Goal: Transaction & Acquisition: Book appointment/travel/reservation

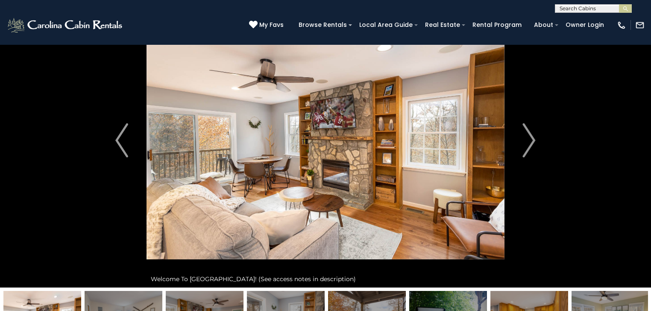
scroll to position [34, 0]
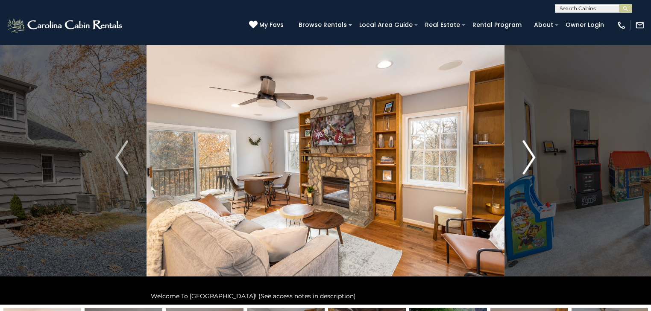
click at [523, 154] on img "Next" at bounding box center [529, 157] width 13 height 34
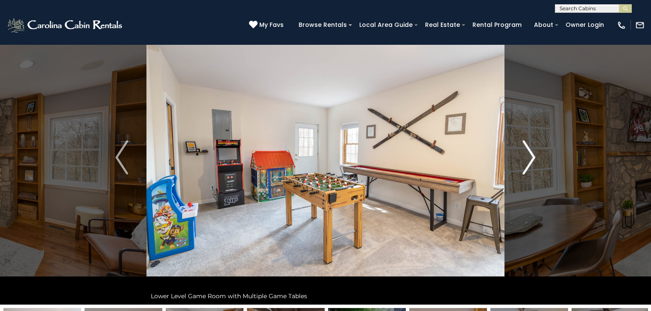
click at [523, 154] on img "Next" at bounding box center [529, 157] width 13 height 34
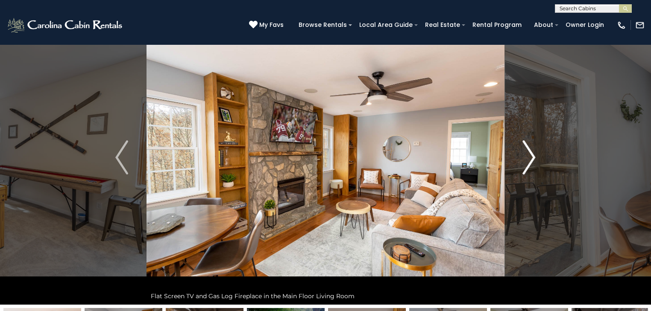
click at [523, 154] on img "Next" at bounding box center [529, 157] width 13 height 34
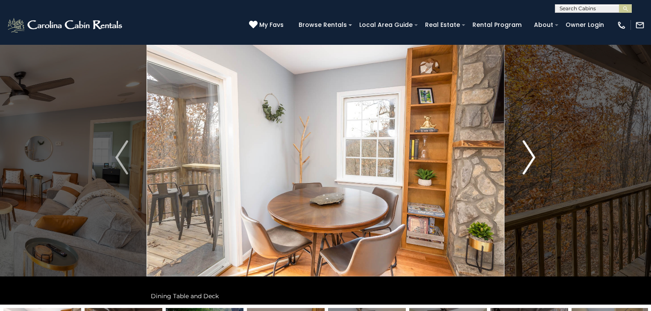
click at [523, 154] on img "Next" at bounding box center [529, 157] width 13 height 34
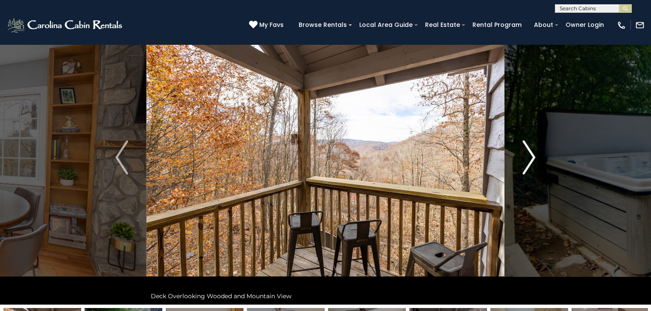
click at [523, 154] on img "Next" at bounding box center [529, 157] width 13 height 34
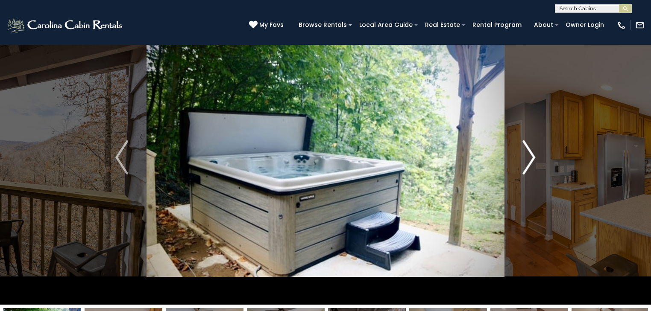
click at [523, 154] on img "Next" at bounding box center [529, 157] width 13 height 34
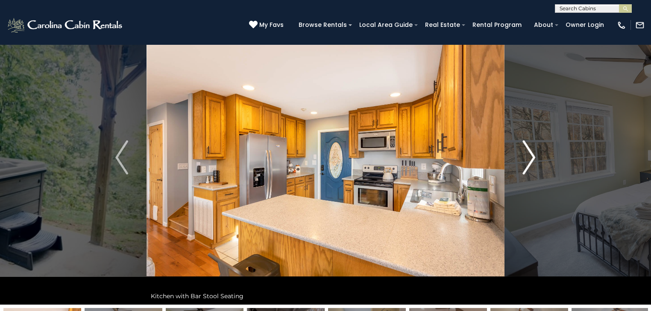
click at [523, 154] on img "Next" at bounding box center [529, 157] width 13 height 34
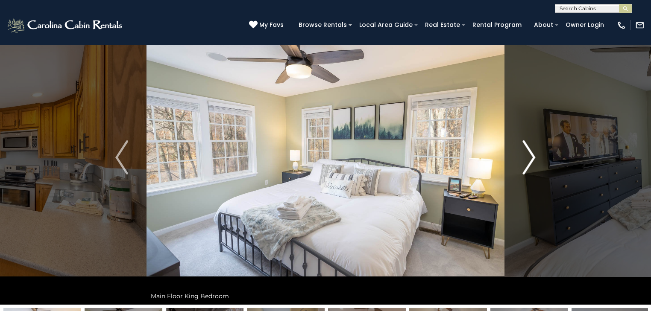
click at [523, 154] on img "Next" at bounding box center [529, 157] width 13 height 34
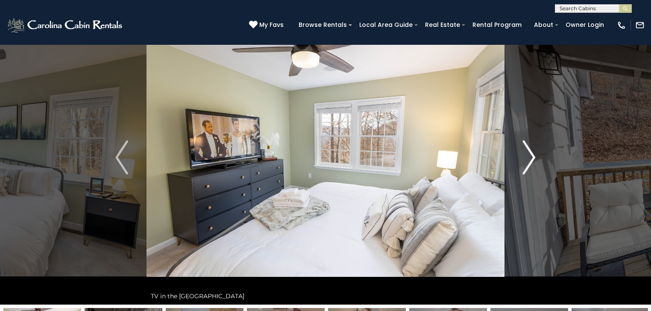
click at [523, 154] on img "Next" at bounding box center [529, 157] width 13 height 34
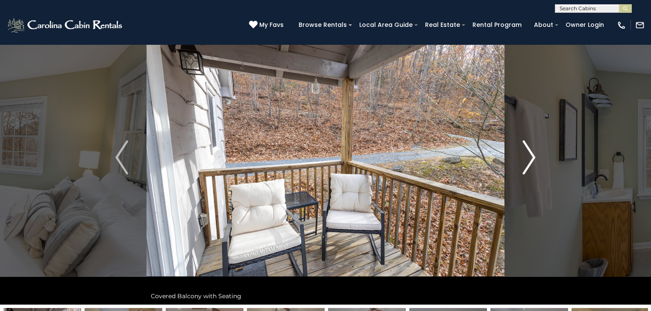
click at [523, 154] on img "Next" at bounding box center [529, 157] width 13 height 34
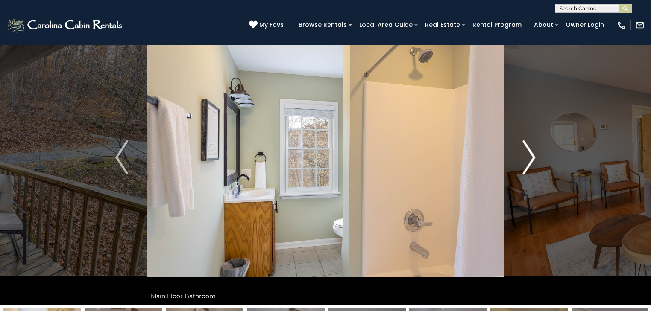
click at [523, 154] on img "Next" at bounding box center [529, 157] width 13 height 34
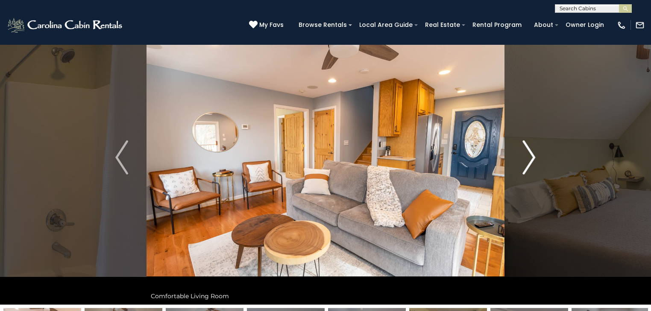
click at [523, 154] on img "Next" at bounding box center [529, 157] width 13 height 34
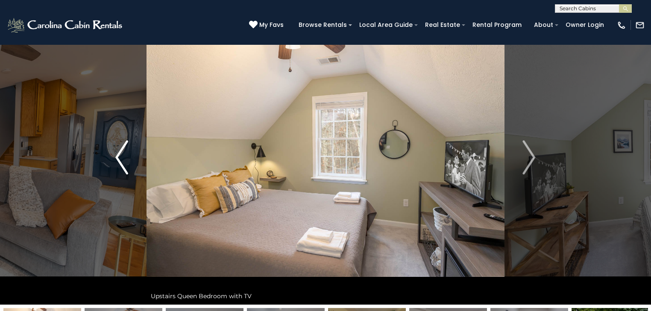
click at [117, 163] on img "Previous" at bounding box center [121, 157] width 13 height 34
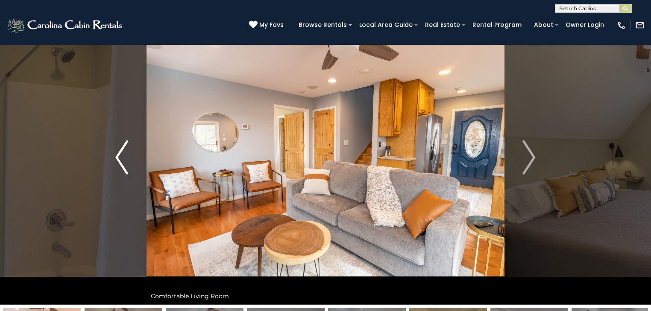
click at [122, 155] on img "Previous" at bounding box center [121, 157] width 13 height 34
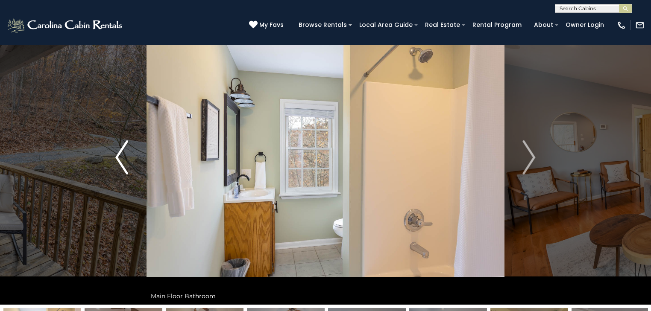
click at [122, 155] on img "Previous" at bounding box center [121, 157] width 13 height 34
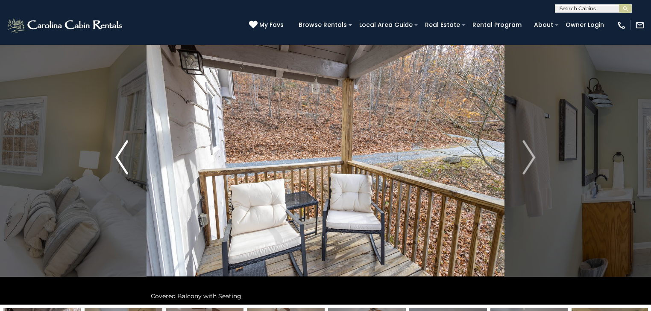
click at [122, 155] on img "Previous" at bounding box center [121, 157] width 13 height 34
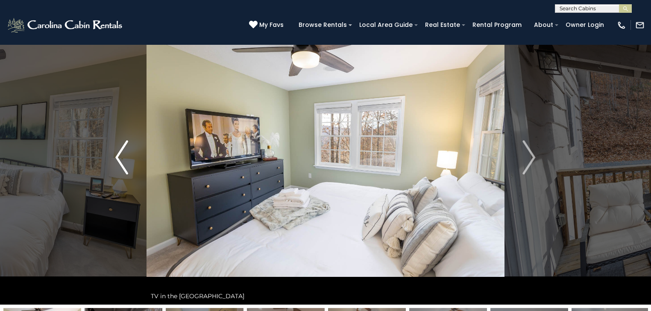
click at [122, 156] on img "Previous" at bounding box center [121, 157] width 13 height 34
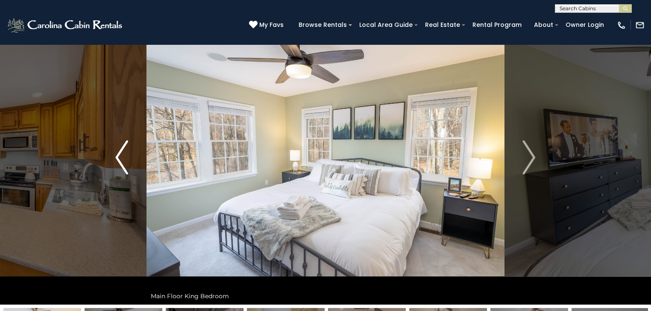
click at [122, 156] on img "Previous" at bounding box center [121, 157] width 13 height 34
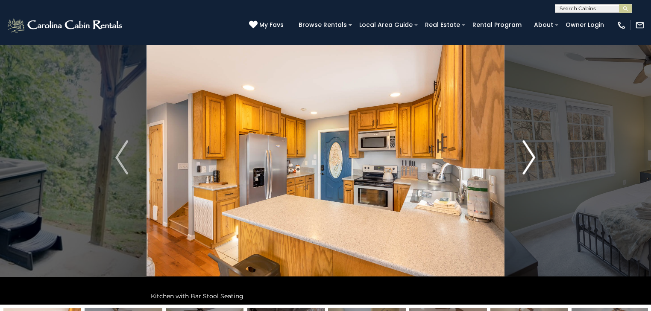
click at [538, 153] on button "Next" at bounding box center [528, 157] width 49 height 295
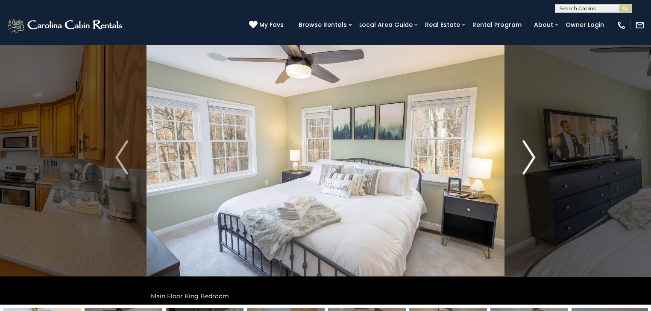
click at [536, 159] on button "Next" at bounding box center [528, 157] width 49 height 295
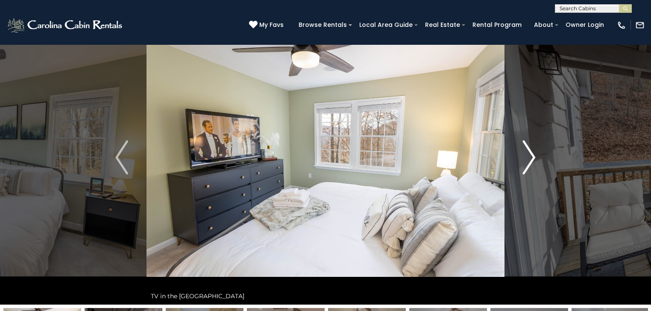
click at [536, 159] on button "Next" at bounding box center [528, 157] width 49 height 295
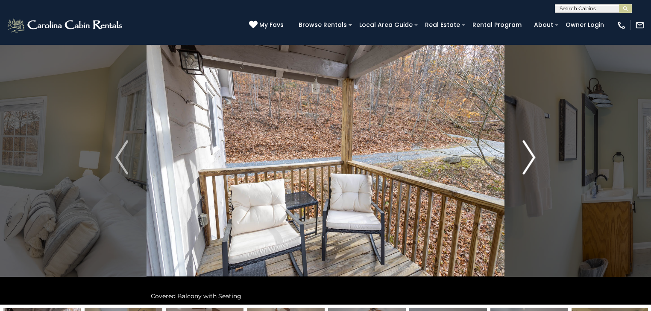
click at [536, 159] on button "Next" at bounding box center [528, 157] width 49 height 295
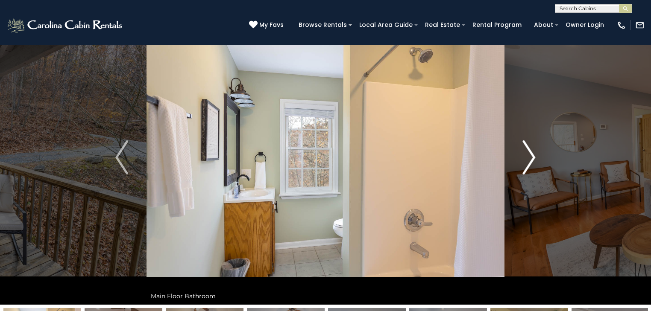
click at [536, 159] on button "Next" at bounding box center [528, 157] width 49 height 295
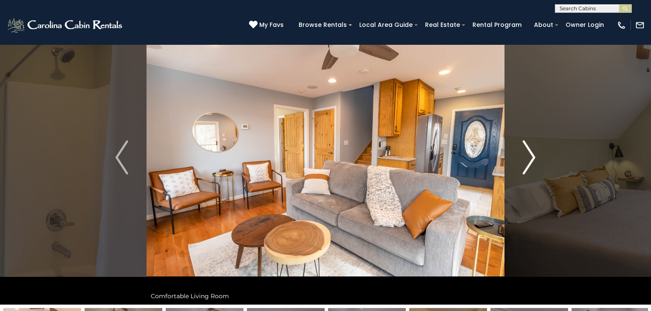
click at [536, 159] on button "Next" at bounding box center [528, 157] width 49 height 295
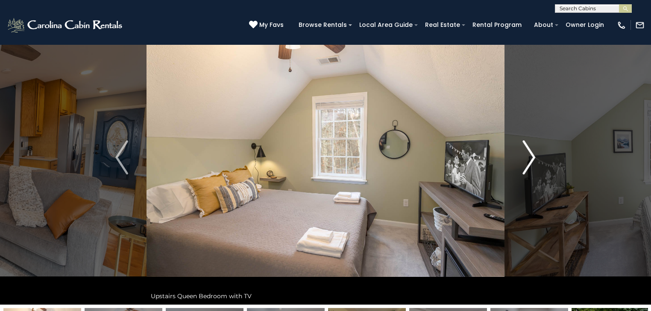
click at [536, 159] on button "Next" at bounding box center [528, 157] width 49 height 295
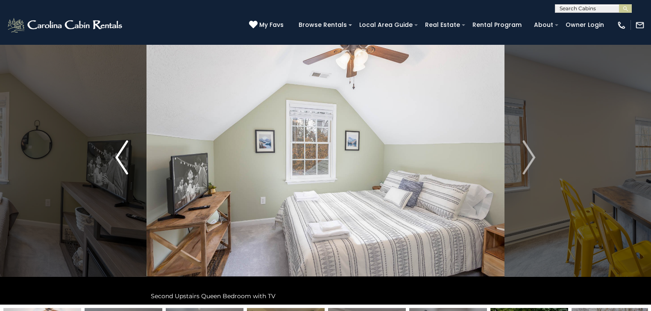
click at [120, 159] on img "Previous" at bounding box center [121, 157] width 13 height 34
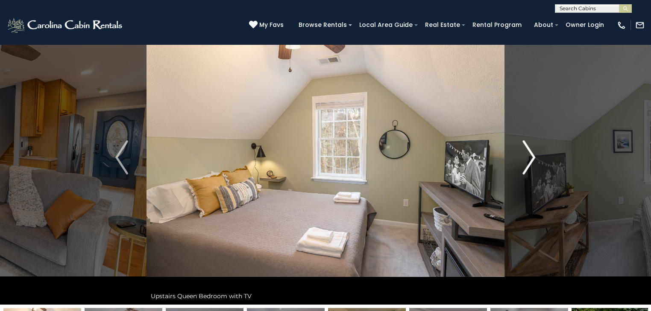
click at [523, 163] on img "Next" at bounding box center [529, 157] width 13 height 34
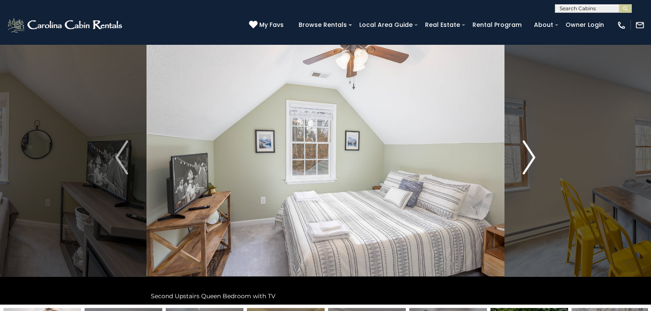
click at [523, 163] on img "Next" at bounding box center [529, 157] width 13 height 34
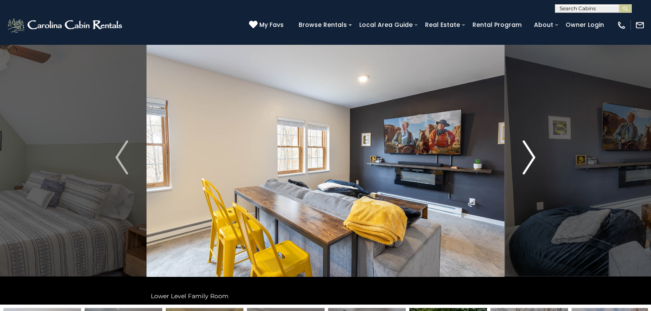
click at [523, 163] on img "Next" at bounding box center [529, 157] width 13 height 34
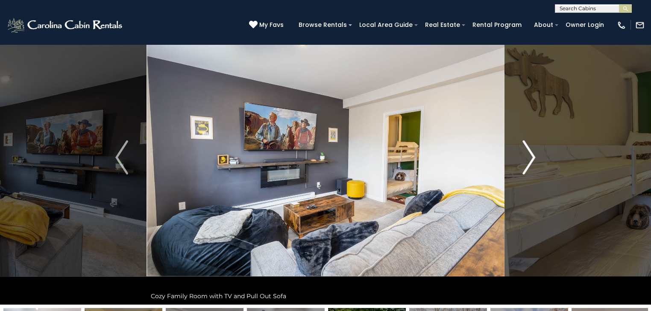
click at [523, 163] on img "Next" at bounding box center [529, 157] width 13 height 34
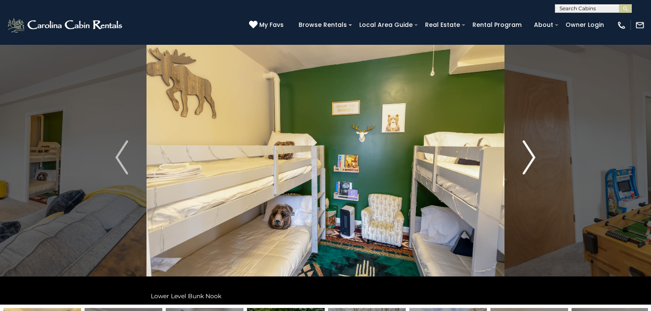
click at [523, 163] on img "Next" at bounding box center [529, 157] width 13 height 34
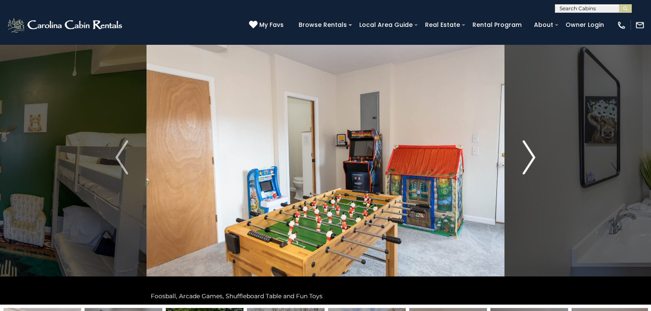
click at [523, 163] on img "Next" at bounding box center [529, 157] width 13 height 34
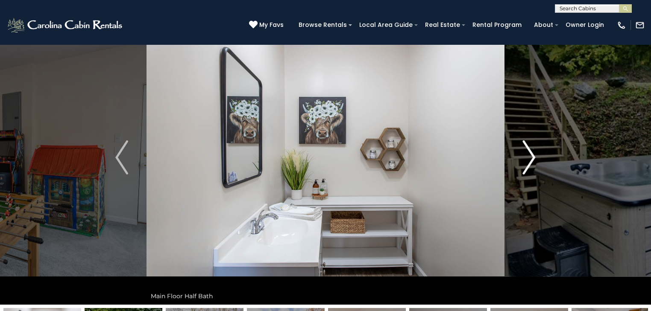
click at [523, 163] on img "Next" at bounding box center [529, 157] width 13 height 34
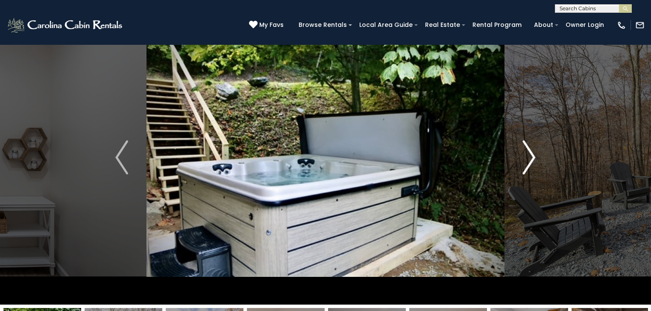
click at [523, 163] on img "Next" at bounding box center [529, 157] width 13 height 34
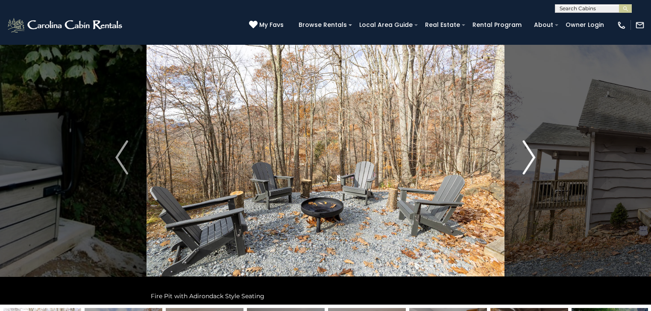
click at [523, 163] on img "Next" at bounding box center [529, 157] width 13 height 34
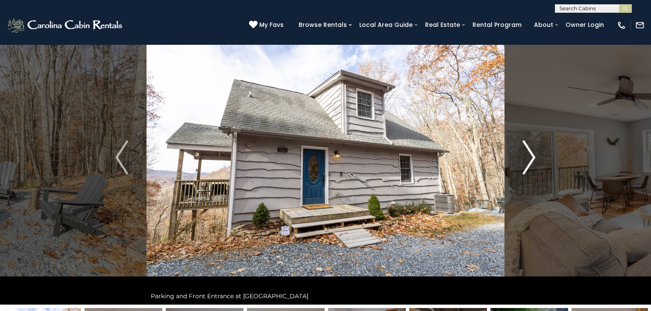
click at [523, 163] on img "Next" at bounding box center [529, 157] width 13 height 34
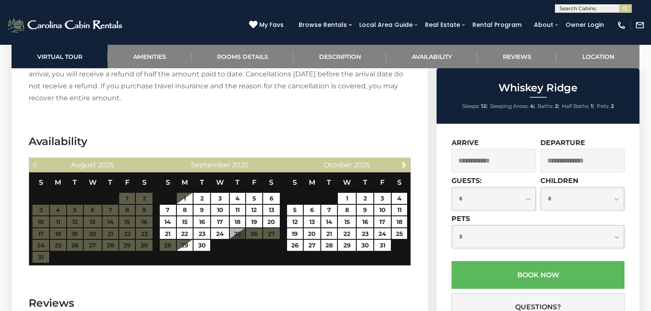
scroll to position [1639, 0]
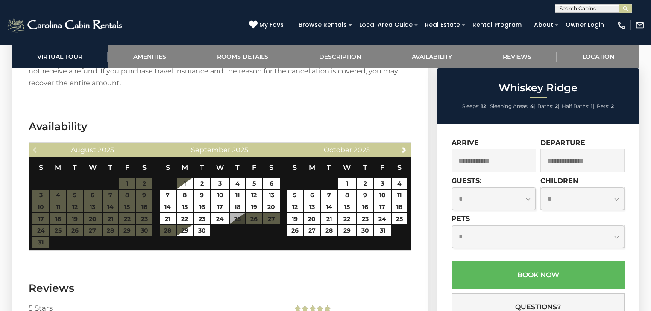
click at [401, 143] on div "Next October 2025" at bounding box center [346, 150] width 127 height 15
click at [401, 144] on link "Next" at bounding box center [404, 149] width 11 height 11
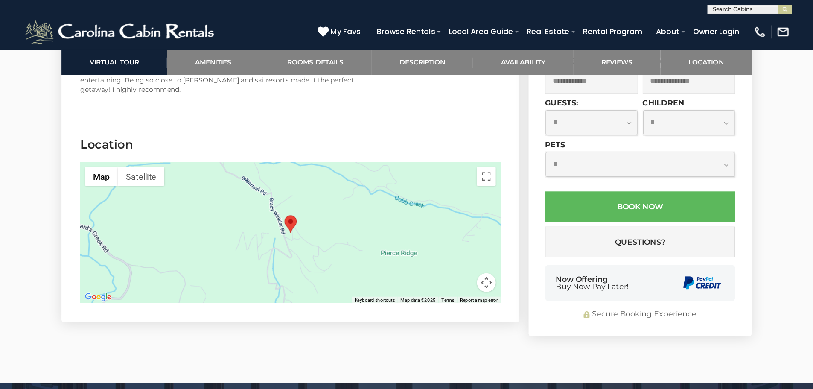
scroll to position [2043, 0]
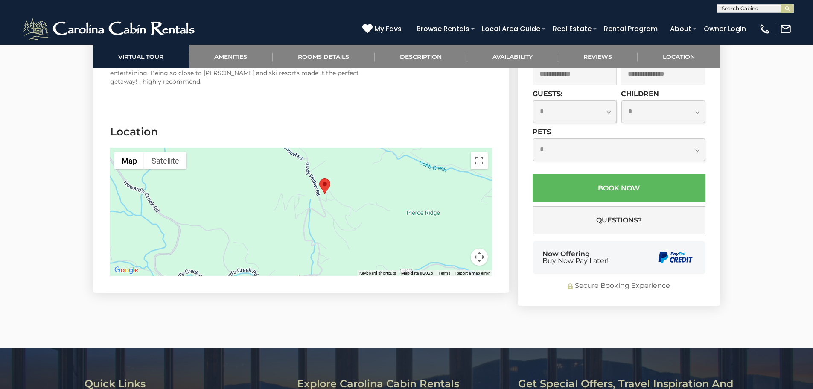
drag, startPoint x: 367, startPoint y: 203, endPoint x: 388, endPoint y: 187, distance: 26.6
click at [388, 187] on div at bounding box center [301, 212] width 382 height 128
click at [478, 262] on button "Map camera controls" at bounding box center [479, 256] width 17 height 17
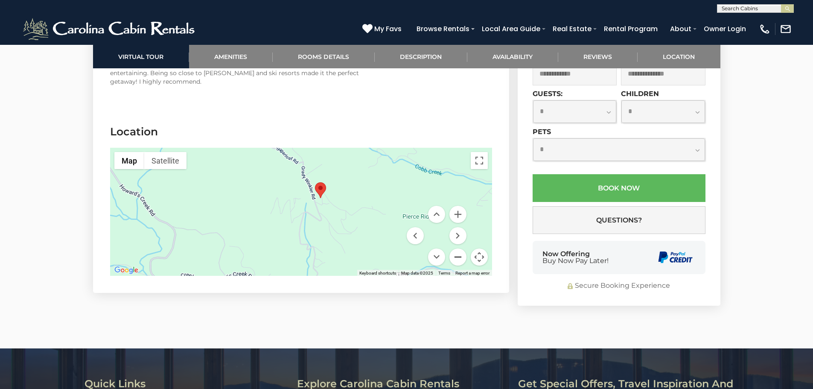
click at [457, 257] on button "Zoom out" at bounding box center [458, 256] width 17 height 17
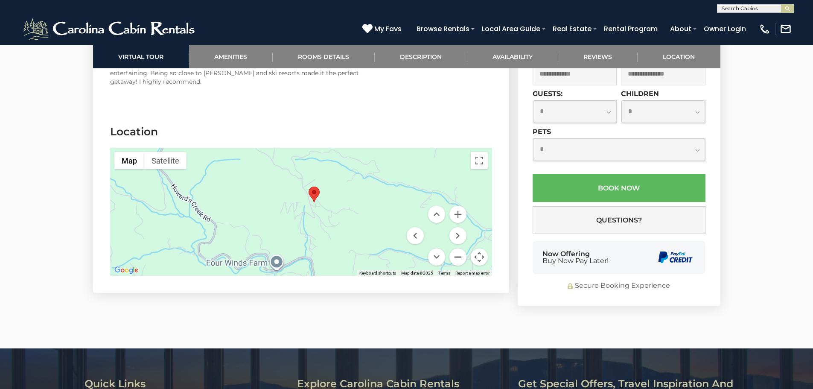
click at [457, 257] on button "Zoom out" at bounding box center [458, 256] width 17 height 17
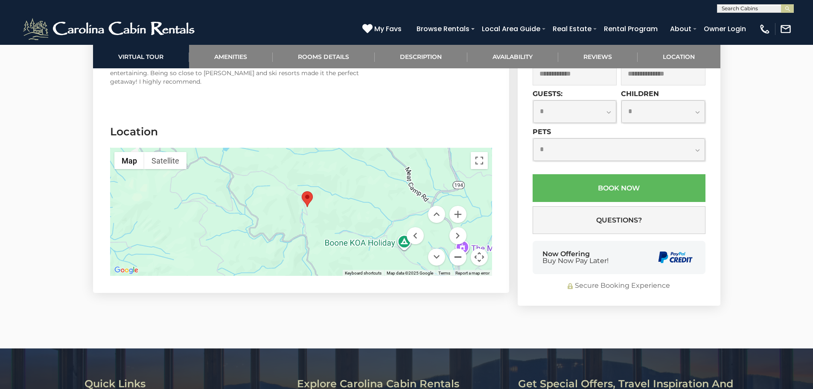
click at [457, 257] on button "Zoom out" at bounding box center [458, 256] width 17 height 17
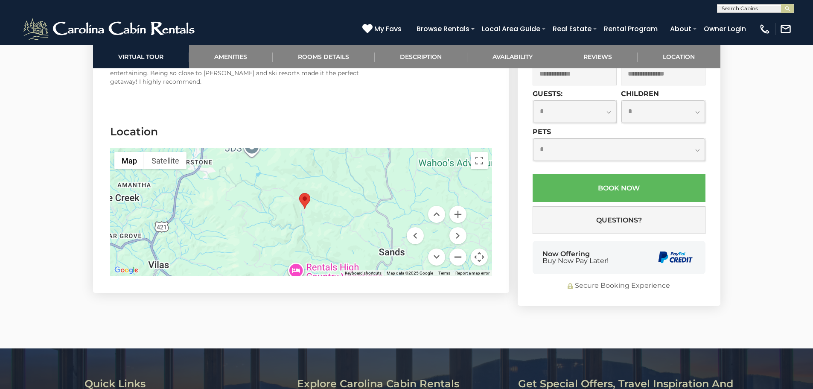
click at [457, 257] on button "Zoom out" at bounding box center [458, 256] width 17 height 17
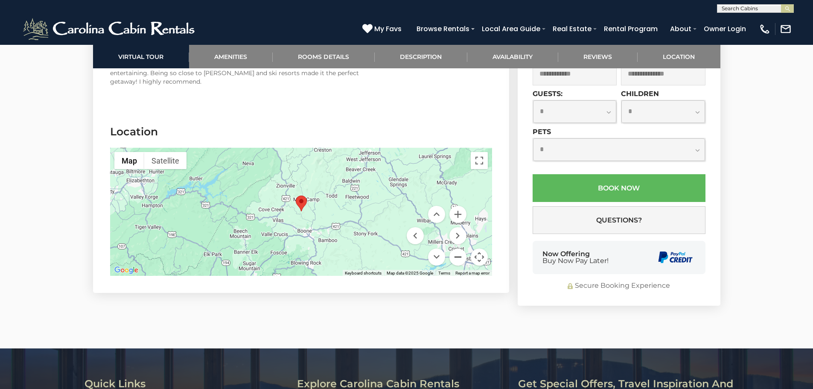
click at [457, 257] on button "Zoom out" at bounding box center [458, 256] width 17 height 17
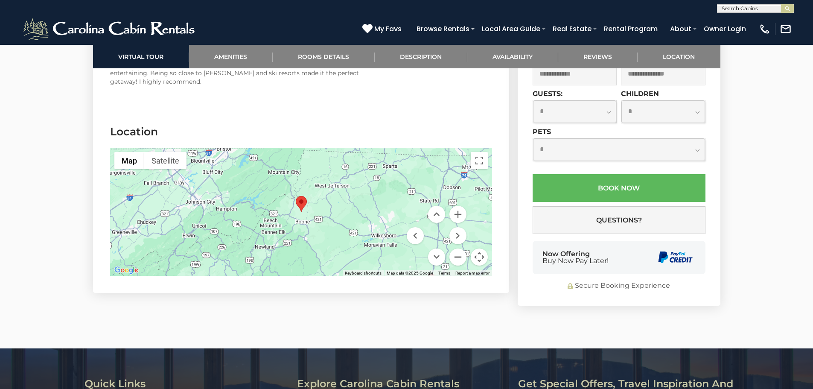
click at [457, 257] on button "Zoom out" at bounding box center [458, 256] width 17 height 17
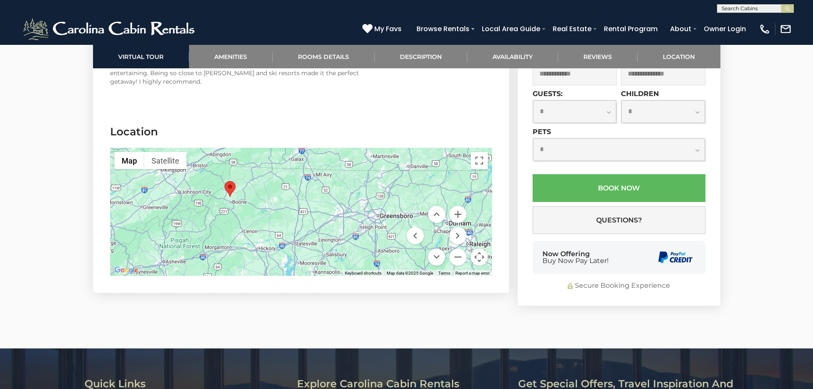
drag, startPoint x: 394, startPoint y: 209, endPoint x: 320, endPoint y: 194, distance: 75.7
click at [320, 194] on div at bounding box center [301, 212] width 382 height 128
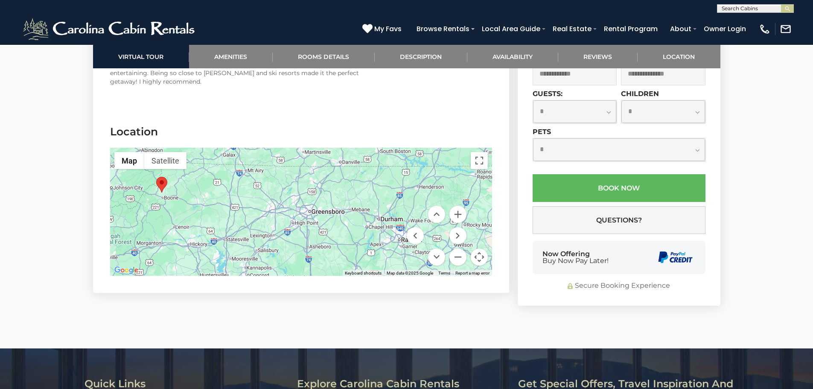
drag, startPoint x: 367, startPoint y: 231, endPoint x: 298, endPoint y: 227, distance: 69.3
click at [298, 227] on div at bounding box center [301, 212] width 382 height 128
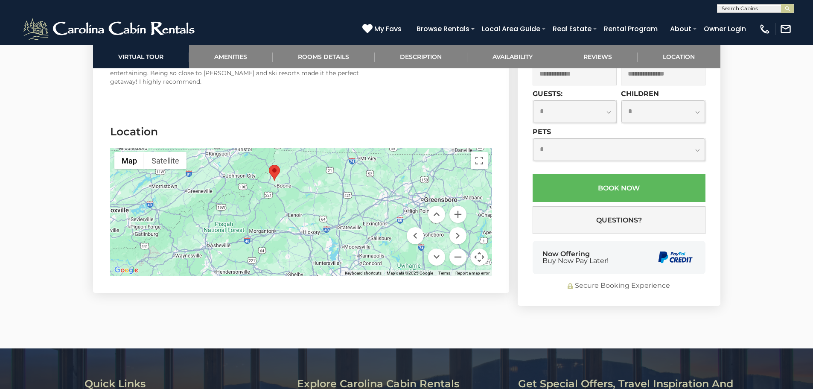
drag, startPoint x: 239, startPoint y: 229, endPoint x: 355, endPoint y: 213, distance: 117.2
click at [355, 213] on div at bounding box center [301, 212] width 382 height 128
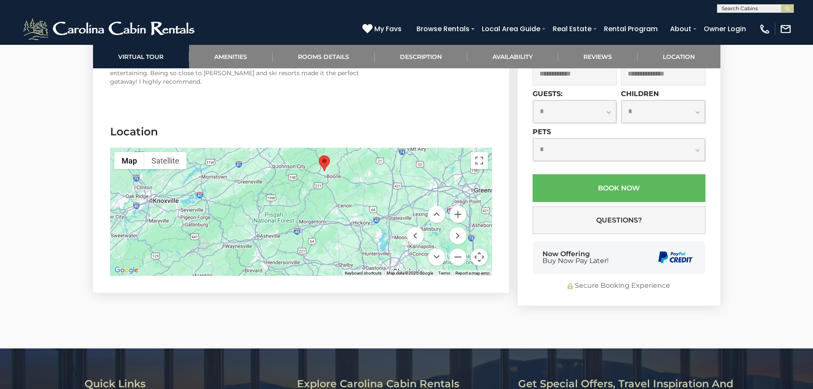
drag, startPoint x: 241, startPoint y: 225, endPoint x: 292, endPoint y: 216, distance: 51.7
click at [292, 216] on div at bounding box center [301, 212] width 382 height 128
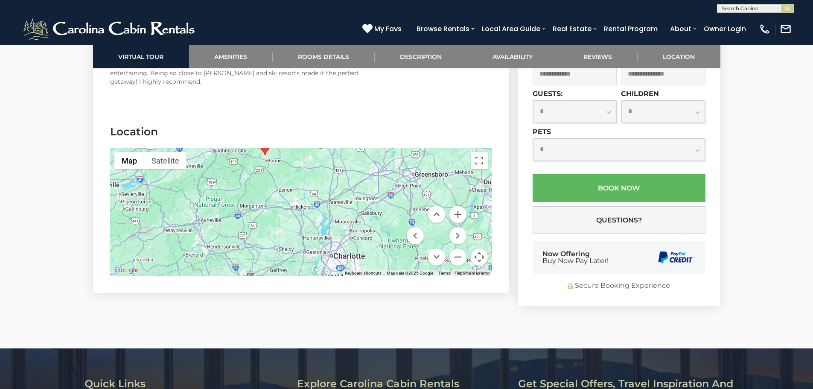
drag, startPoint x: 372, startPoint y: 200, endPoint x: 311, endPoint y: 184, distance: 63.1
click at [311, 184] on div at bounding box center [301, 212] width 382 height 128
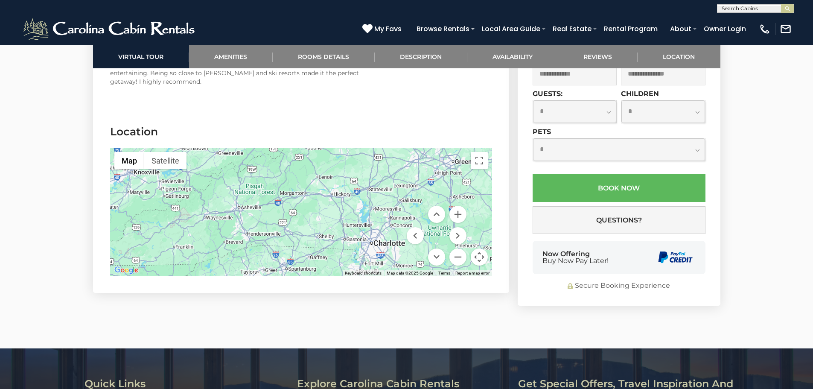
drag, startPoint x: 233, startPoint y: 233, endPoint x: 274, endPoint y: 219, distance: 44.0
click at [274, 219] on div at bounding box center [301, 212] width 382 height 128
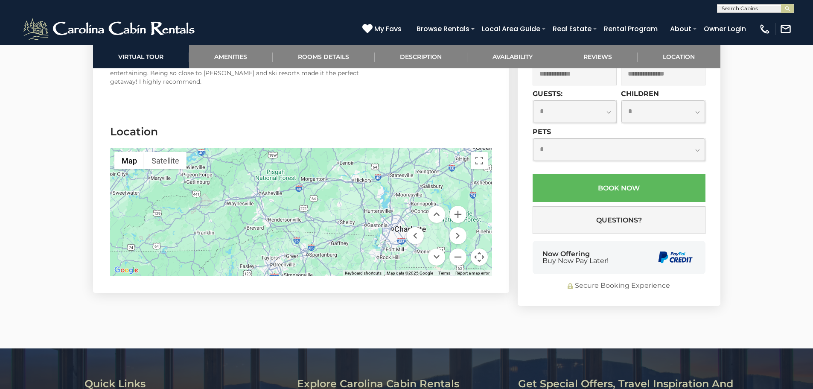
drag, startPoint x: 241, startPoint y: 233, endPoint x: 267, endPoint y: 214, distance: 32.1
click at [267, 214] on div at bounding box center [301, 212] width 382 height 128
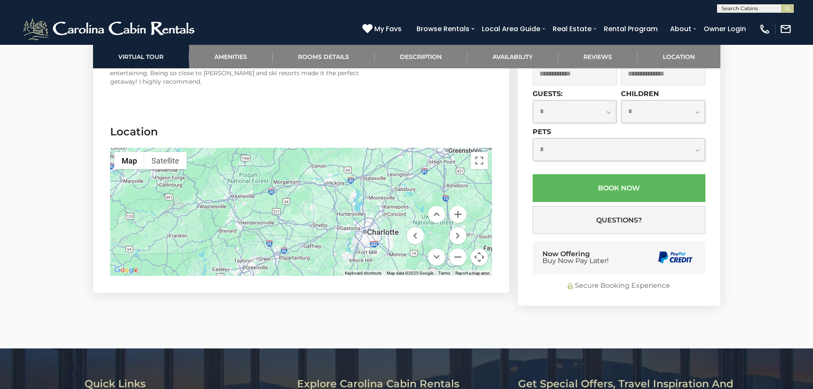
drag, startPoint x: 365, startPoint y: 228, endPoint x: 337, endPoint y: 231, distance: 28.3
click at [337, 231] on div at bounding box center [301, 212] width 382 height 128
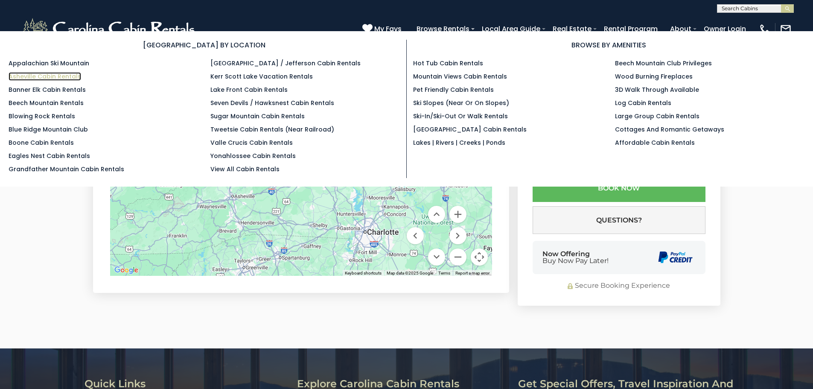
click at [54, 76] on link "Asheville Cabin Rentals" at bounding box center [45, 76] width 73 height 9
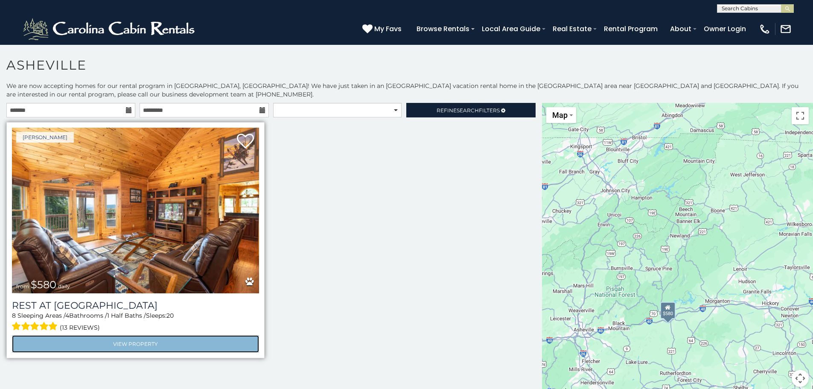
click at [125, 343] on link "View Property" at bounding box center [135, 344] width 247 height 18
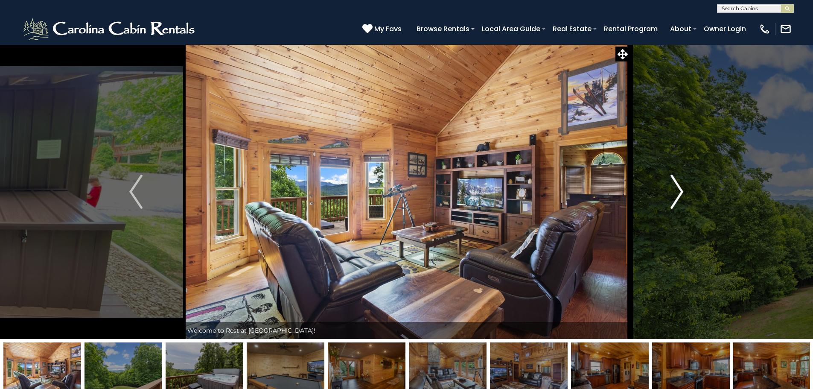
click at [676, 193] on img "Next" at bounding box center [677, 192] width 13 height 34
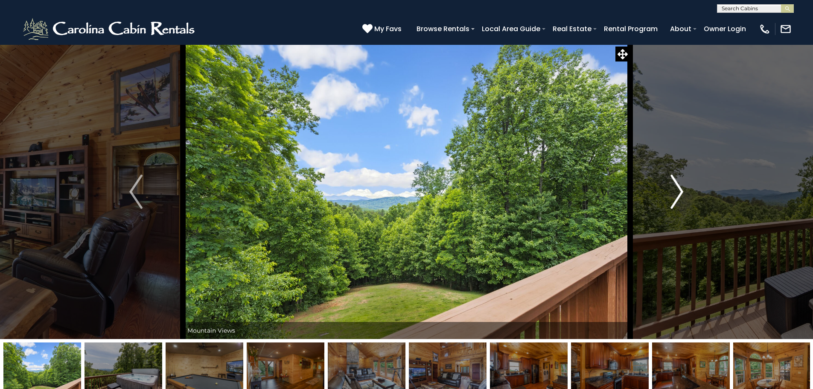
click at [676, 193] on img "Next" at bounding box center [677, 192] width 13 height 34
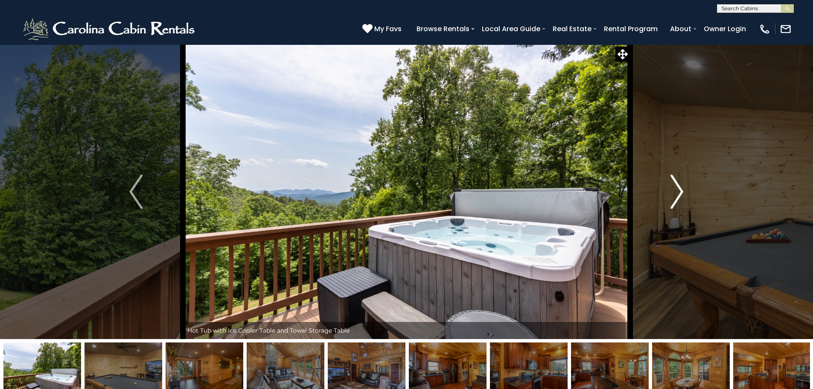
click at [676, 193] on img "Next" at bounding box center [677, 192] width 13 height 34
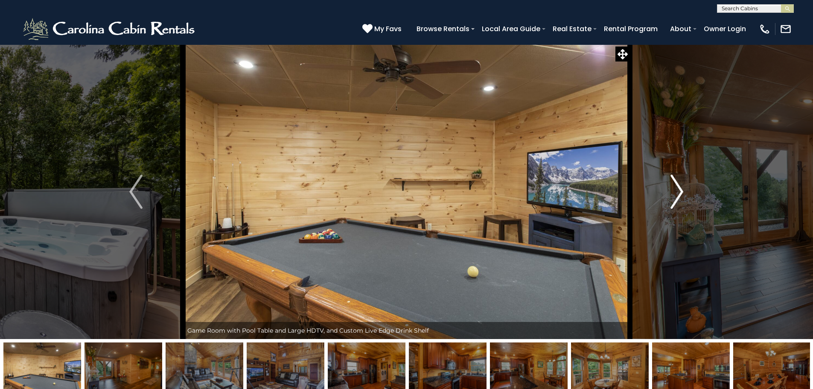
click at [676, 193] on img "Next" at bounding box center [677, 192] width 13 height 34
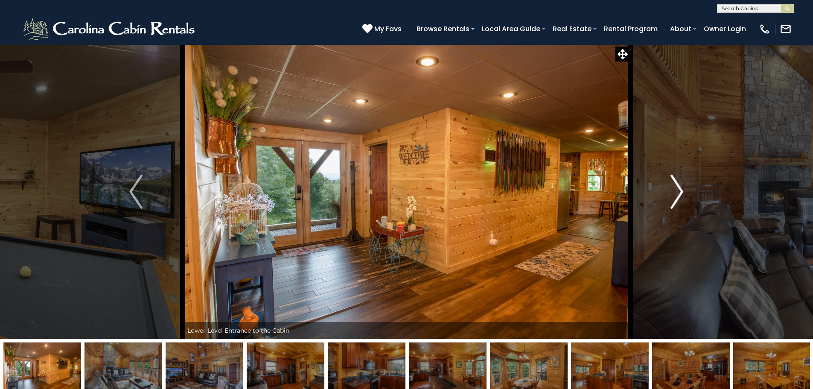
click at [676, 193] on img "Next" at bounding box center [677, 192] width 13 height 34
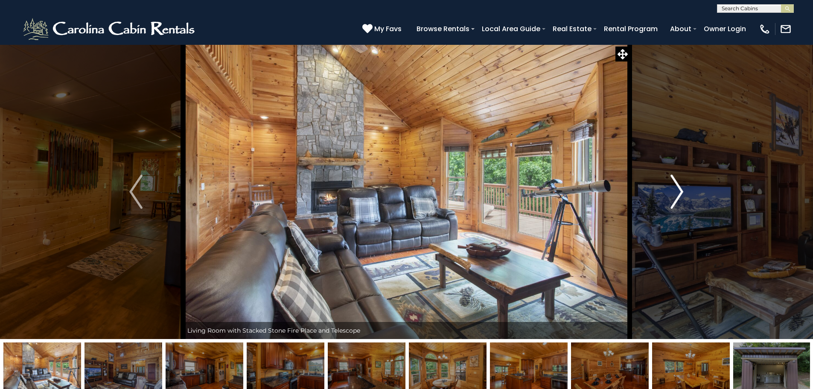
click at [676, 193] on img "Next" at bounding box center [677, 192] width 13 height 34
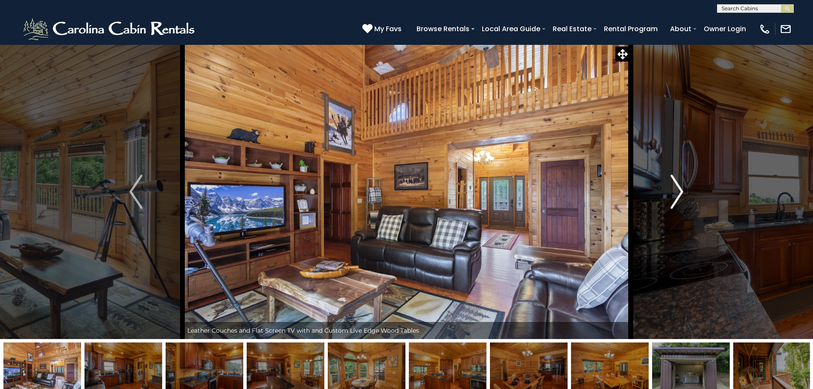
click at [676, 193] on img "Next" at bounding box center [677, 192] width 13 height 34
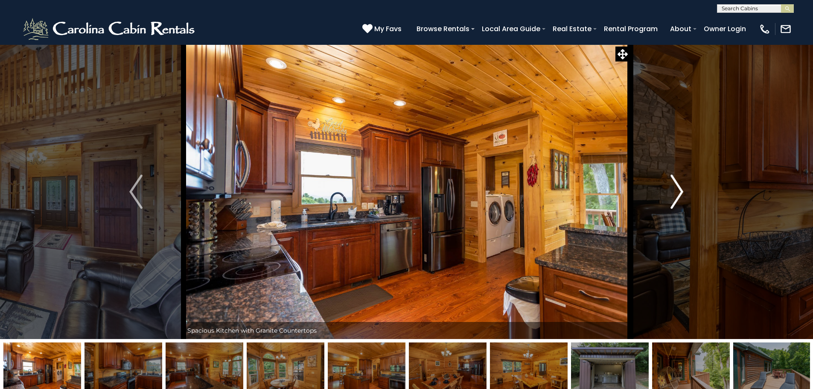
click at [676, 193] on img "Next" at bounding box center [677, 192] width 13 height 34
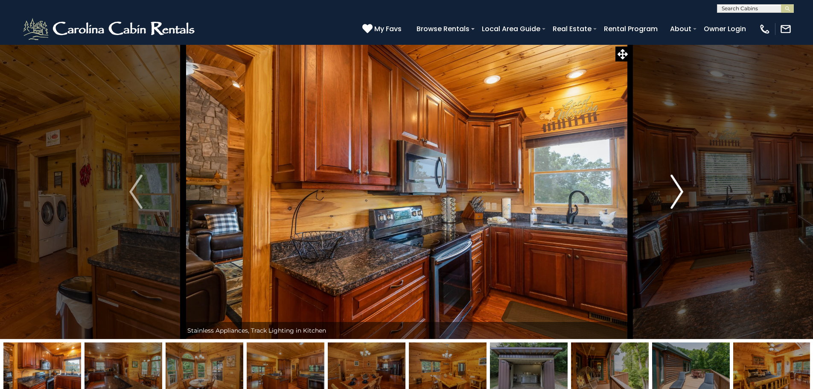
click at [676, 193] on img "Next" at bounding box center [677, 192] width 13 height 34
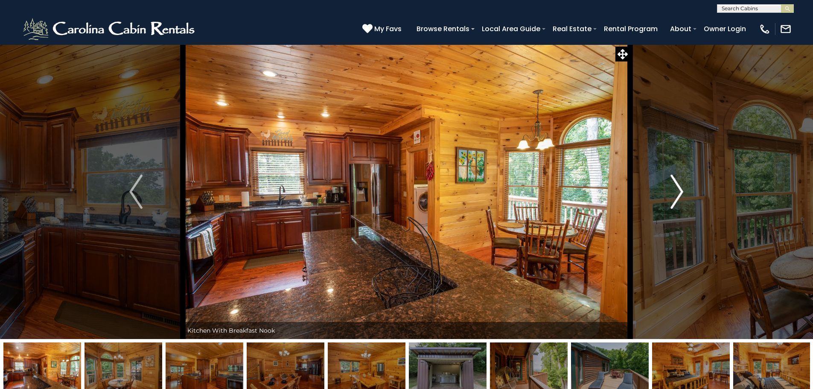
click at [676, 193] on img "Next" at bounding box center [677, 192] width 13 height 34
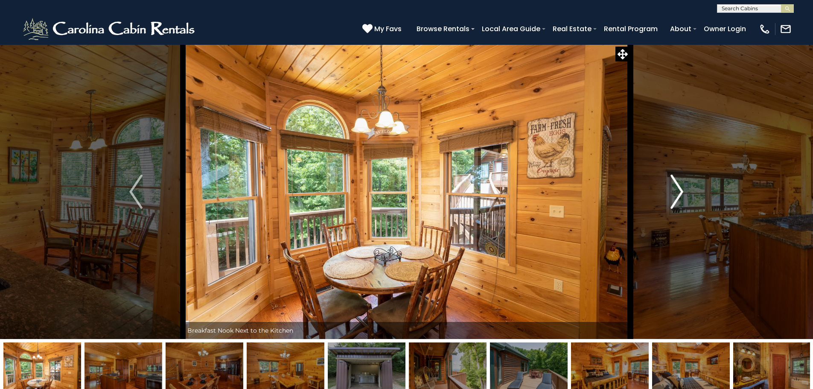
click at [676, 193] on img "Next" at bounding box center [677, 192] width 13 height 34
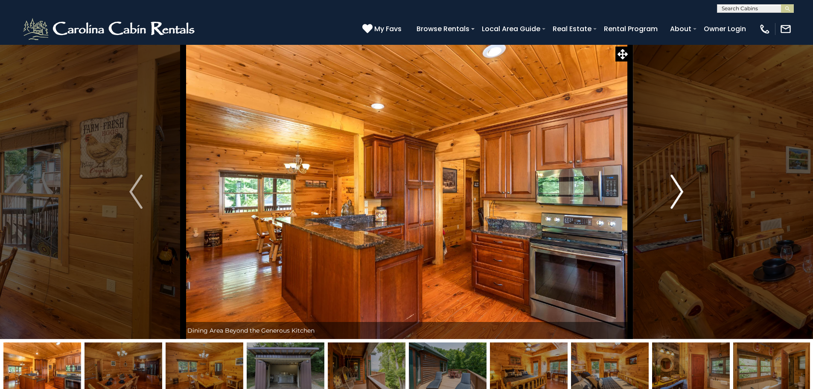
click at [676, 193] on img "Next" at bounding box center [677, 192] width 13 height 34
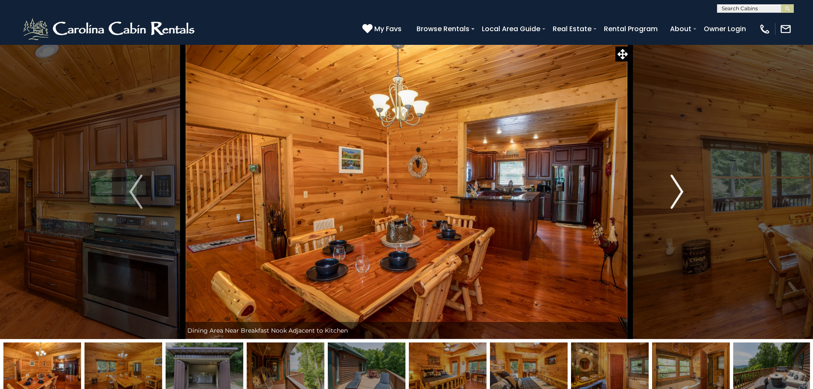
click at [676, 193] on img "Next" at bounding box center [677, 192] width 13 height 34
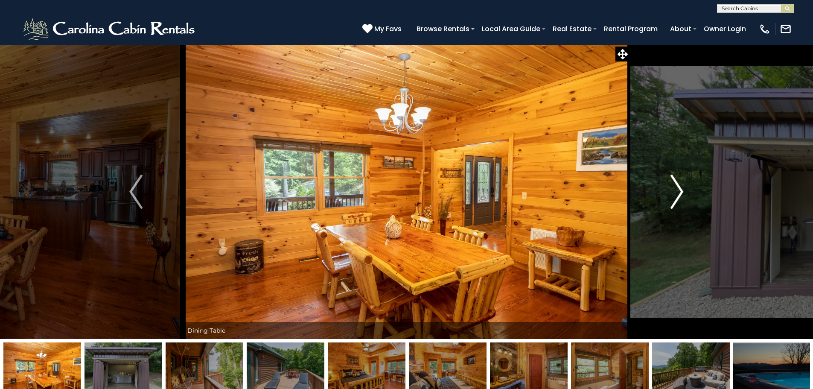
click at [676, 193] on img "Next" at bounding box center [677, 192] width 13 height 34
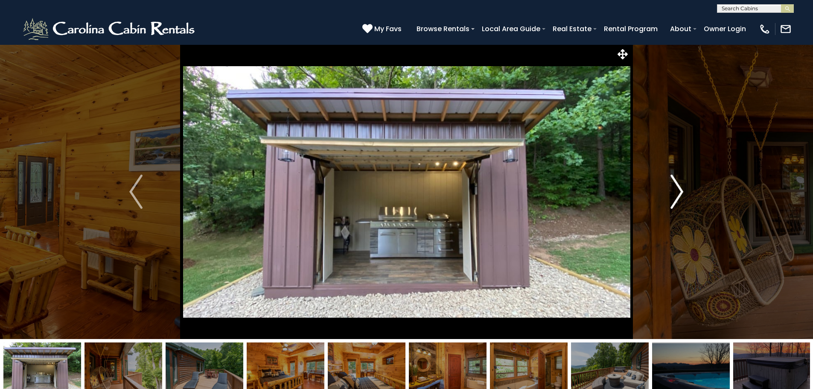
click at [676, 193] on img "Next" at bounding box center [677, 192] width 13 height 34
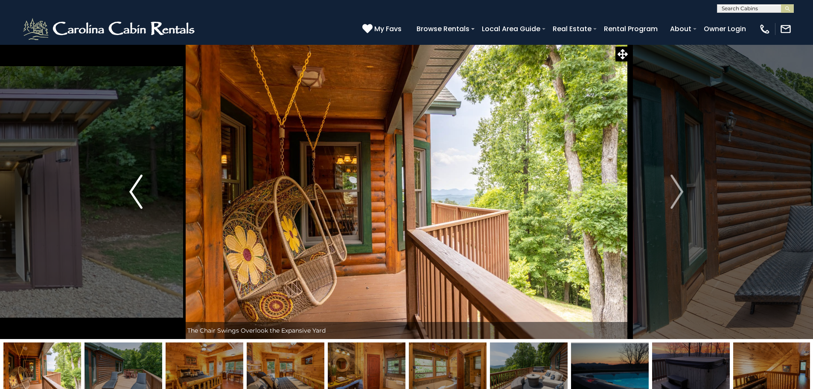
click at [139, 187] on img "Previous" at bounding box center [135, 192] width 13 height 34
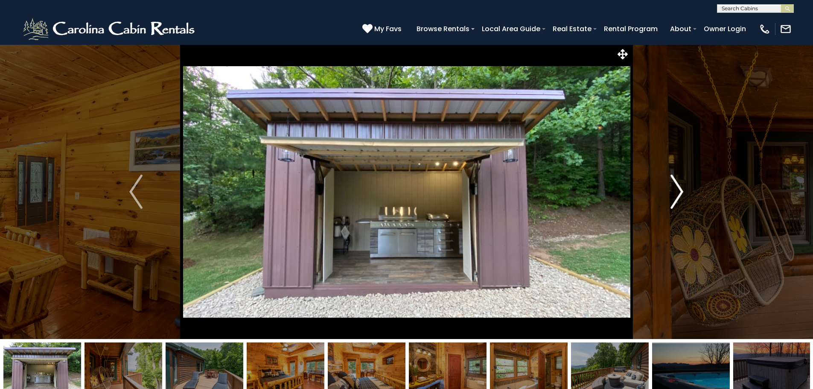
click at [685, 188] on button "Next" at bounding box center [677, 191] width 94 height 295
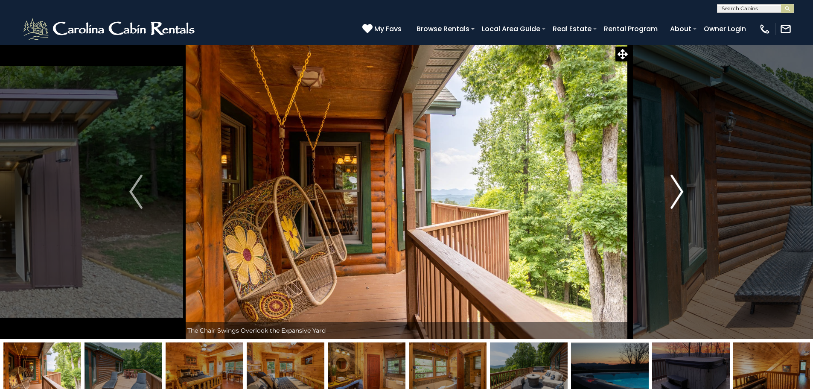
click at [685, 188] on button "Next" at bounding box center [677, 191] width 94 height 295
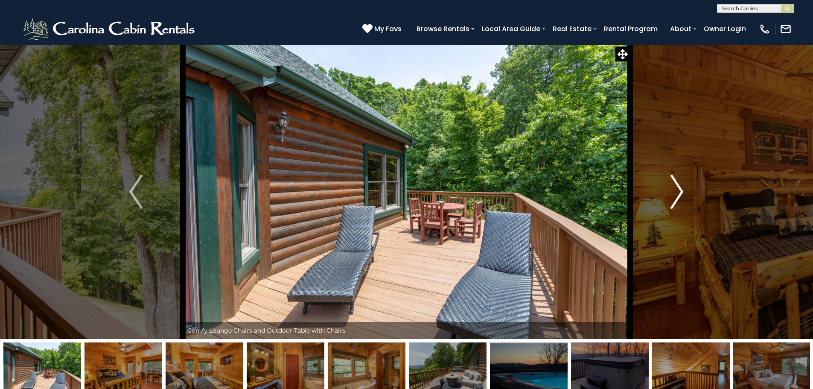
click at [685, 188] on button "Next" at bounding box center [677, 191] width 94 height 295
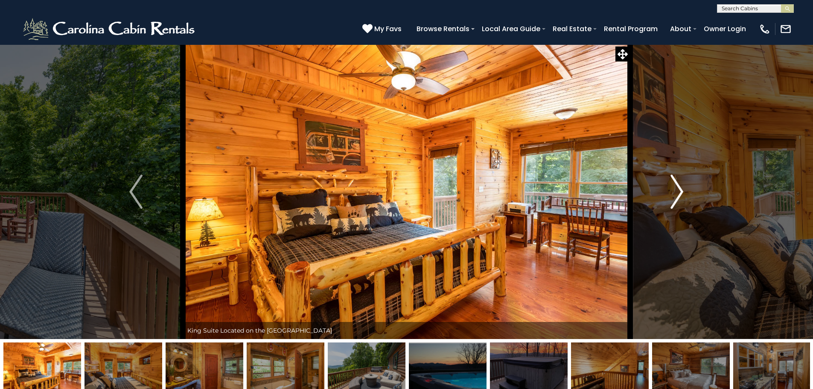
click at [685, 188] on button "Next" at bounding box center [677, 191] width 94 height 295
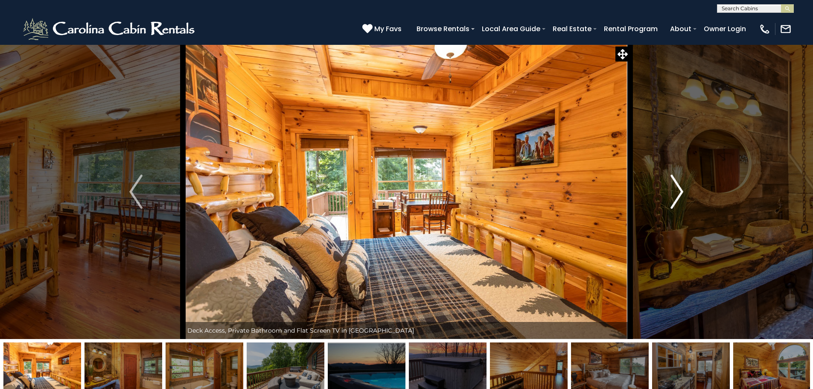
click at [685, 188] on button "Next" at bounding box center [677, 191] width 94 height 295
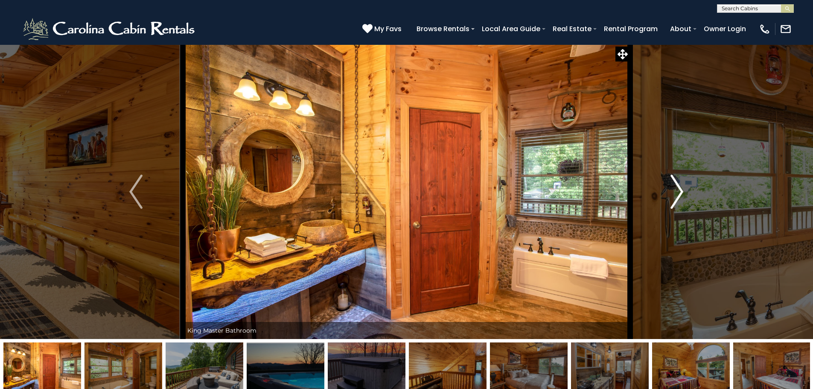
click at [685, 188] on button "Next" at bounding box center [677, 191] width 94 height 295
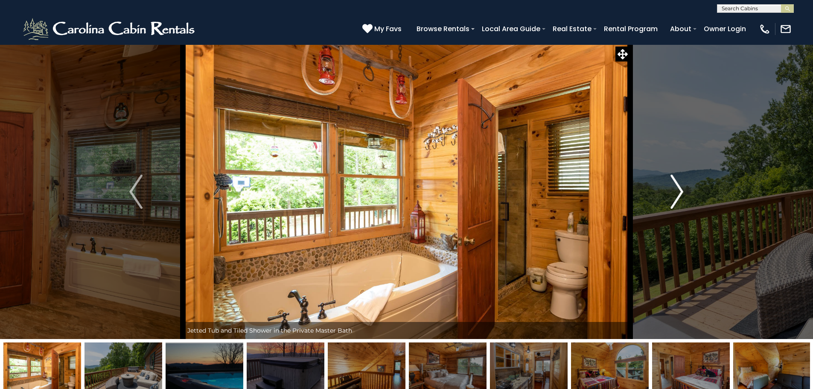
click at [685, 188] on button "Next" at bounding box center [677, 191] width 94 height 295
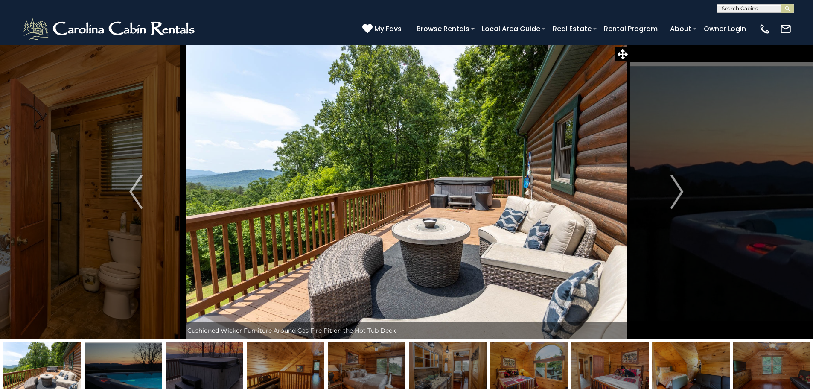
drag, startPoint x: 68, startPoint y: 364, endPoint x: 406, endPoint y: 401, distance: 339.3
click at [133, 183] on img "Previous" at bounding box center [135, 192] width 13 height 34
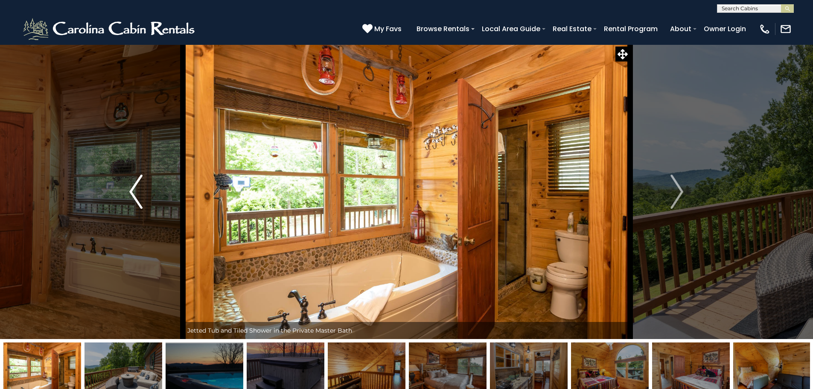
click at [133, 183] on img "Previous" at bounding box center [135, 192] width 13 height 34
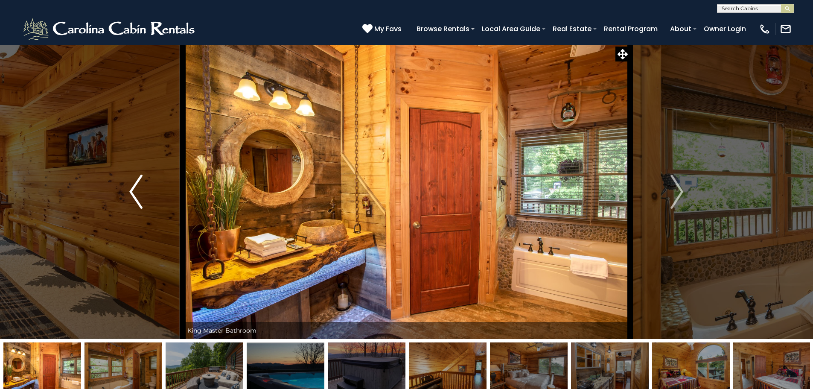
click at [133, 183] on img "Previous" at bounding box center [135, 192] width 13 height 34
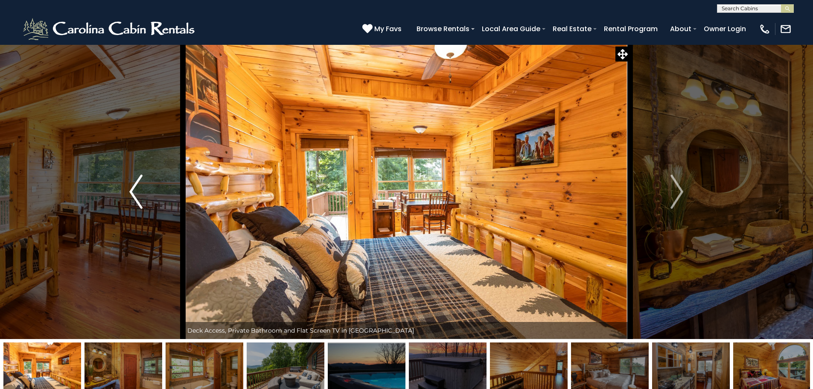
click at [133, 183] on img "Previous" at bounding box center [135, 192] width 13 height 34
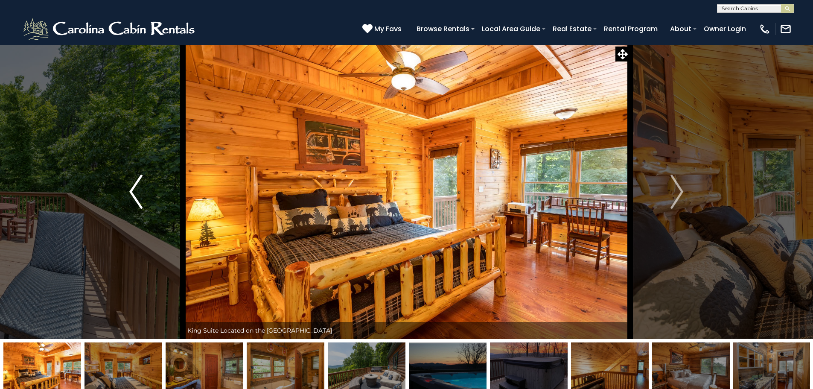
click at [133, 183] on img "Previous" at bounding box center [135, 192] width 13 height 34
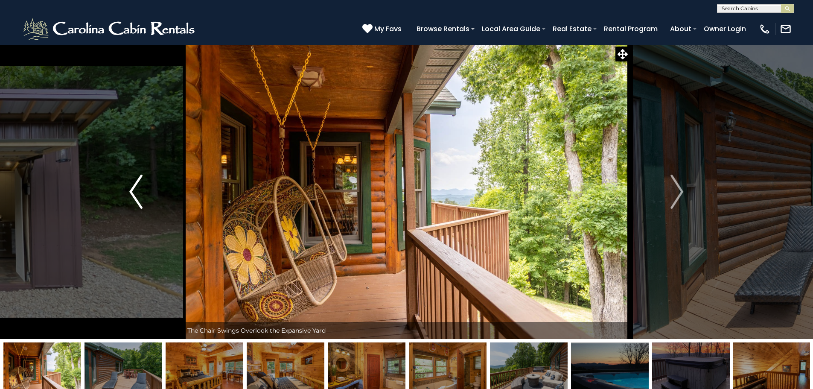
click at [133, 183] on img "Previous" at bounding box center [135, 192] width 13 height 34
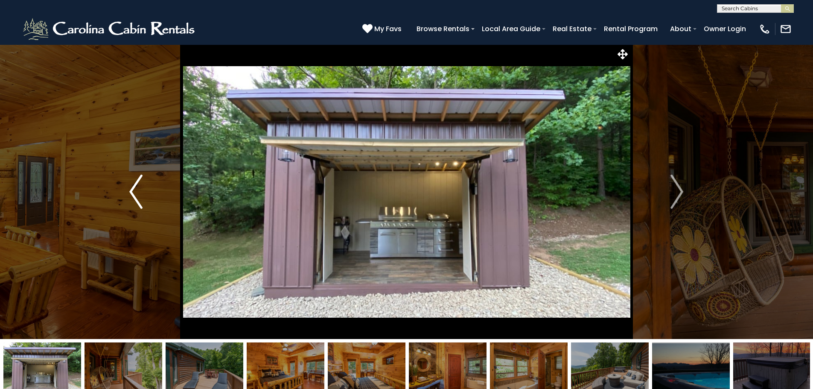
click at [133, 183] on img "Previous" at bounding box center [135, 192] width 13 height 34
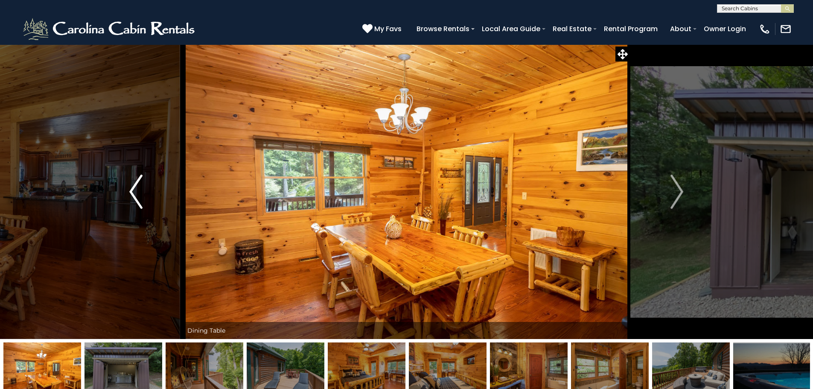
click at [133, 183] on img "Previous" at bounding box center [135, 192] width 13 height 34
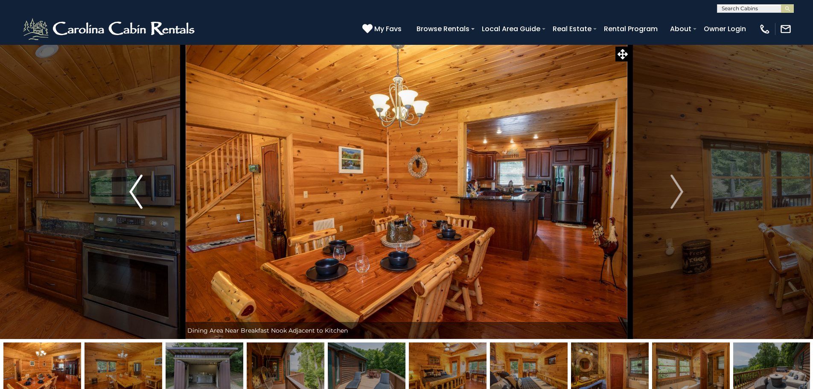
click at [133, 183] on img "Previous" at bounding box center [135, 192] width 13 height 34
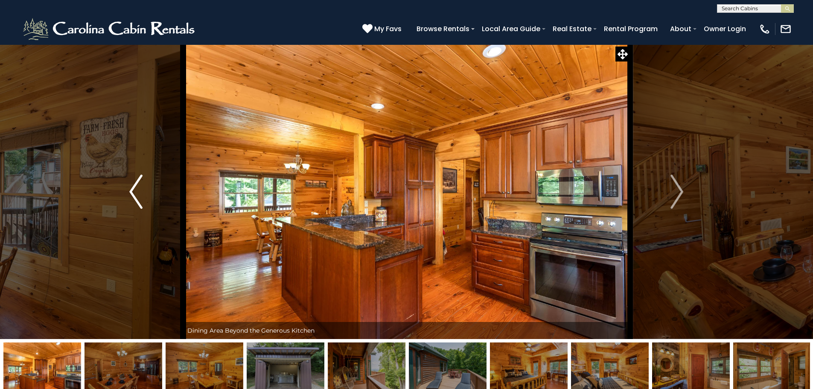
click at [133, 183] on img "Previous" at bounding box center [135, 192] width 13 height 34
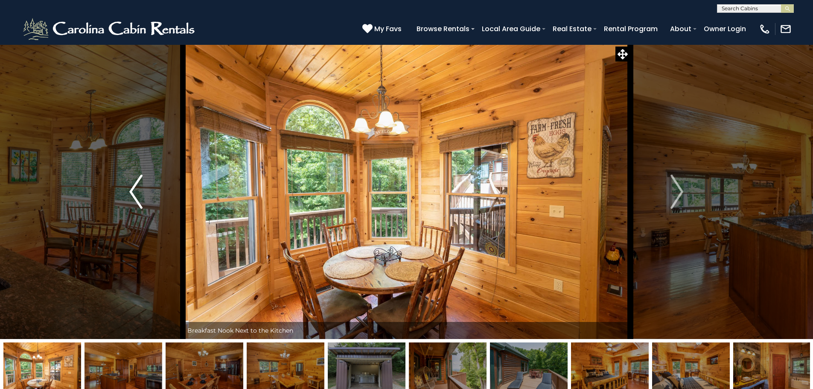
click at [133, 183] on img "Previous" at bounding box center [135, 192] width 13 height 34
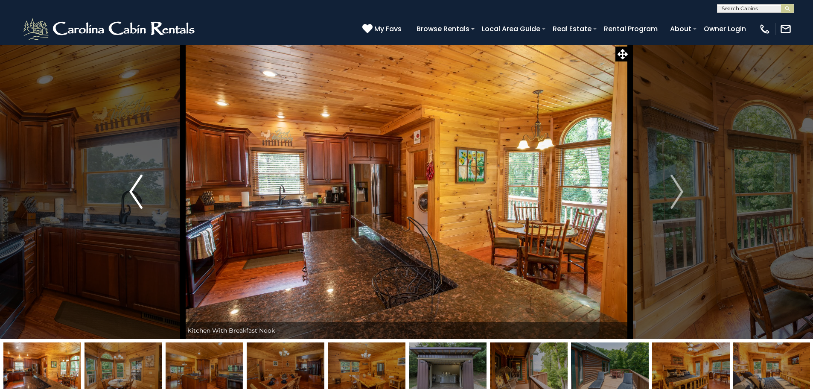
click at [133, 183] on img "Previous" at bounding box center [135, 192] width 13 height 34
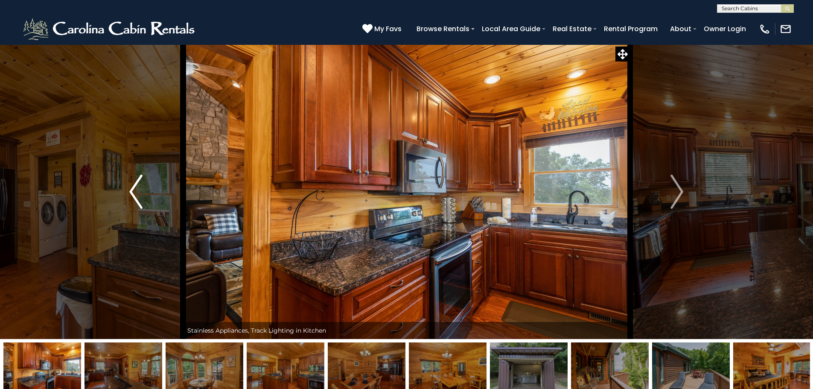
click at [133, 183] on img "Previous" at bounding box center [135, 192] width 13 height 34
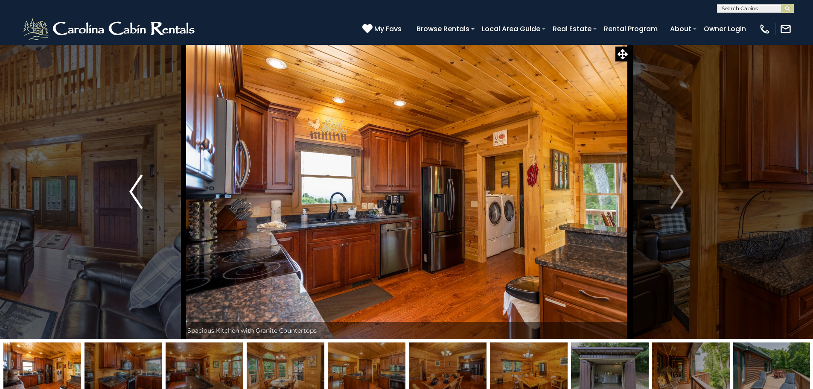
click at [133, 183] on img "Previous" at bounding box center [135, 192] width 13 height 34
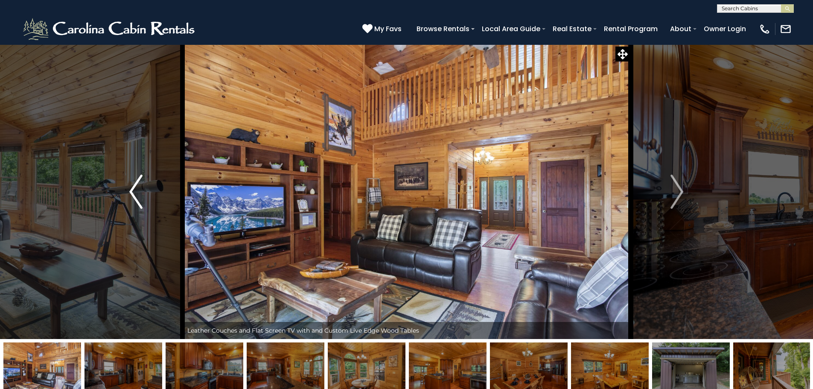
click at [133, 183] on img "Previous" at bounding box center [135, 192] width 13 height 34
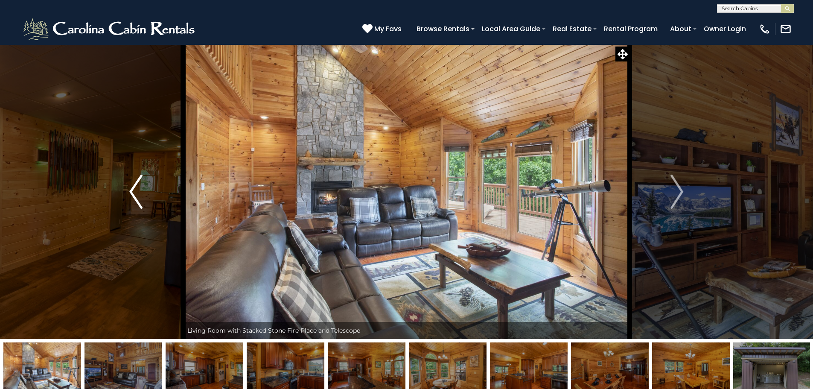
click at [133, 183] on img "Previous" at bounding box center [135, 192] width 13 height 34
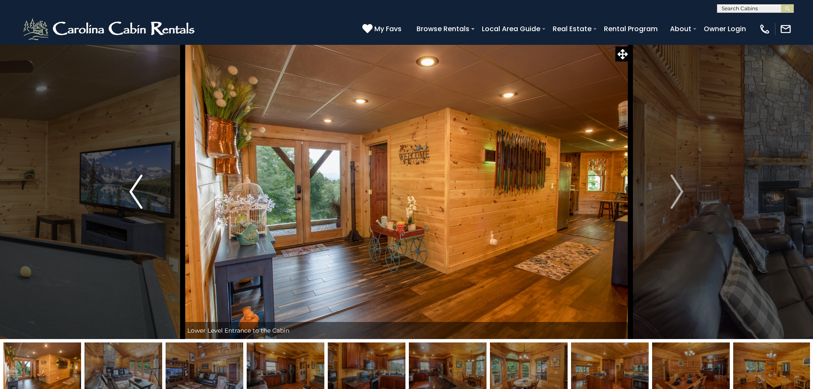
click at [133, 183] on img "Previous" at bounding box center [135, 192] width 13 height 34
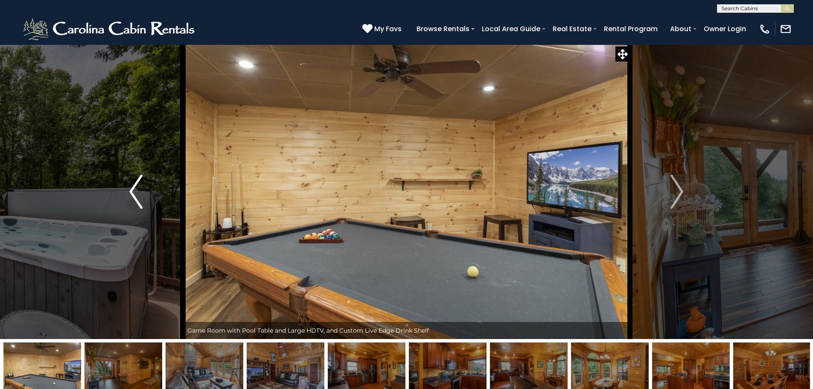
click at [133, 183] on img "Previous" at bounding box center [135, 192] width 13 height 34
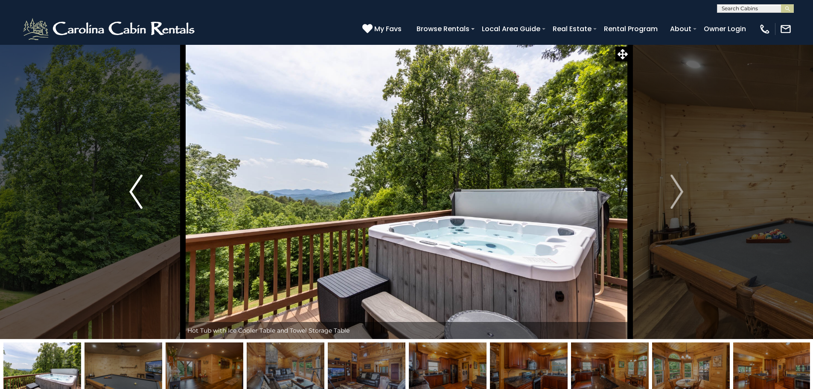
click at [133, 183] on img "Previous" at bounding box center [135, 192] width 13 height 34
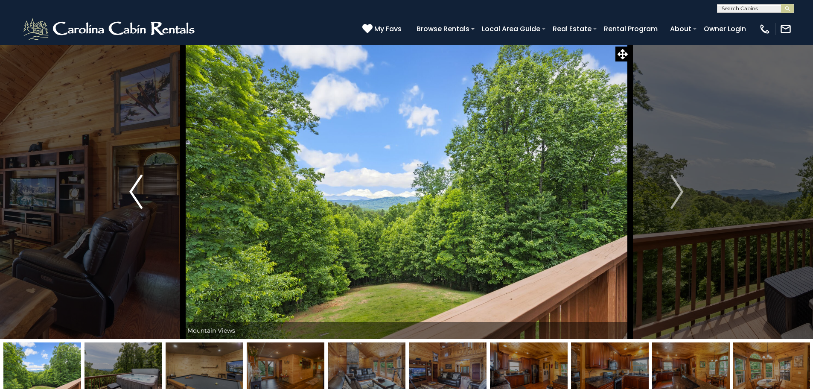
click at [133, 183] on img "Previous" at bounding box center [135, 192] width 13 height 34
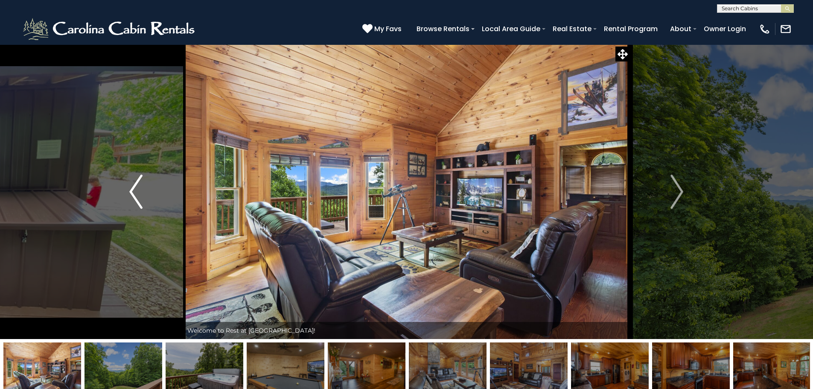
click at [133, 183] on img "Previous" at bounding box center [135, 192] width 13 height 34
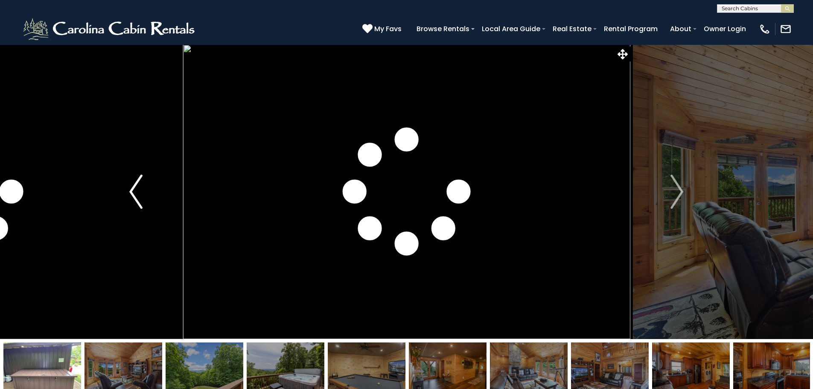
click at [133, 183] on img "Previous" at bounding box center [135, 192] width 13 height 34
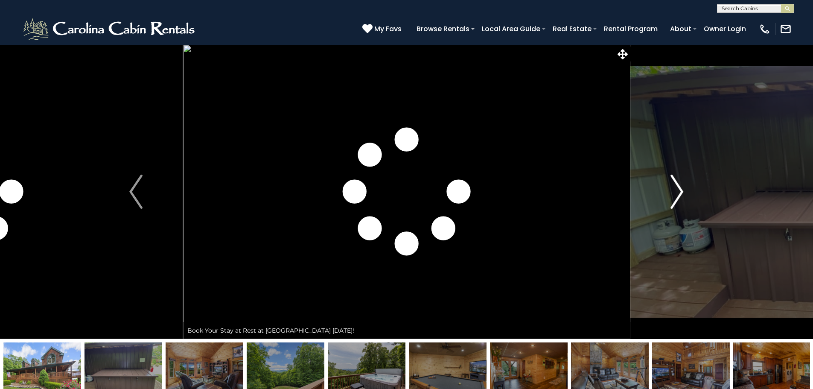
click at [678, 191] on img "Next" at bounding box center [677, 192] width 13 height 34
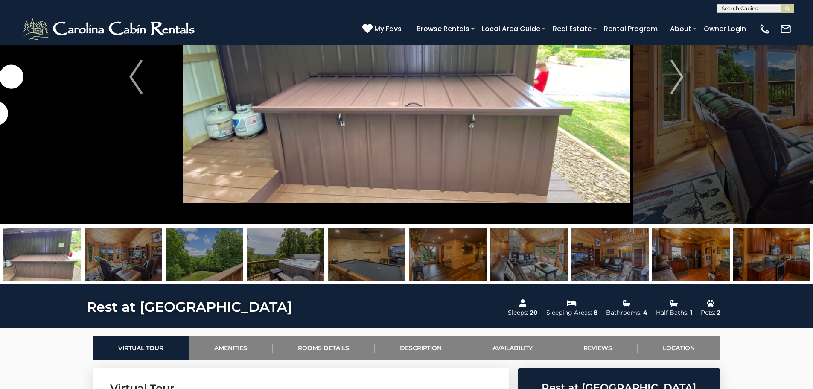
scroll to position [128, 0]
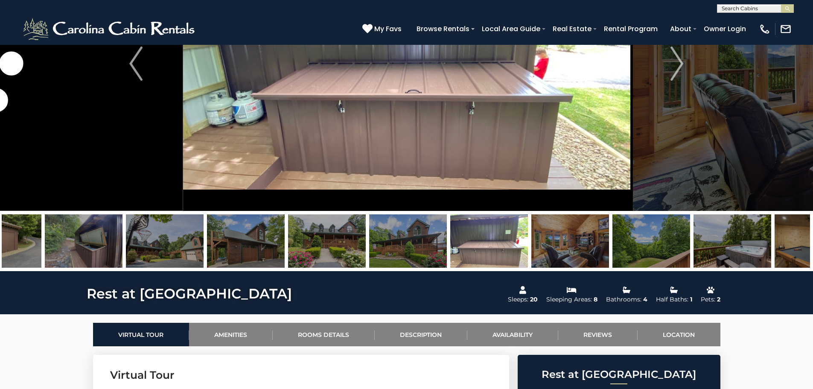
drag, startPoint x: 47, startPoint y: 230, endPoint x: 819, endPoint y: 292, distance: 774.3
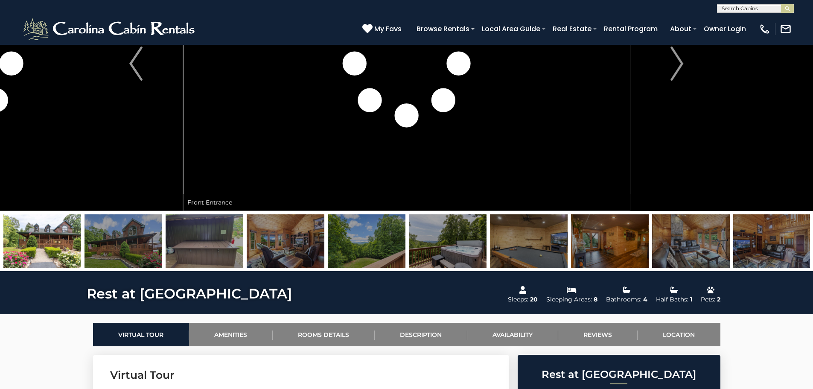
drag, startPoint x: 108, startPoint y: 234, endPoint x: 783, endPoint y: 275, distance: 676.2
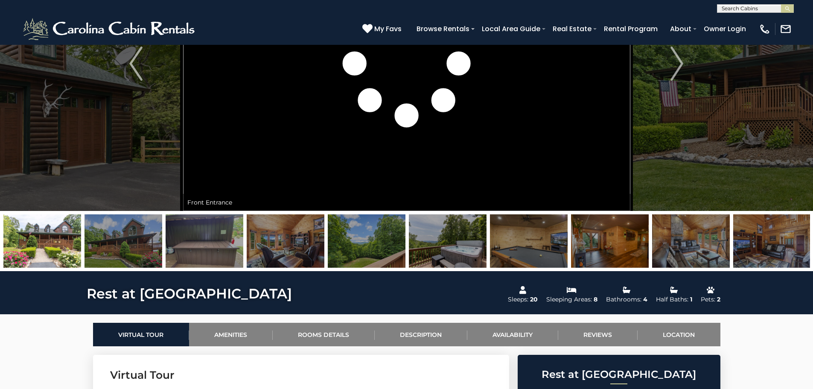
click at [61, 234] on img at bounding box center [42, 240] width 78 height 53
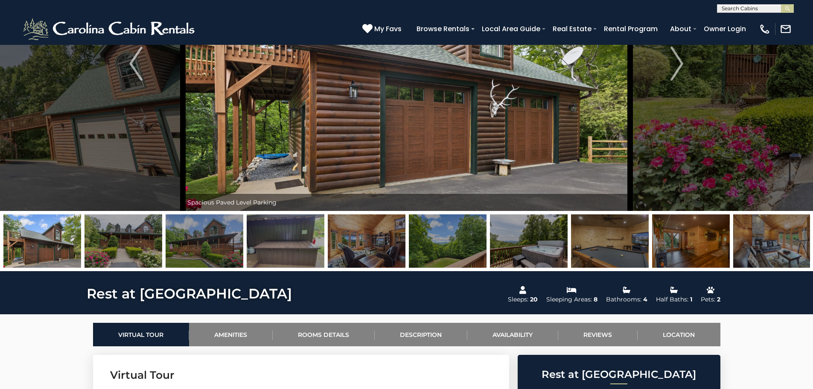
drag, startPoint x: 48, startPoint y: 230, endPoint x: 220, endPoint y: 236, distance: 171.7
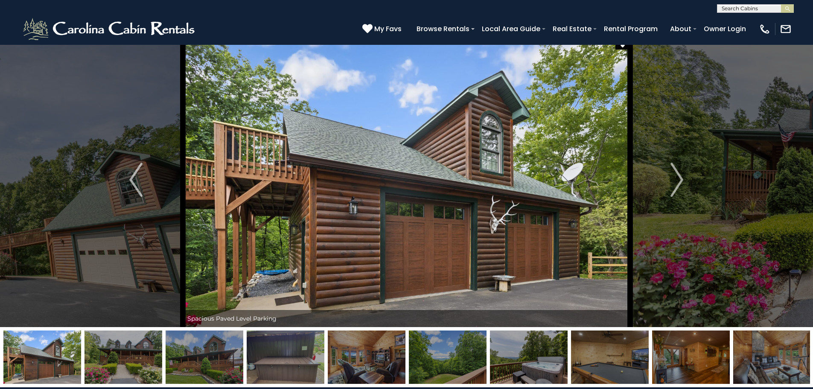
scroll to position [0, 0]
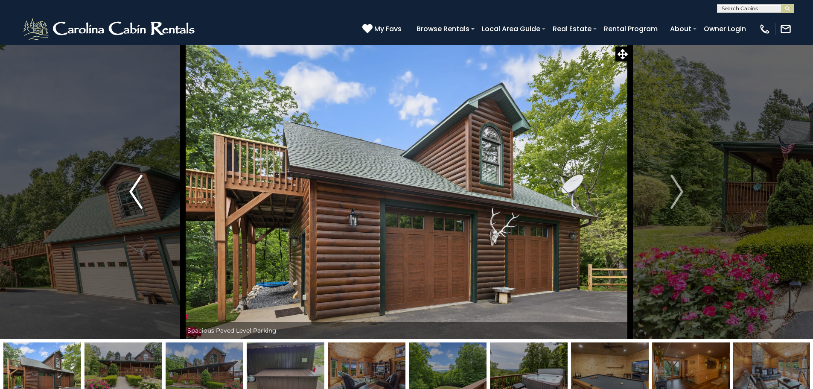
click at [136, 186] on img "Previous" at bounding box center [135, 192] width 13 height 34
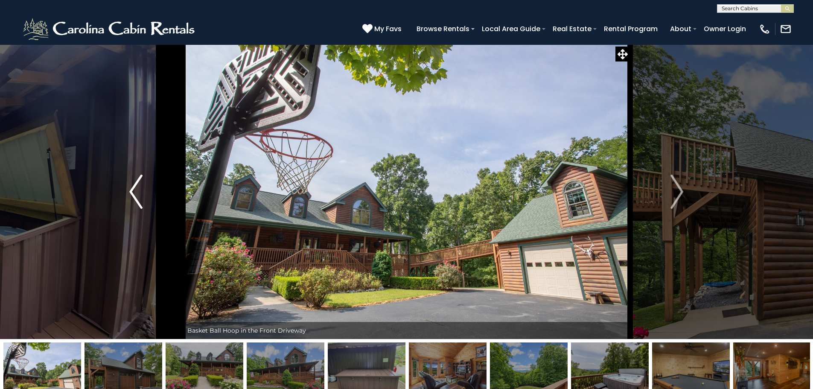
click at [136, 186] on img "Previous" at bounding box center [135, 192] width 13 height 34
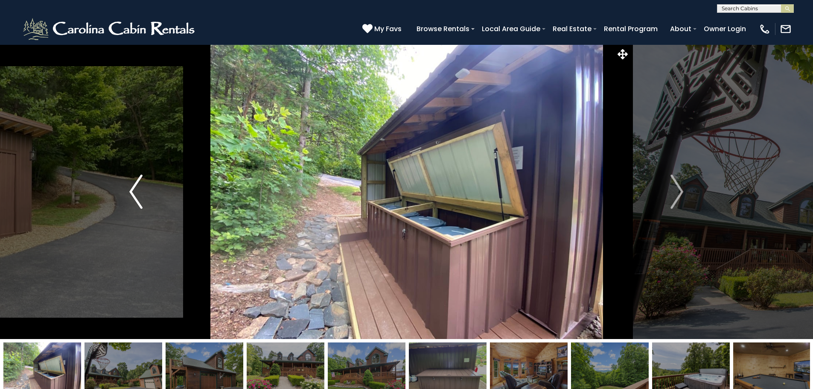
click at [136, 186] on img "Previous" at bounding box center [135, 192] width 13 height 34
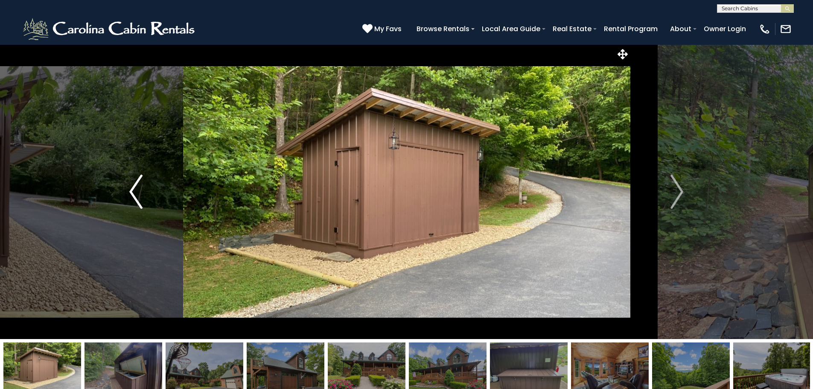
click at [136, 186] on img "Previous" at bounding box center [135, 192] width 13 height 34
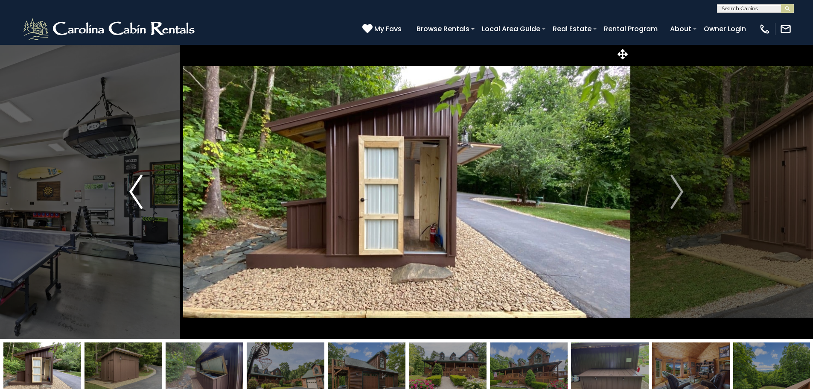
click at [136, 186] on img "Previous" at bounding box center [135, 192] width 13 height 34
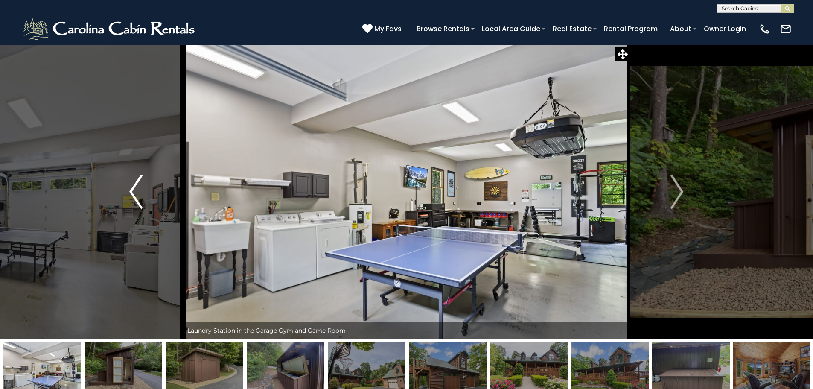
click at [136, 186] on img "Previous" at bounding box center [135, 192] width 13 height 34
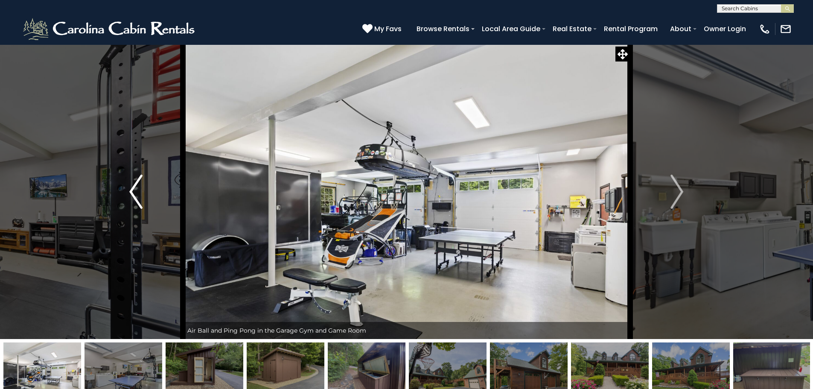
click at [136, 186] on img "Previous" at bounding box center [135, 192] width 13 height 34
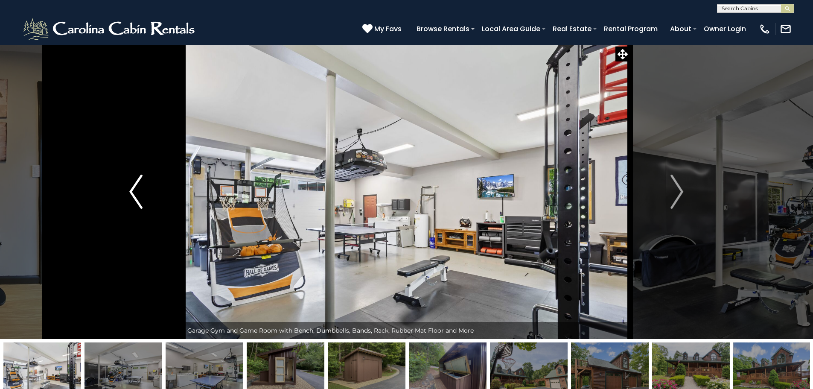
click at [136, 186] on img "Previous" at bounding box center [135, 192] width 13 height 34
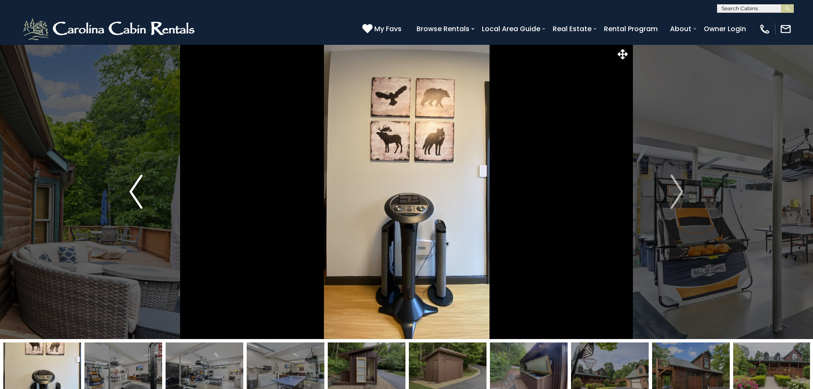
click at [136, 186] on img "Previous" at bounding box center [135, 192] width 13 height 34
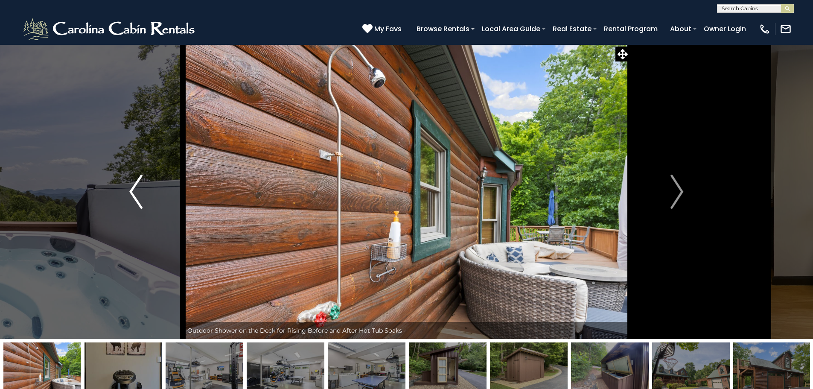
click at [136, 186] on img "Previous" at bounding box center [135, 192] width 13 height 34
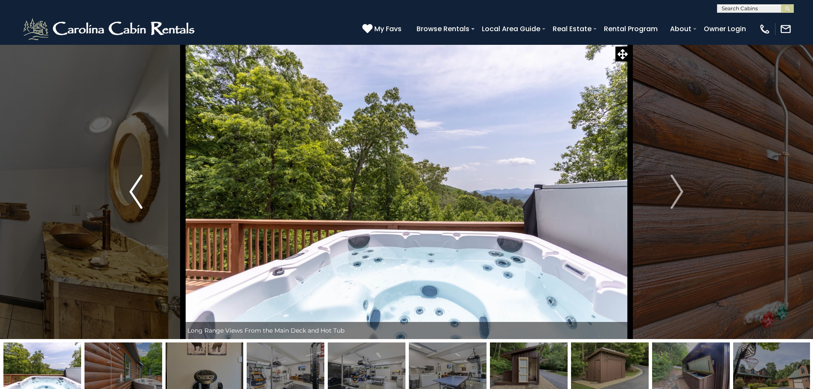
click at [136, 186] on img "Previous" at bounding box center [135, 192] width 13 height 34
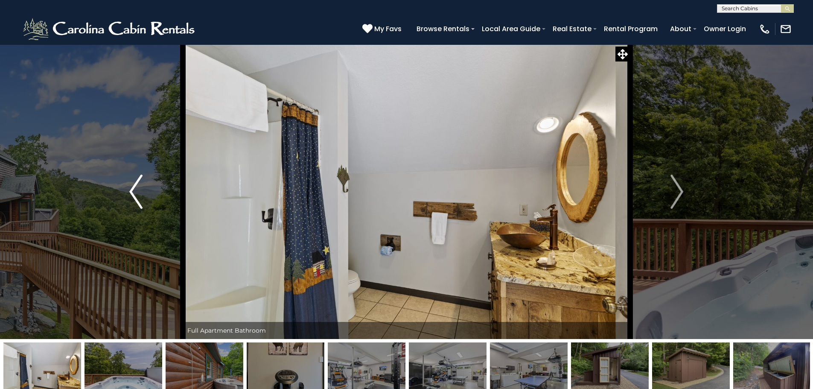
click at [136, 186] on img "Previous" at bounding box center [135, 192] width 13 height 34
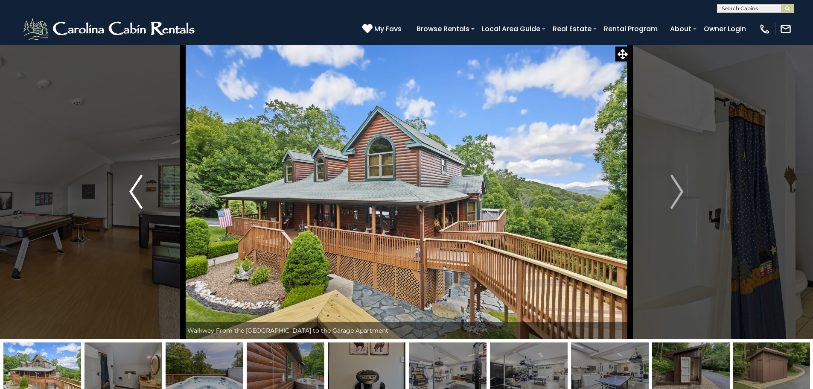
click at [136, 186] on img "Previous" at bounding box center [135, 192] width 13 height 34
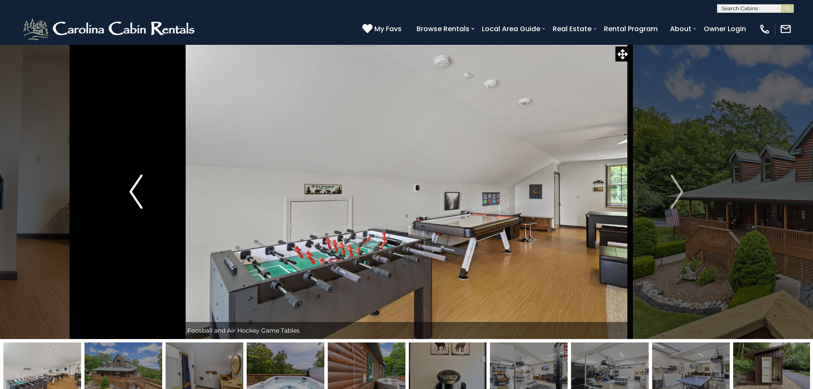
click at [136, 186] on img "Previous" at bounding box center [135, 192] width 13 height 34
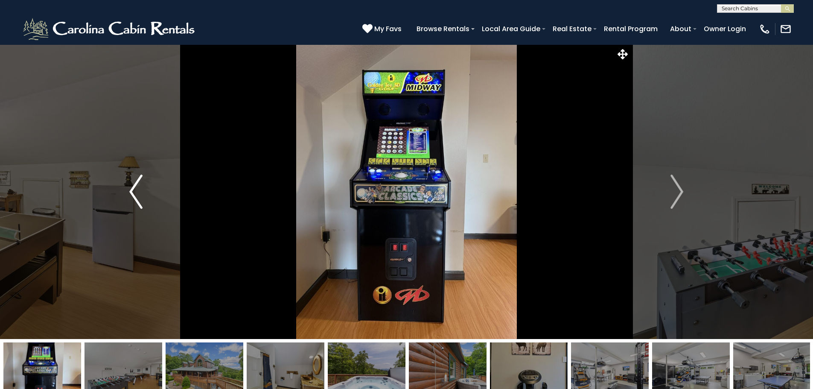
click at [136, 186] on img "Previous" at bounding box center [135, 192] width 13 height 34
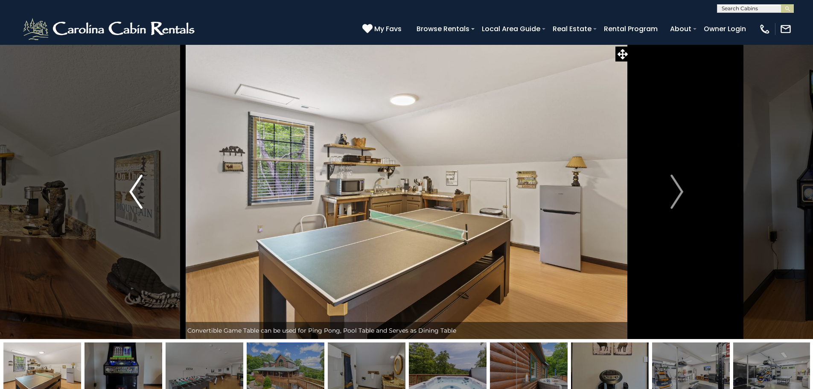
click at [136, 186] on img "Previous" at bounding box center [135, 192] width 13 height 34
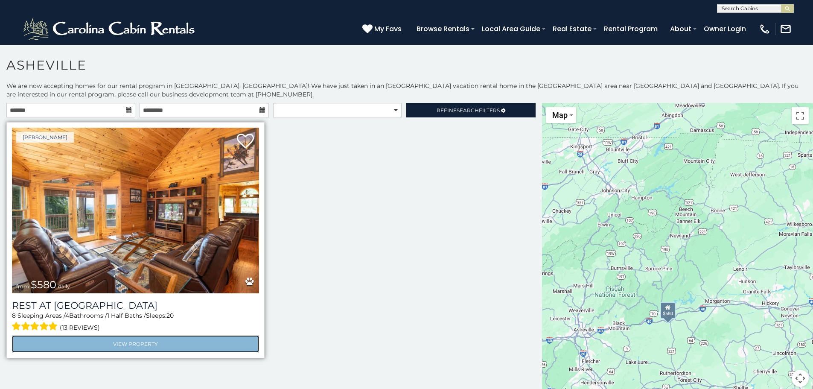
click at [114, 347] on link "View Property" at bounding box center [135, 344] width 247 height 18
click at [137, 347] on link "View Property" at bounding box center [135, 344] width 247 height 18
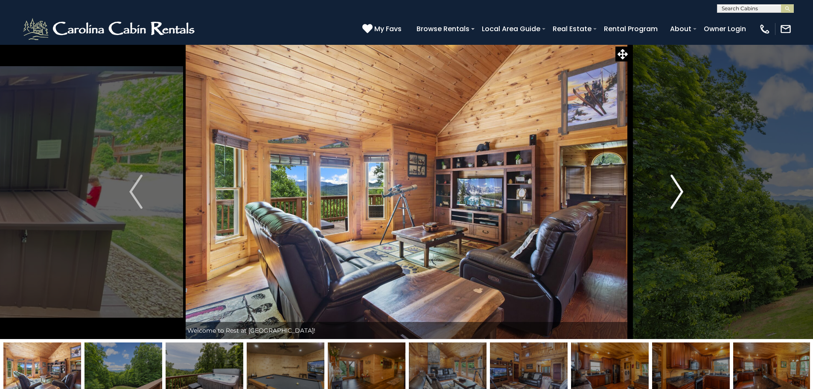
click at [686, 191] on button "Next" at bounding box center [677, 191] width 94 height 295
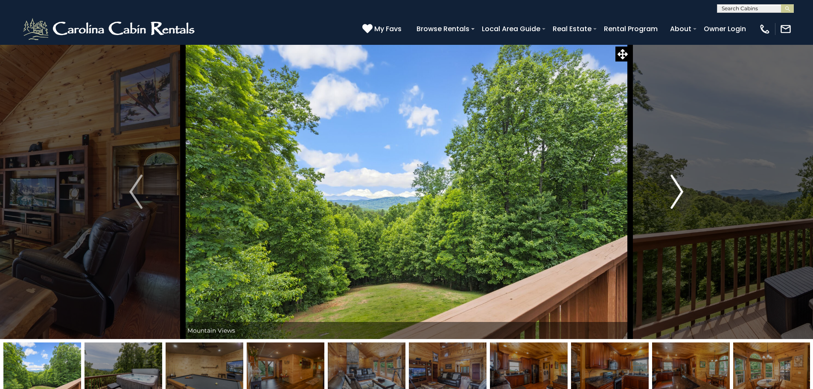
click at [686, 191] on button "Next" at bounding box center [677, 191] width 94 height 295
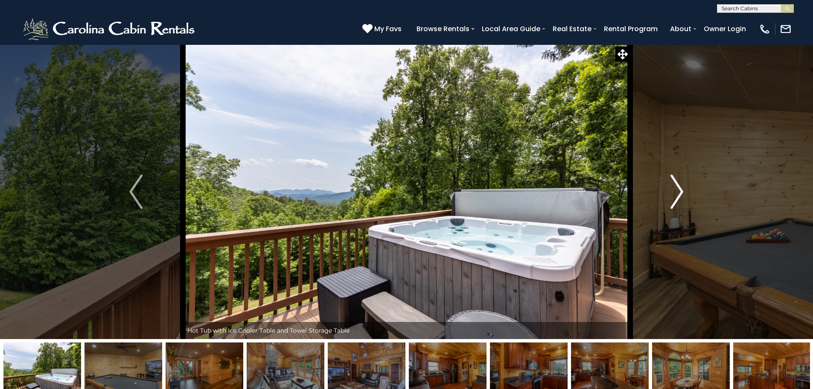
click at [686, 191] on button "Next" at bounding box center [677, 191] width 94 height 295
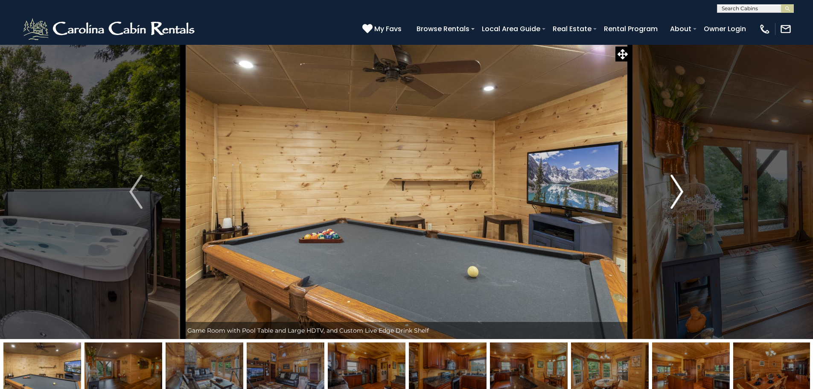
click at [686, 191] on button "Next" at bounding box center [677, 191] width 94 height 295
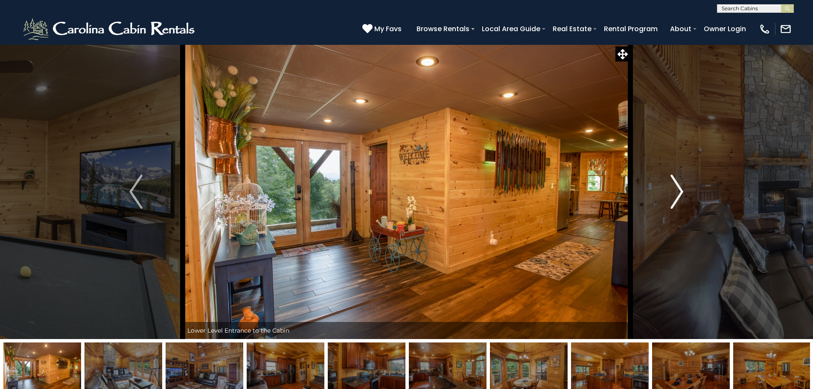
click at [686, 191] on button "Next" at bounding box center [677, 191] width 94 height 295
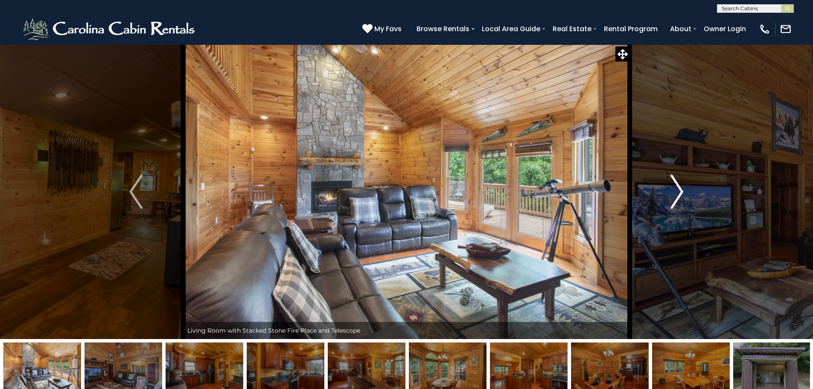
click at [686, 191] on button "Next" at bounding box center [677, 191] width 94 height 295
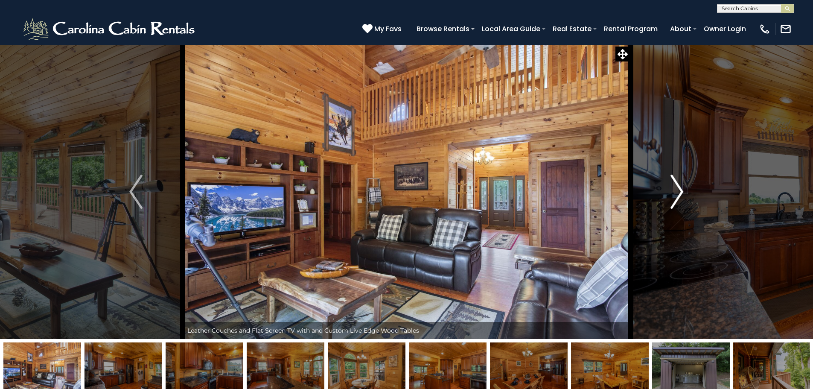
click at [686, 191] on button "Next" at bounding box center [677, 191] width 94 height 295
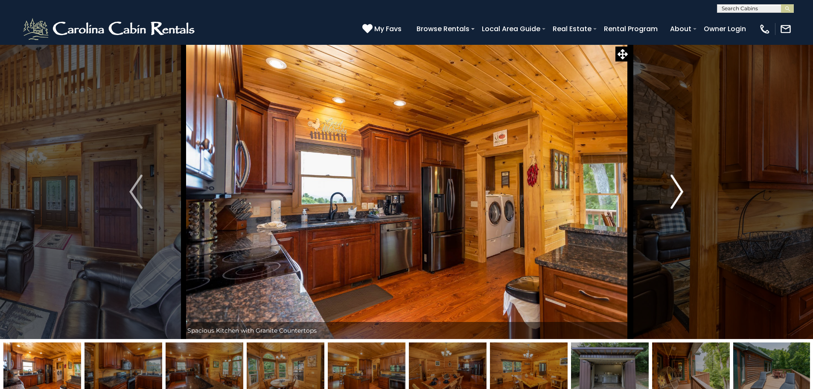
click at [686, 191] on button "Next" at bounding box center [677, 191] width 94 height 295
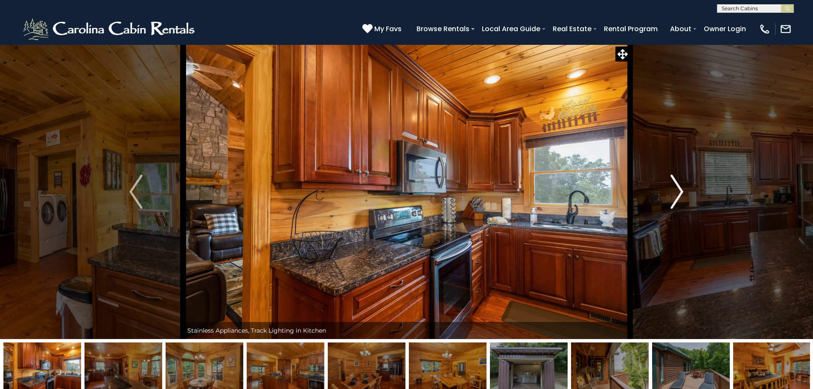
click at [686, 191] on button "Next" at bounding box center [677, 191] width 94 height 295
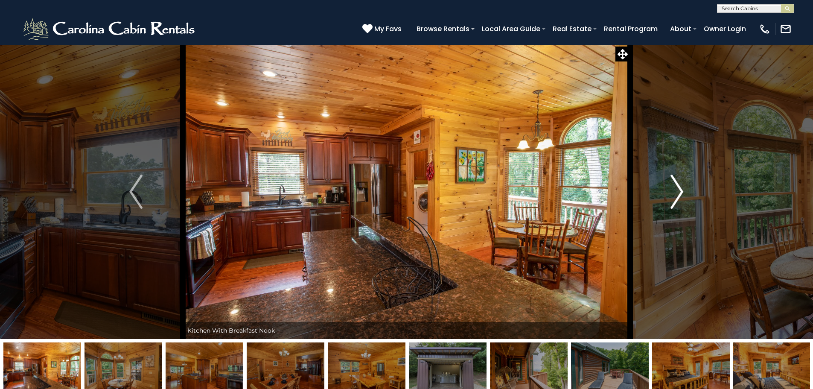
click at [686, 191] on button "Next" at bounding box center [677, 191] width 94 height 295
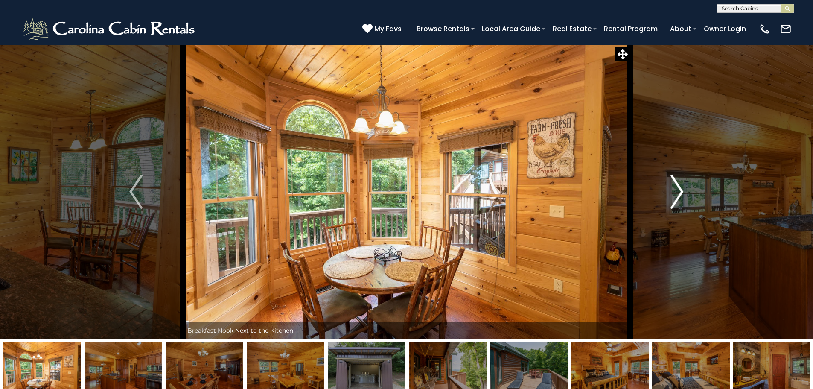
click at [686, 191] on button "Next" at bounding box center [677, 191] width 94 height 295
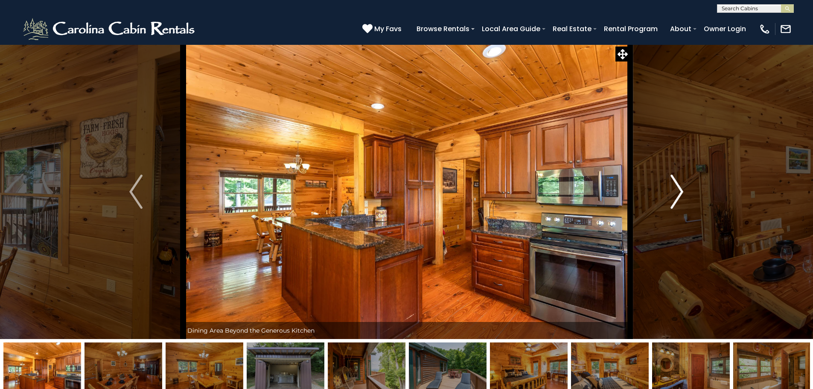
click at [686, 191] on button "Next" at bounding box center [677, 191] width 94 height 295
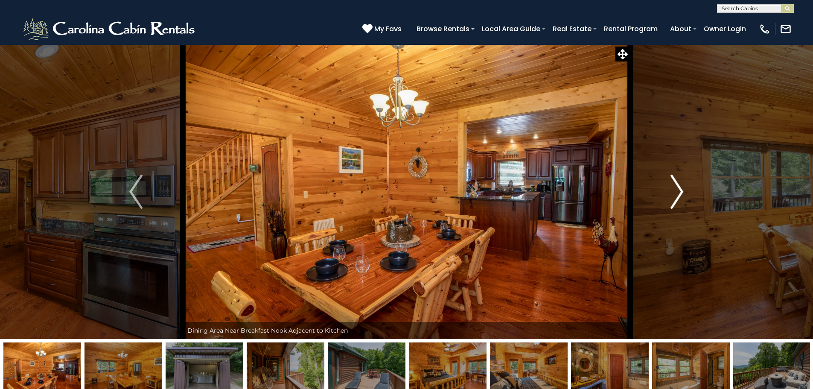
click at [686, 191] on button "Next" at bounding box center [677, 191] width 94 height 295
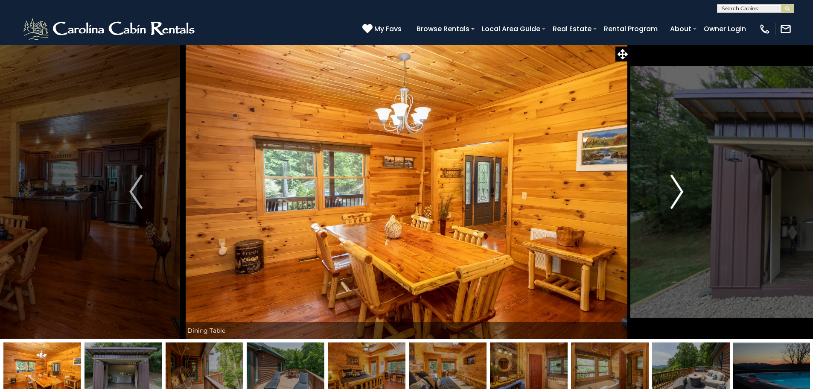
click at [686, 191] on button "Next" at bounding box center [677, 191] width 94 height 295
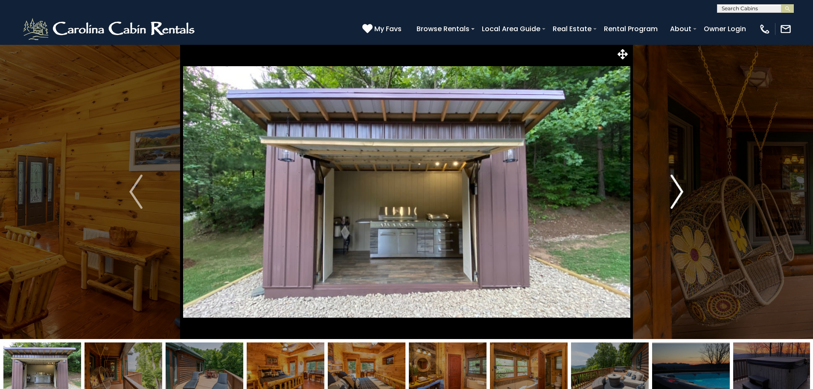
click at [686, 191] on button "Next" at bounding box center [677, 191] width 94 height 295
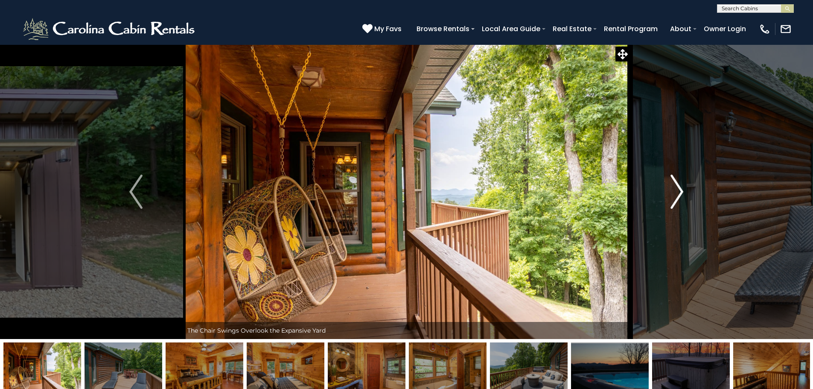
click at [686, 191] on button "Next" at bounding box center [677, 191] width 94 height 295
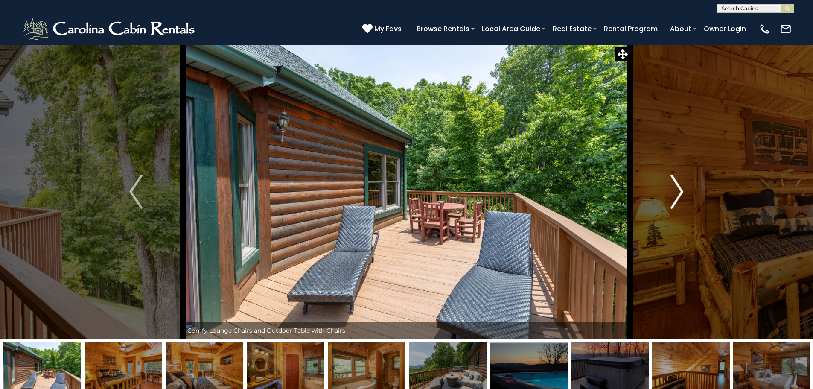
click at [686, 191] on button "Next" at bounding box center [677, 191] width 94 height 295
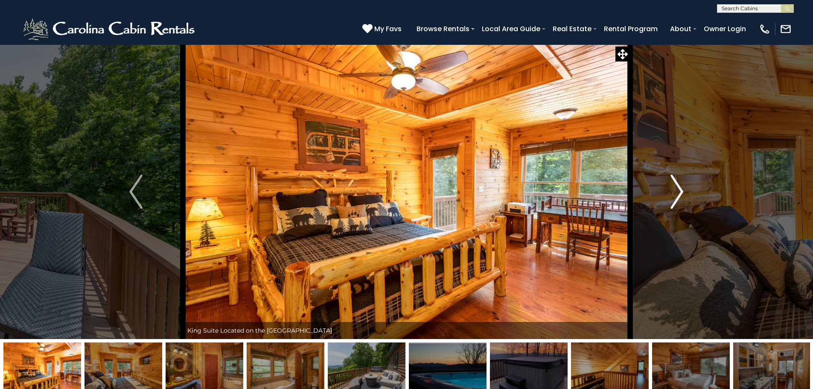
click at [686, 191] on button "Next" at bounding box center [677, 191] width 94 height 295
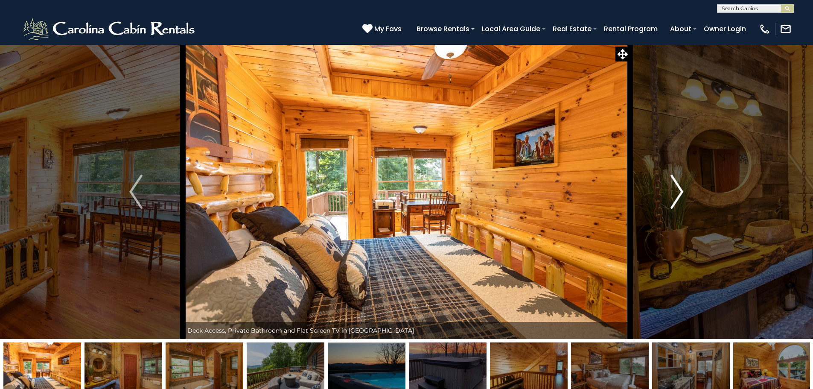
click at [686, 191] on button "Next" at bounding box center [677, 191] width 94 height 295
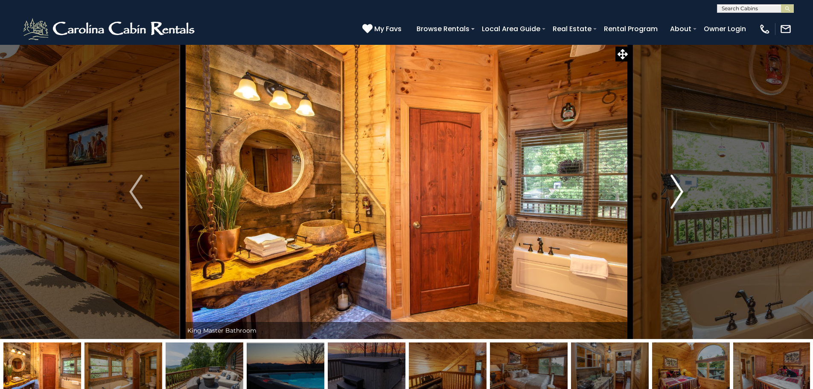
click at [686, 191] on button "Next" at bounding box center [677, 191] width 94 height 295
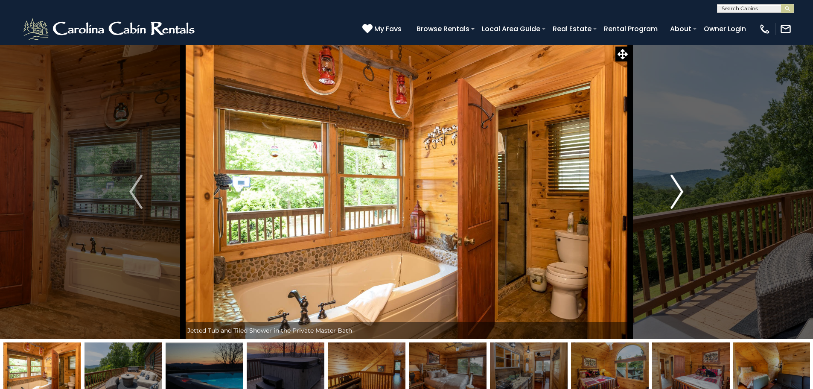
click at [686, 191] on button "Next" at bounding box center [677, 191] width 94 height 295
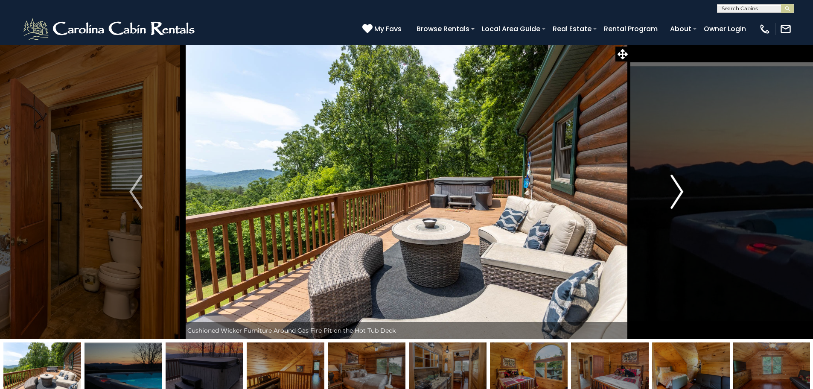
click at [686, 191] on button "Next" at bounding box center [677, 191] width 94 height 295
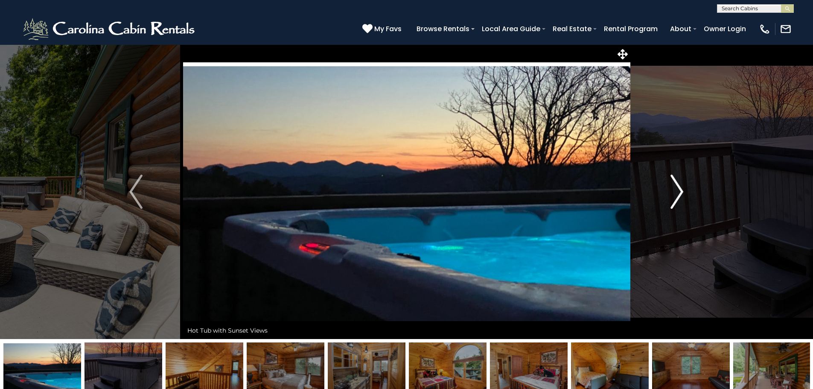
click at [686, 191] on button "Next" at bounding box center [677, 191] width 94 height 295
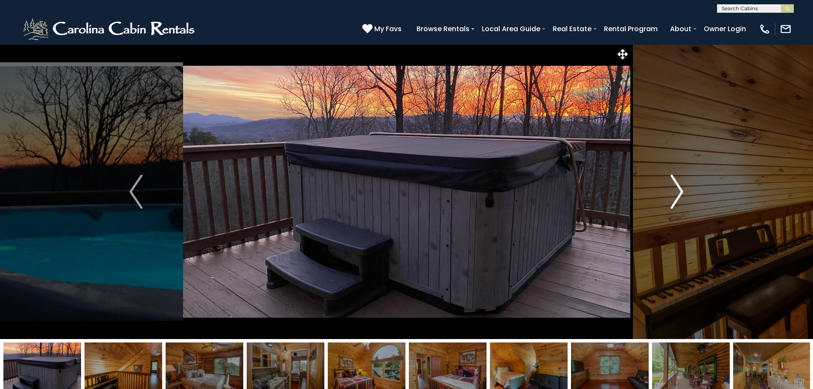
click at [686, 191] on button "Next" at bounding box center [677, 191] width 94 height 295
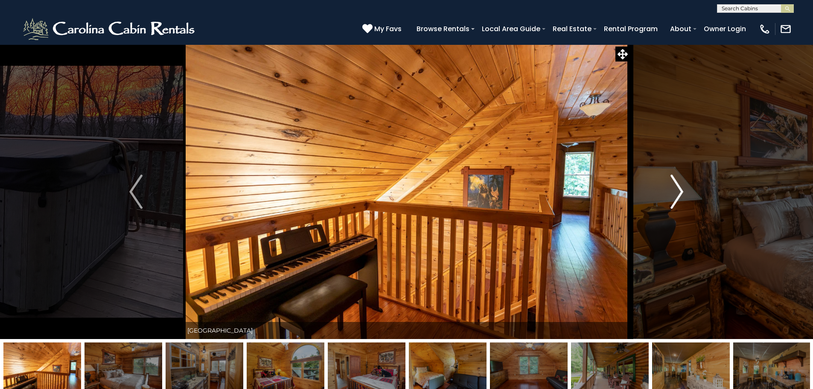
click at [686, 191] on button "Next" at bounding box center [677, 191] width 94 height 295
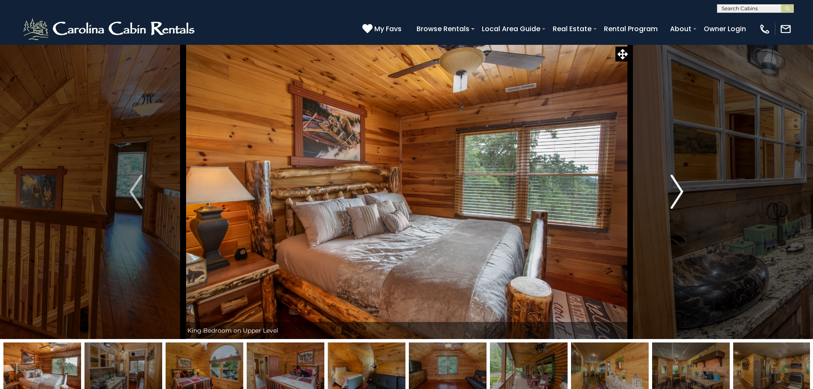
click at [686, 191] on button "Next" at bounding box center [677, 191] width 94 height 295
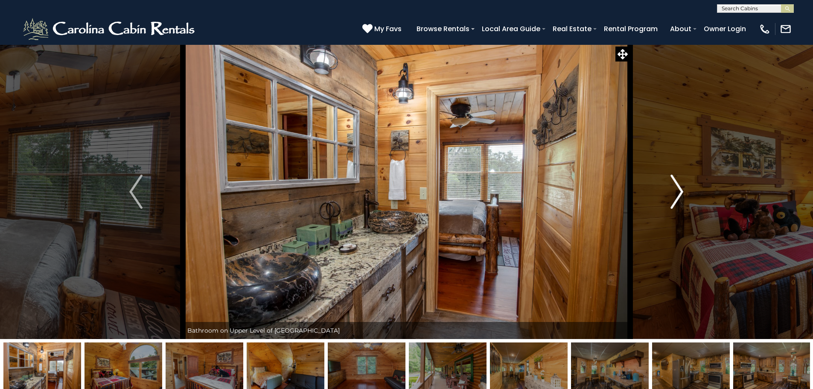
click at [686, 191] on button "Next" at bounding box center [677, 191] width 94 height 295
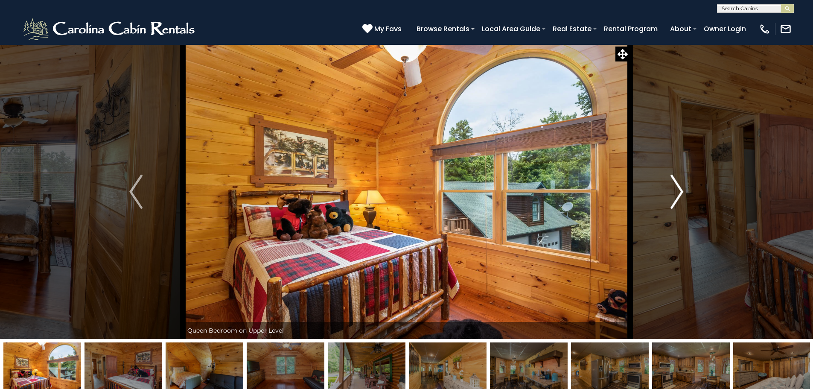
click at [686, 191] on button "Next" at bounding box center [677, 191] width 94 height 295
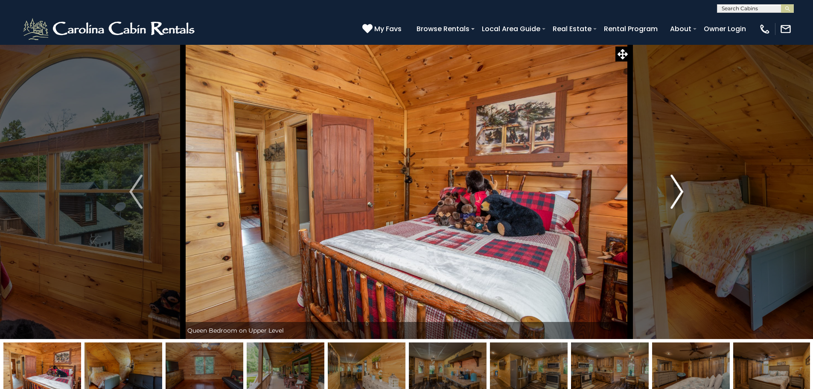
click at [686, 191] on button "Next" at bounding box center [677, 191] width 94 height 295
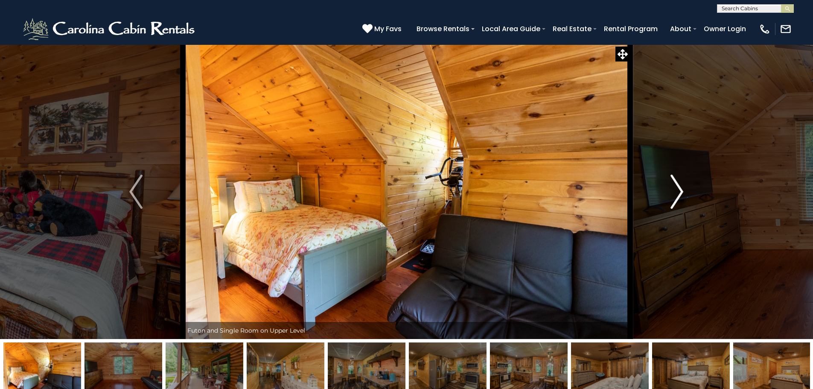
click at [686, 191] on button "Next" at bounding box center [677, 191] width 94 height 295
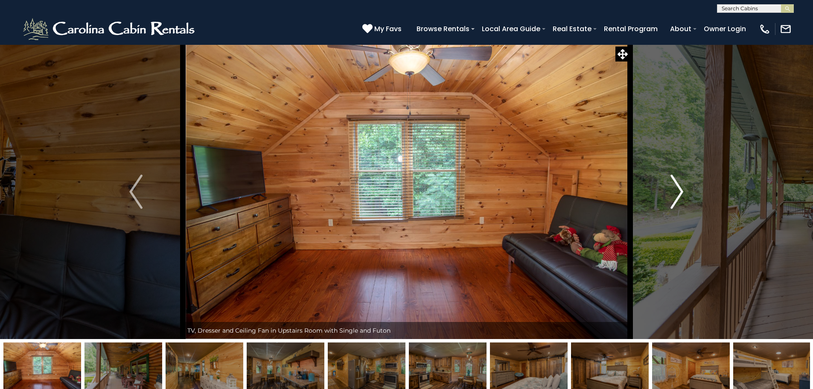
click at [686, 191] on button "Next" at bounding box center [677, 191] width 94 height 295
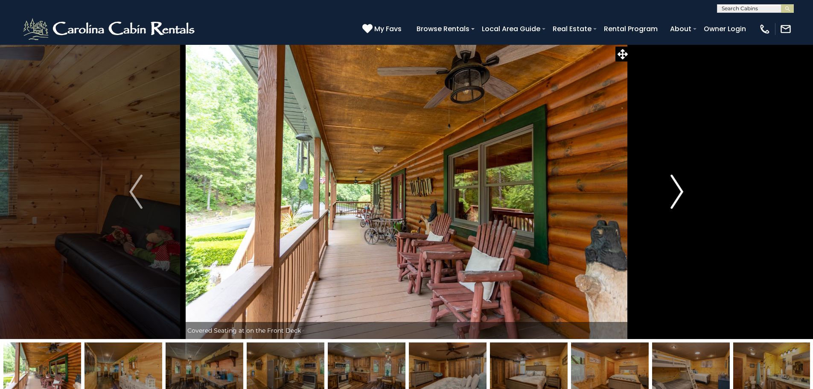
click at [686, 191] on button "Next" at bounding box center [677, 191] width 94 height 295
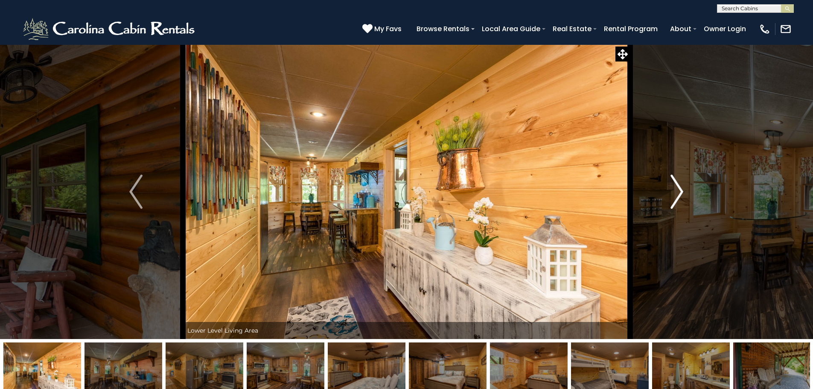
click at [686, 191] on button "Next" at bounding box center [677, 191] width 94 height 295
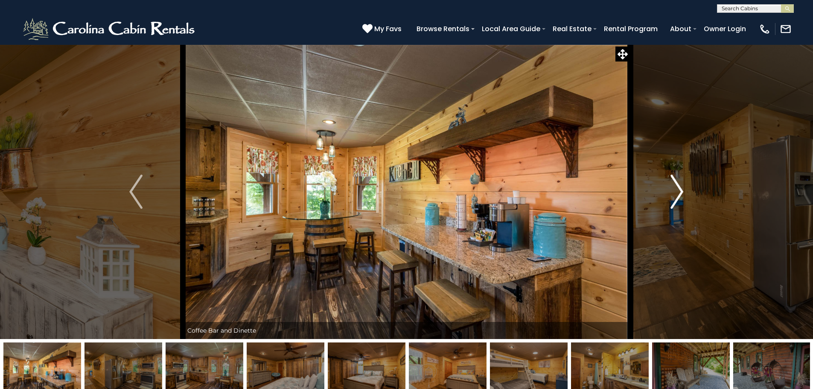
click at [686, 191] on button "Next" at bounding box center [677, 191] width 94 height 295
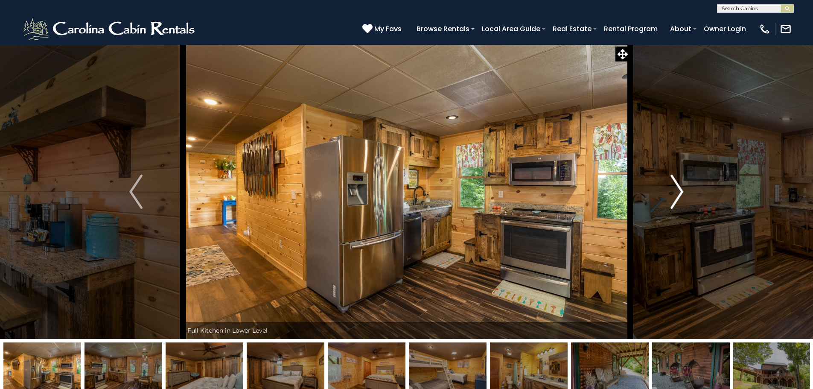
click at [686, 191] on button "Next" at bounding box center [677, 191] width 94 height 295
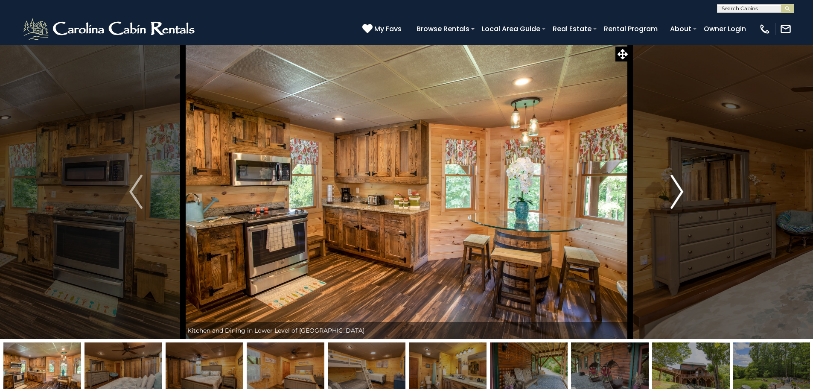
click at [686, 191] on button "Next" at bounding box center [677, 191] width 94 height 295
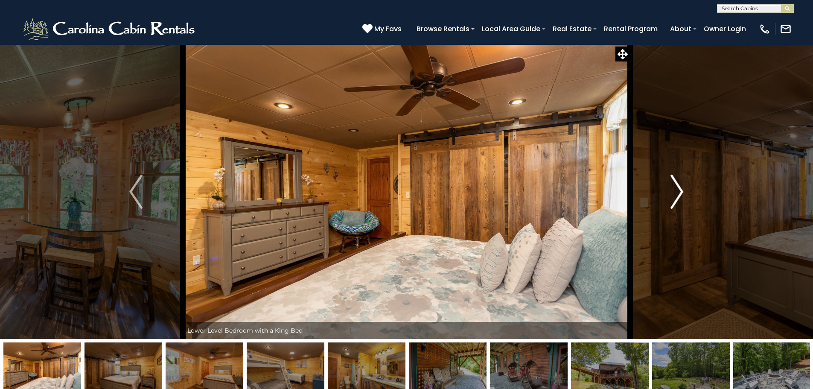
click at [686, 191] on button "Next" at bounding box center [677, 191] width 94 height 295
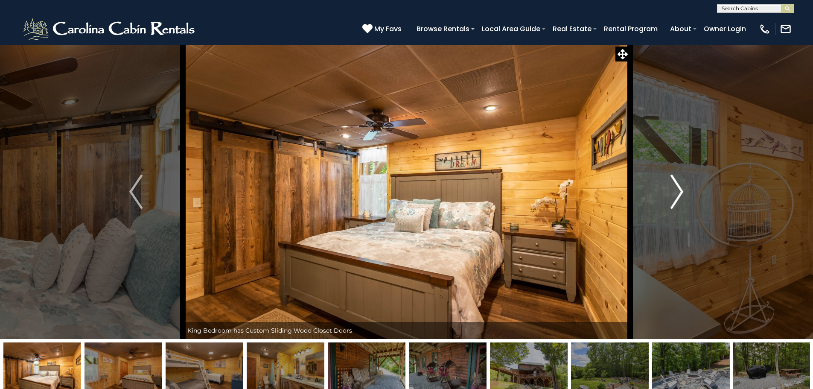
click at [686, 191] on button "Next" at bounding box center [677, 191] width 94 height 295
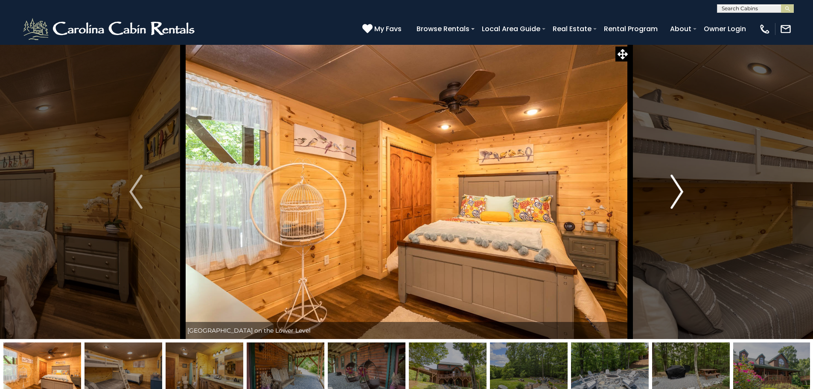
click at [686, 191] on button "Next" at bounding box center [677, 191] width 94 height 295
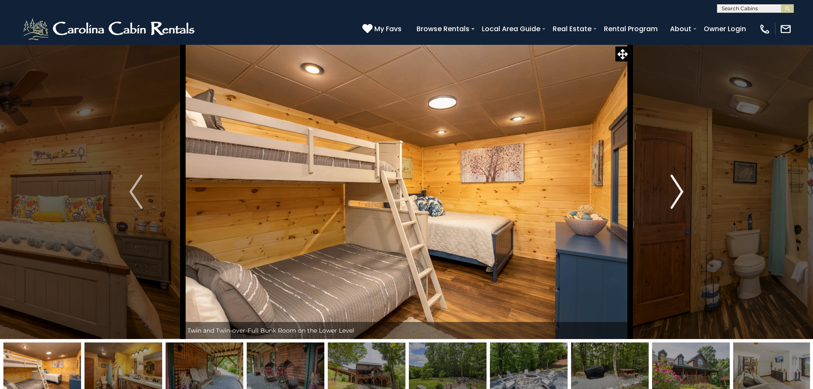
click at [686, 191] on button "Next" at bounding box center [677, 191] width 94 height 295
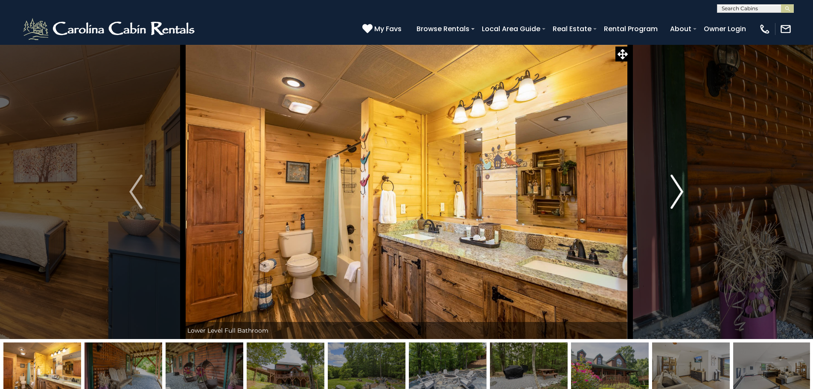
click at [686, 191] on button "Next" at bounding box center [677, 191] width 94 height 295
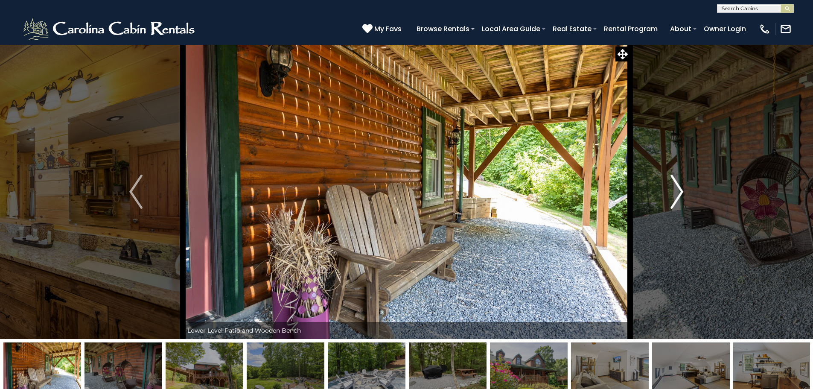
click at [686, 191] on button "Next" at bounding box center [677, 191] width 94 height 295
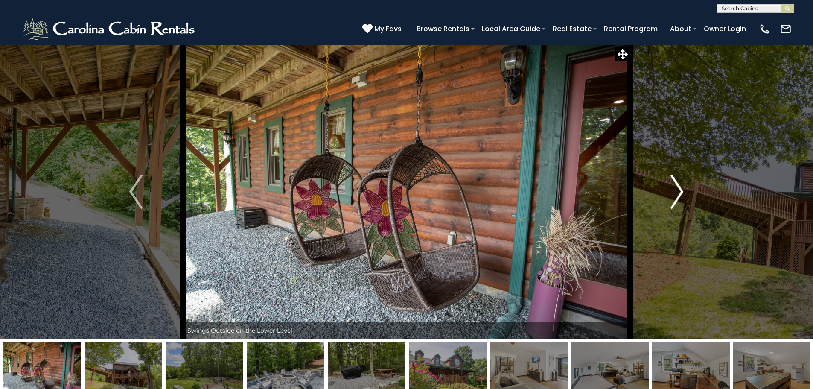
click at [686, 191] on button "Next" at bounding box center [677, 191] width 94 height 295
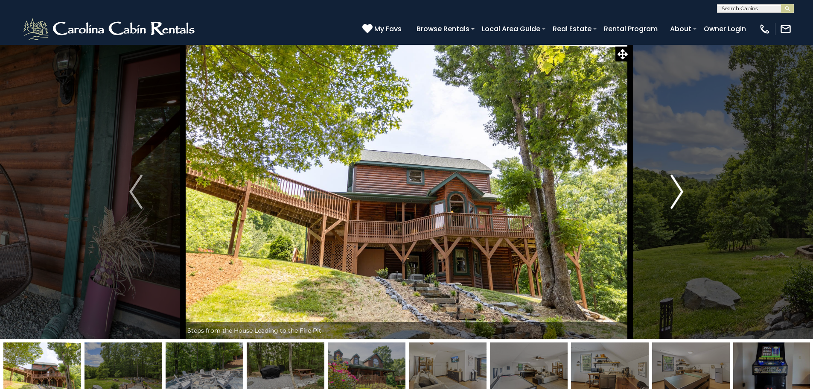
click at [686, 191] on button "Next" at bounding box center [677, 191] width 94 height 295
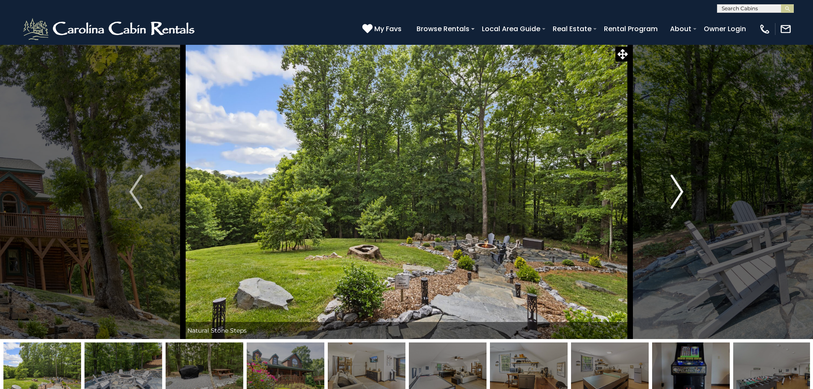
click at [686, 191] on button "Next" at bounding box center [677, 191] width 94 height 295
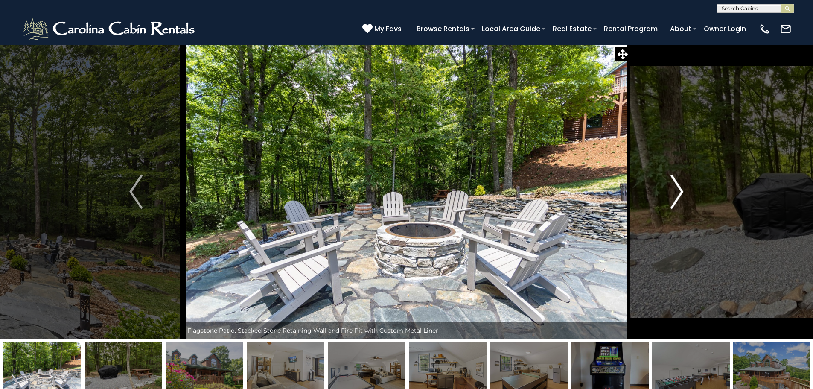
click at [686, 191] on button "Next" at bounding box center [677, 191] width 94 height 295
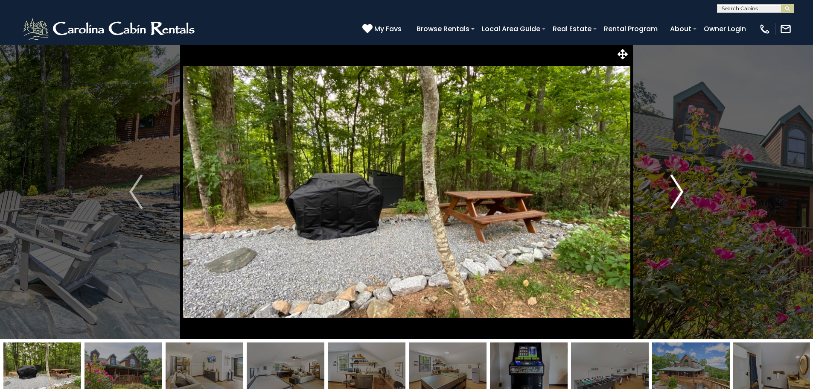
click at [686, 191] on button "Next" at bounding box center [677, 191] width 94 height 295
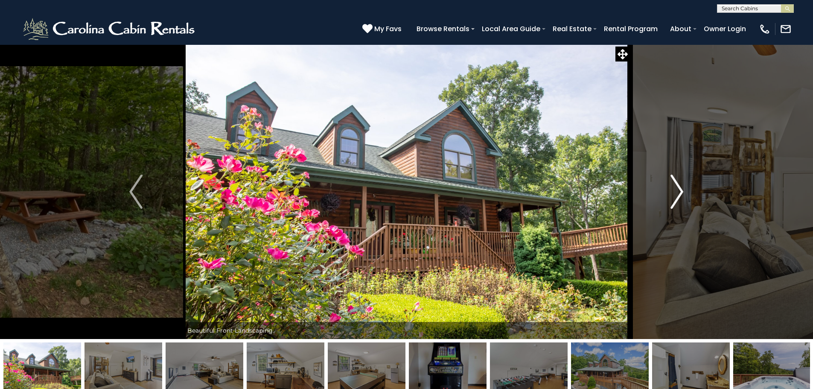
click at [686, 191] on button "Next" at bounding box center [677, 191] width 94 height 295
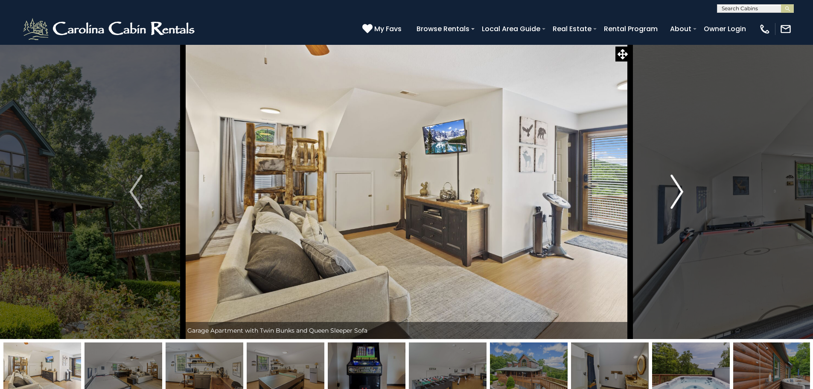
click at [686, 191] on button "Next" at bounding box center [677, 191] width 94 height 295
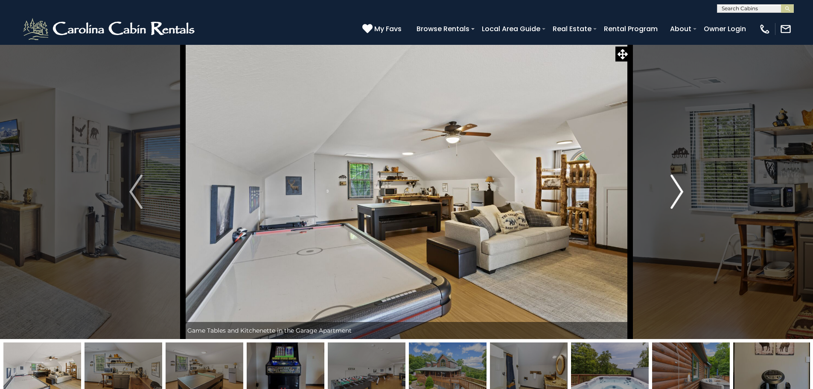
click at [686, 191] on button "Next" at bounding box center [677, 191] width 94 height 295
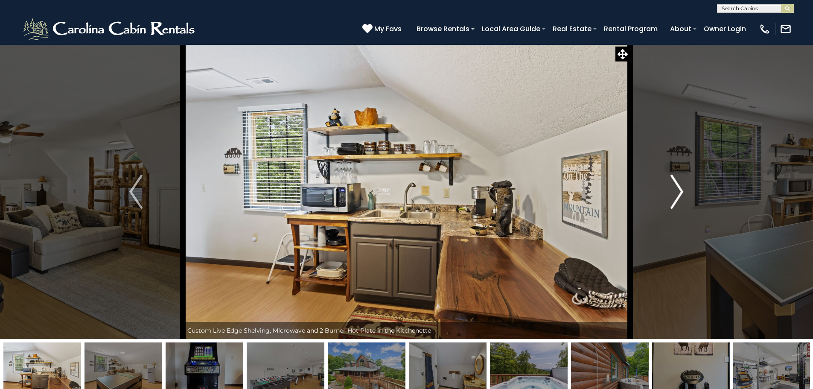
click at [686, 191] on button "Next" at bounding box center [677, 191] width 94 height 295
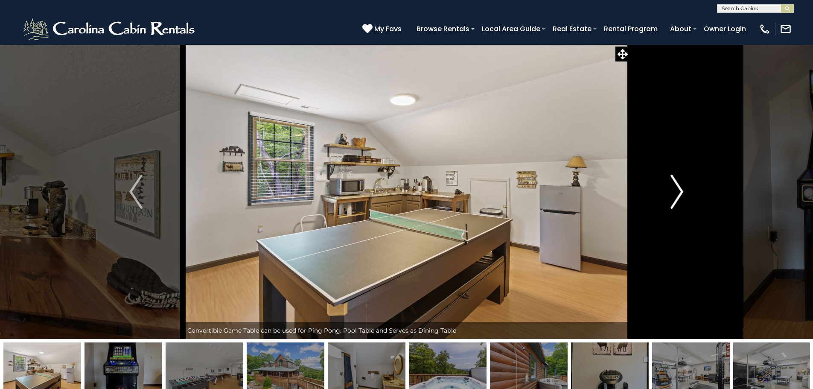
click at [686, 191] on button "Next" at bounding box center [677, 191] width 94 height 295
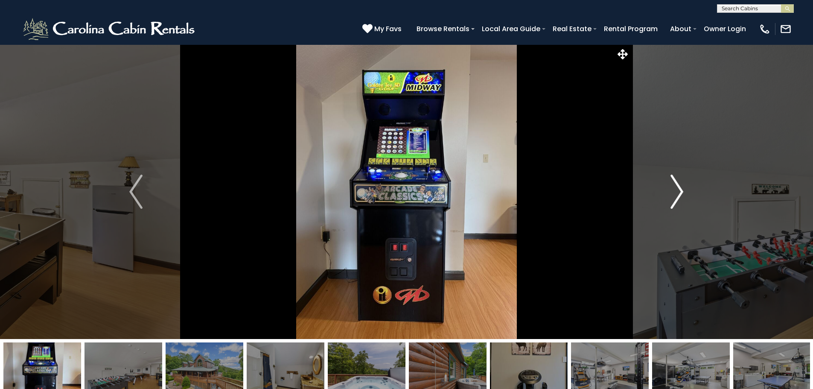
click at [686, 191] on button "Next" at bounding box center [677, 191] width 94 height 295
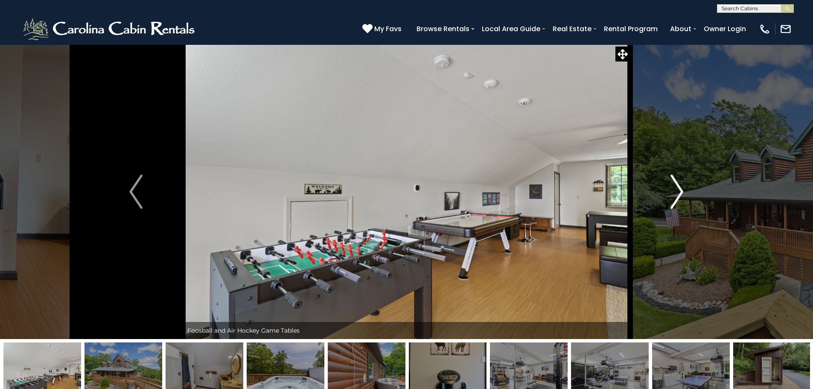
click at [686, 191] on button "Next" at bounding box center [677, 191] width 94 height 295
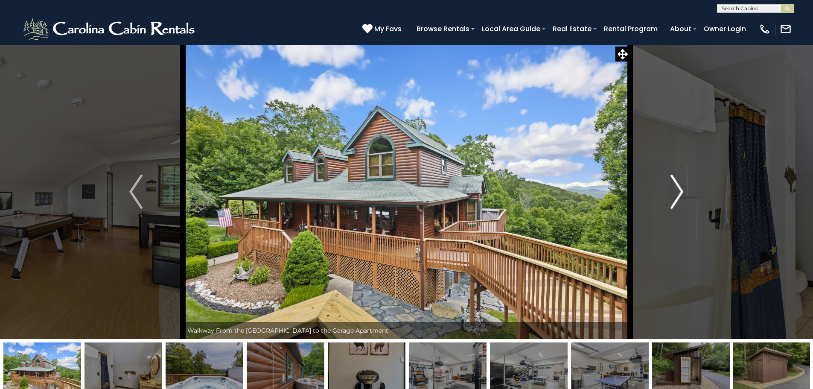
click at [686, 191] on button "Next" at bounding box center [677, 191] width 94 height 295
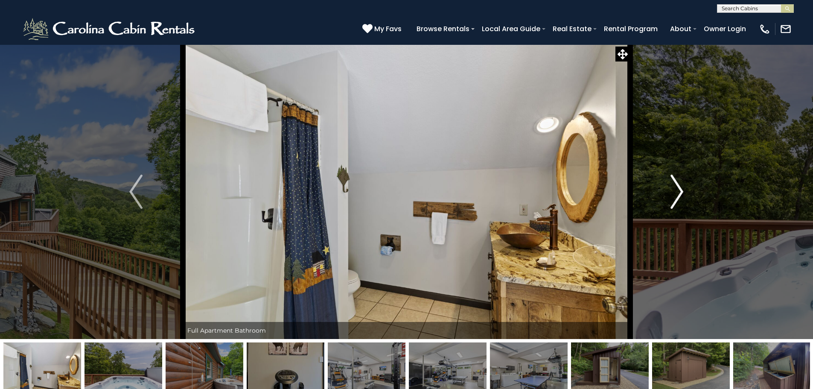
click at [686, 191] on button "Next" at bounding box center [677, 191] width 94 height 295
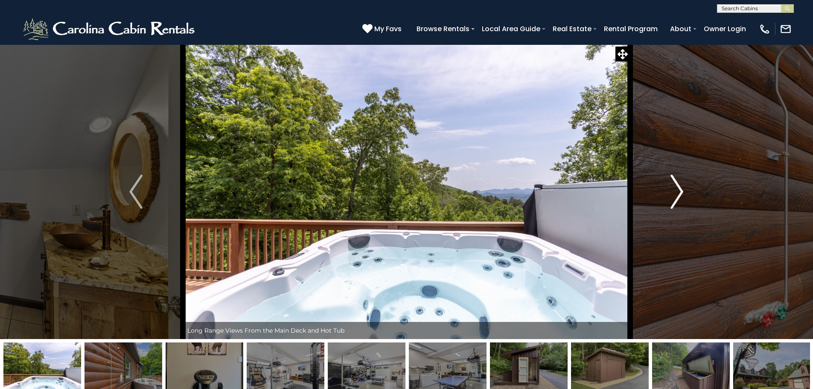
click at [686, 191] on button "Next" at bounding box center [677, 191] width 94 height 295
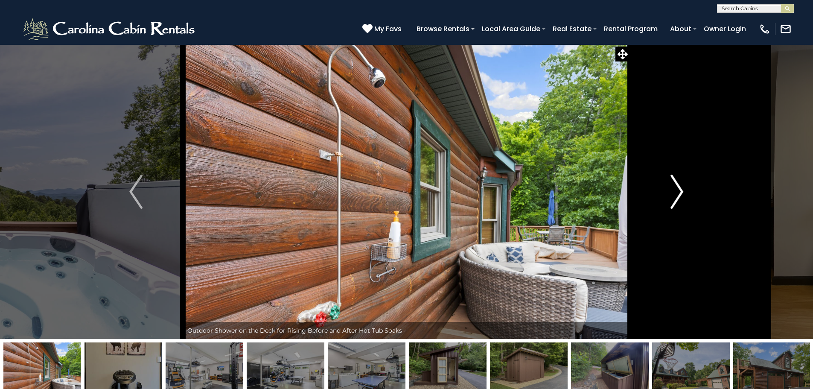
click at [686, 191] on button "Next" at bounding box center [677, 191] width 94 height 295
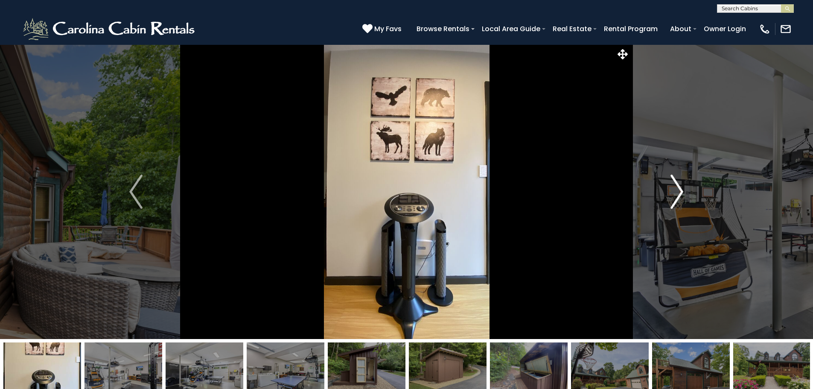
click at [686, 191] on button "Next" at bounding box center [677, 191] width 94 height 295
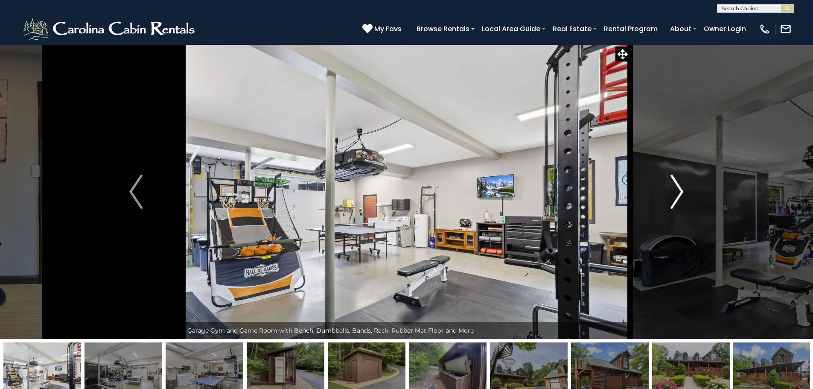
click at [686, 191] on button "Next" at bounding box center [677, 191] width 94 height 295
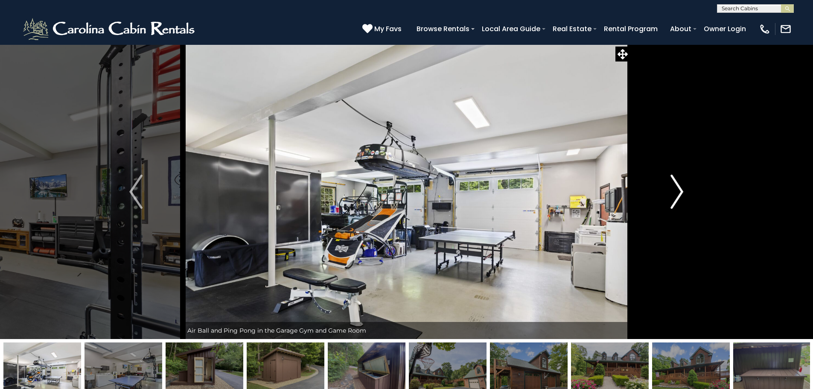
click at [686, 191] on button "Next" at bounding box center [677, 191] width 94 height 295
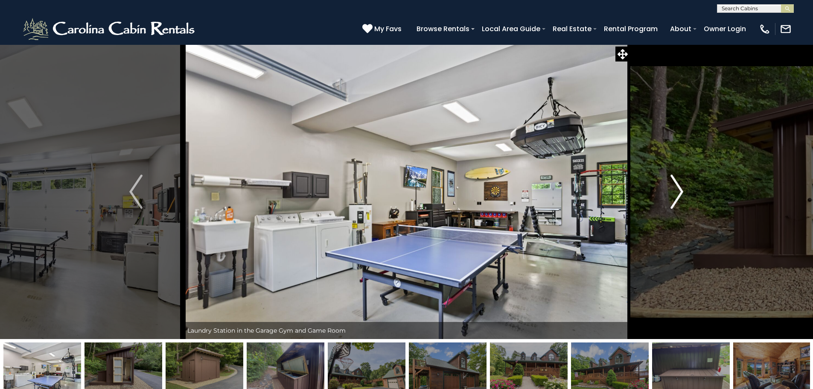
click at [686, 191] on button "Next" at bounding box center [677, 191] width 94 height 295
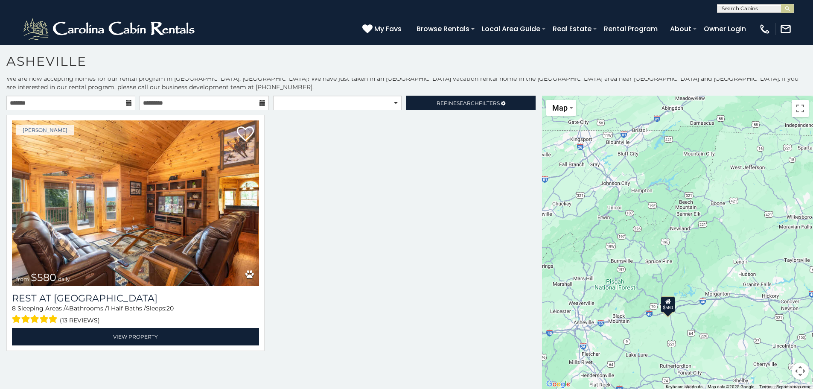
scroll to position [5, 0]
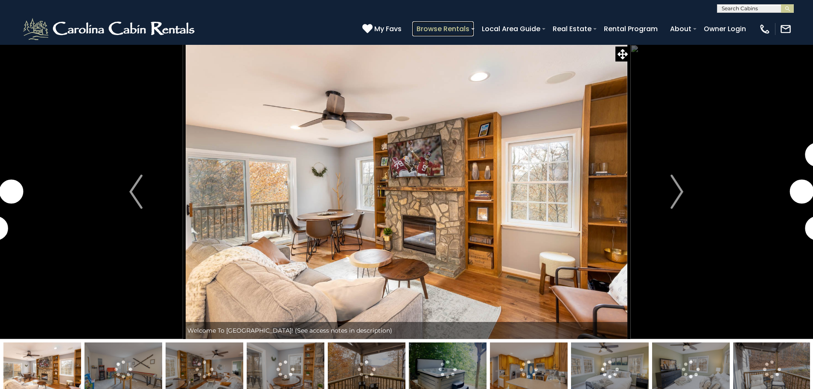
drag, startPoint x: 0, startPoint y: 0, endPoint x: 430, endPoint y: 28, distance: 430.8
click at [430, 28] on link "Browse Rentals" at bounding box center [442, 28] width 61 height 15
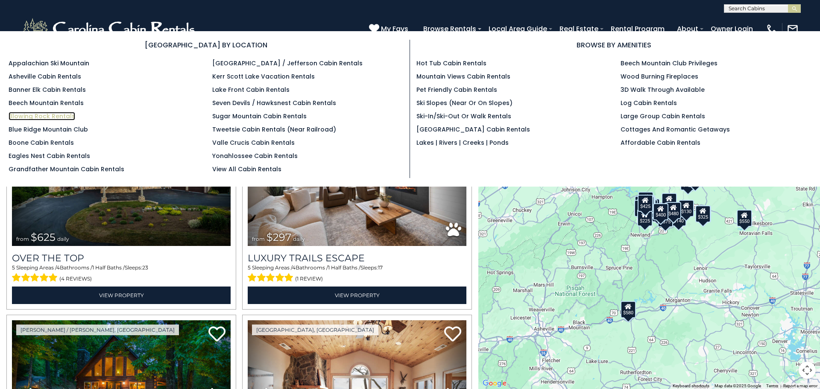
click at [59, 116] on link "Blowing Rock Rentals" at bounding box center [42, 116] width 67 height 9
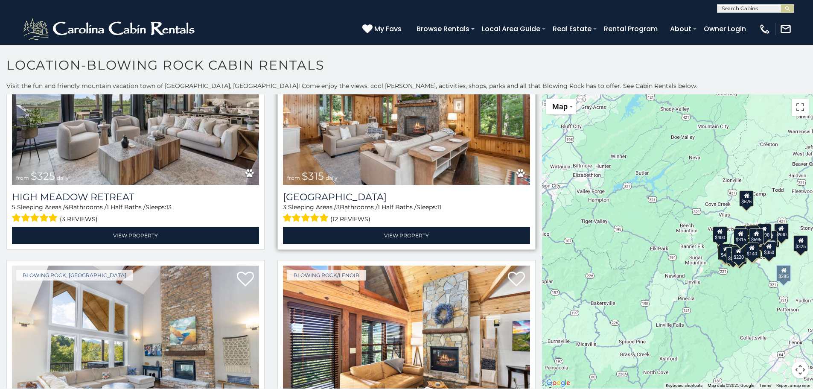
scroll to position [982, 0]
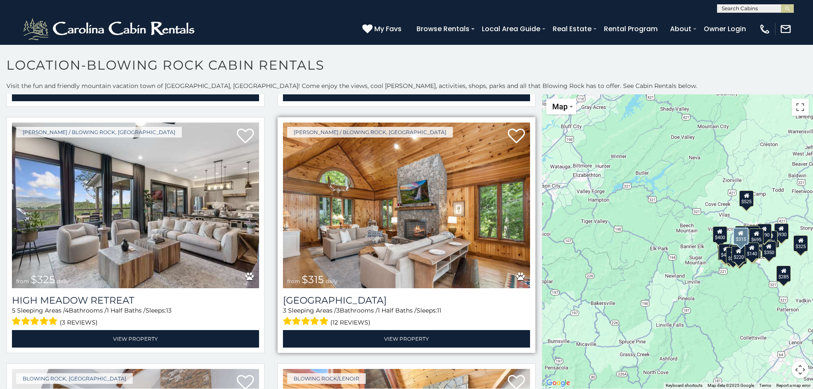
click at [371, 236] on img at bounding box center [406, 206] width 247 height 166
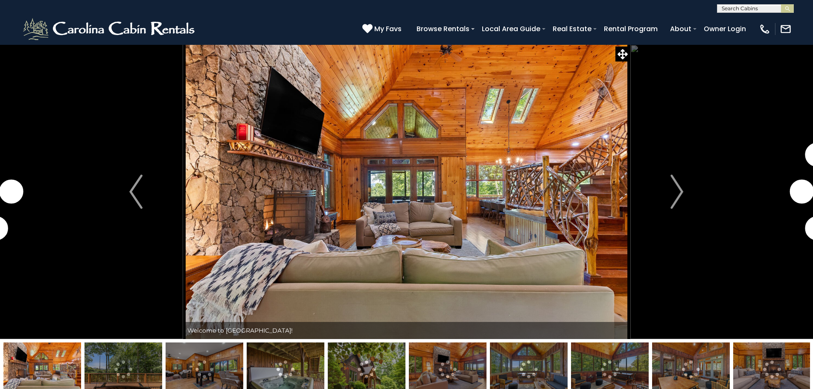
click at [680, 191] on img "Next" at bounding box center [677, 192] width 13 height 34
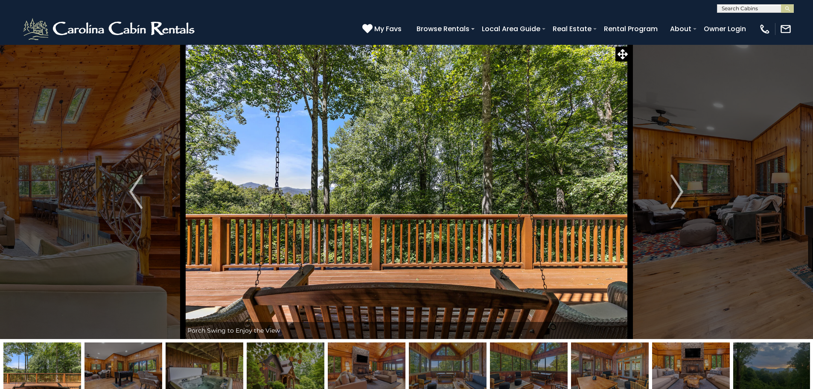
click at [680, 191] on img "Next" at bounding box center [677, 192] width 13 height 34
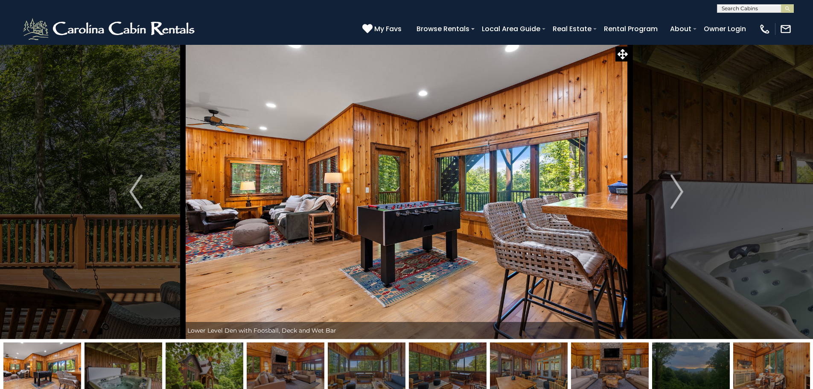
click at [680, 191] on img "Next" at bounding box center [677, 192] width 13 height 34
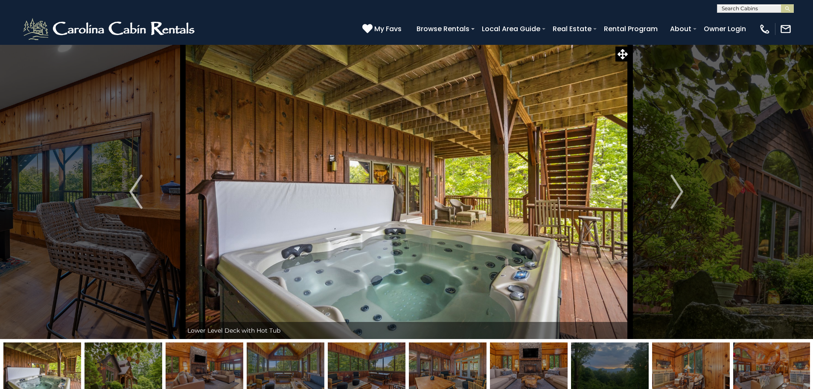
click at [680, 191] on img "Next" at bounding box center [677, 192] width 13 height 34
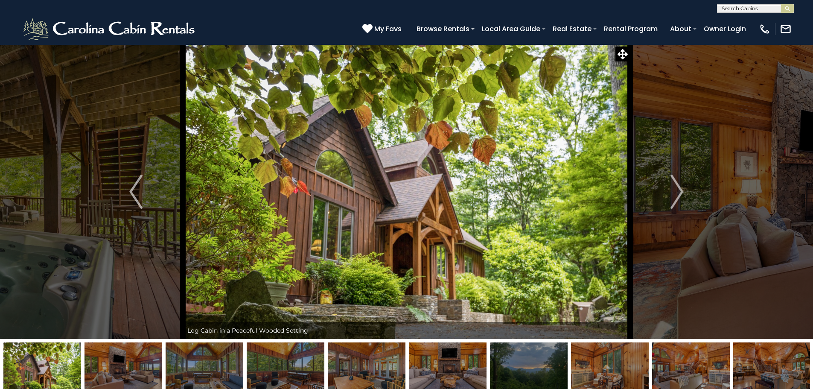
click at [680, 191] on img "Next" at bounding box center [677, 192] width 13 height 34
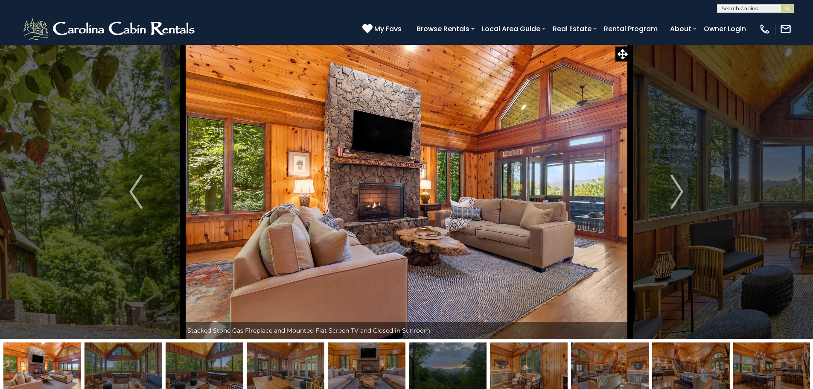
click at [680, 191] on img "Next" at bounding box center [677, 192] width 13 height 34
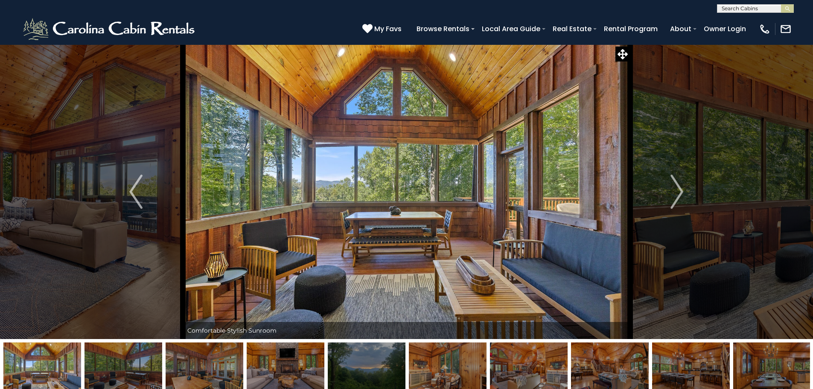
click at [680, 191] on img "Next" at bounding box center [677, 192] width 13 height 34
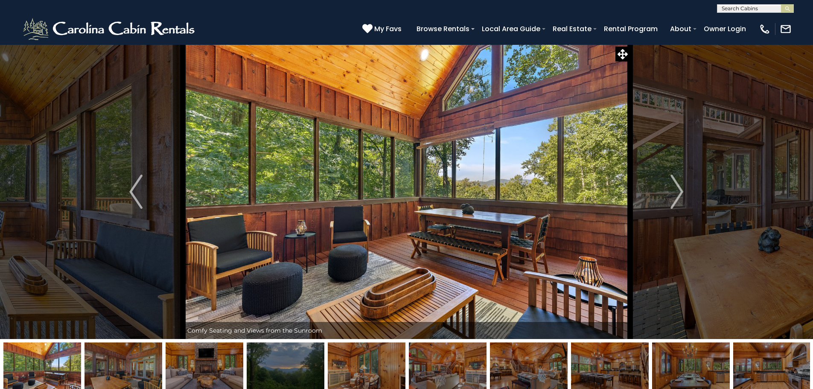
click at [680, 191] on img "Next" at bounding box center [677, 192] width 13 height 34
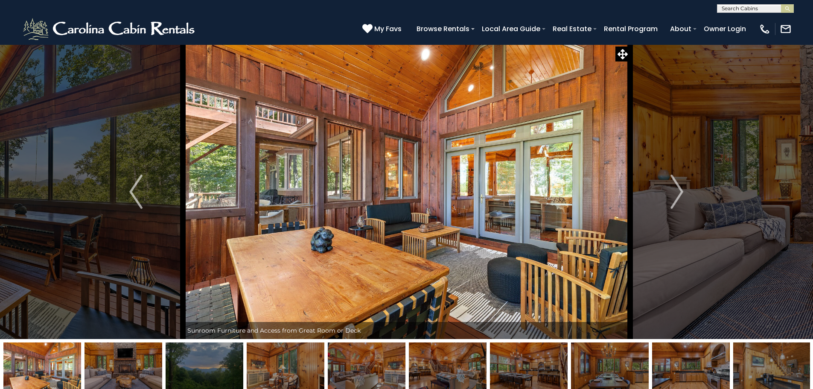
click at [680, 191] on img "Next" at bounding box center [677, 192] width 13 height 34
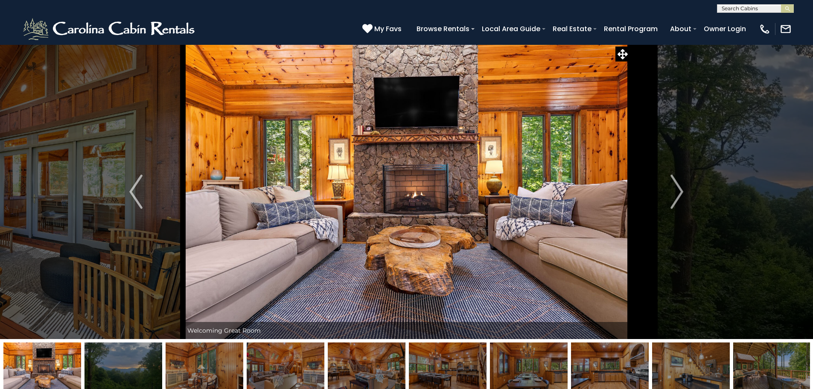
click at [680, 191] on img "Next" at bounding box center [677, 192] width 13 height 34
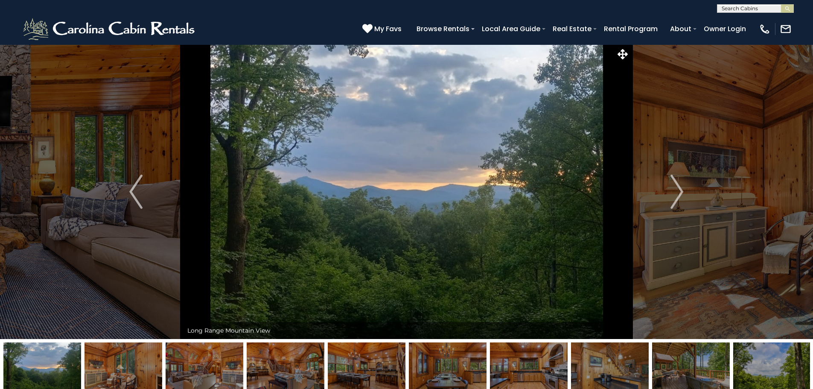
click at [680, 191] on img "Next" at bounding box center [677, 192] width 13 height 34
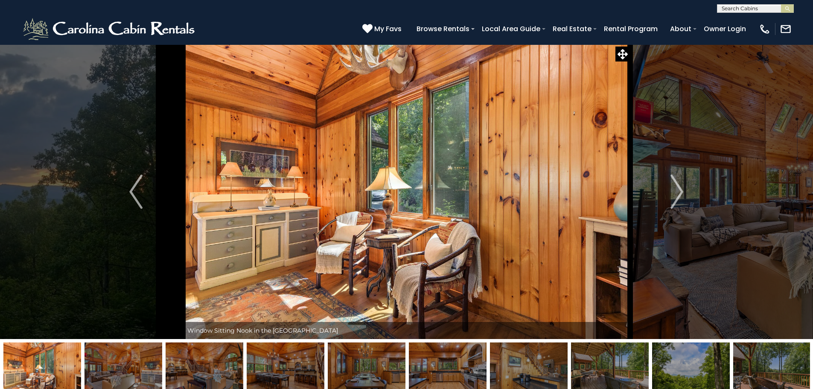
click at [680, 191] on img "Next" at bounding box center [677, 192] width 13 height 34
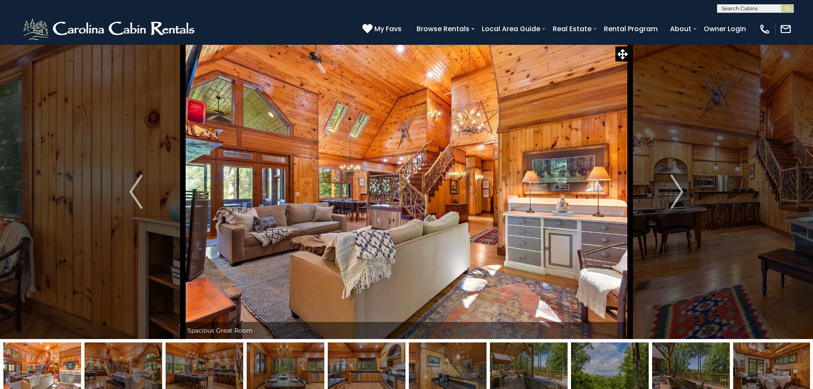
click at [680, 191] on img "Next" at bounding box center [677, 192] width 13 height 34
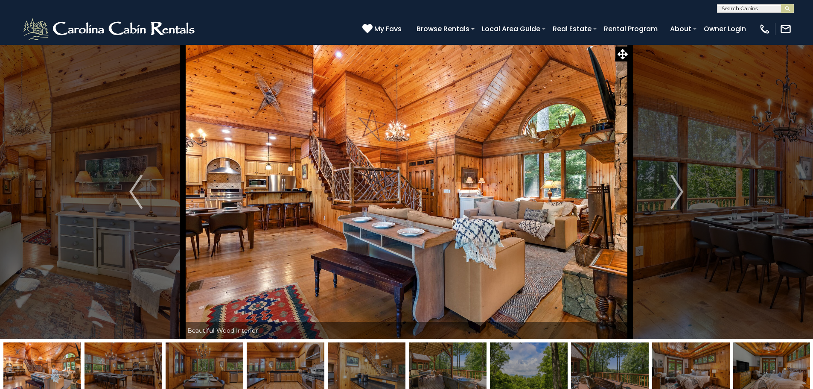
click at [680, 191] on img "Next" at bounding box center [677, 192] width 13 height 34
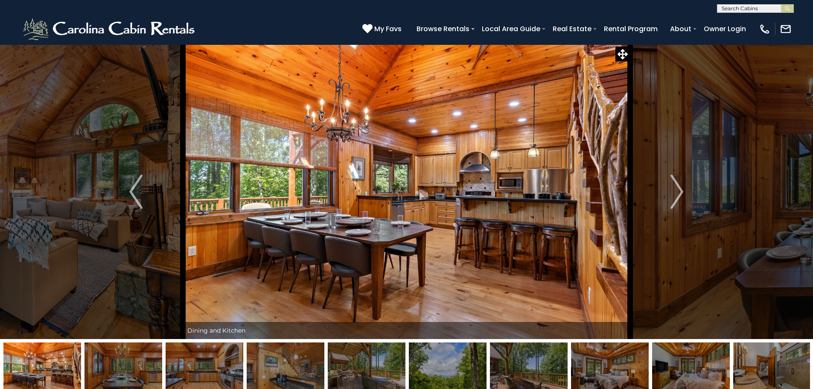
click at [680, 191] on img "Next" at bounding box center [677, 192] width 13 height 34
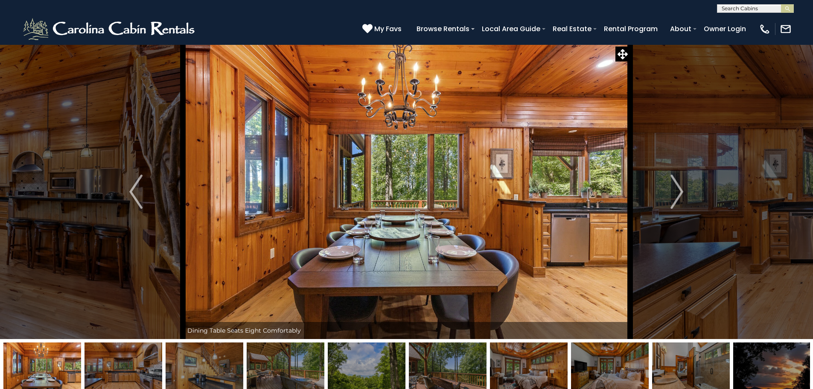
click at [680, 191] on img "Next" at bounding box center [677, 192] width 13 height 34
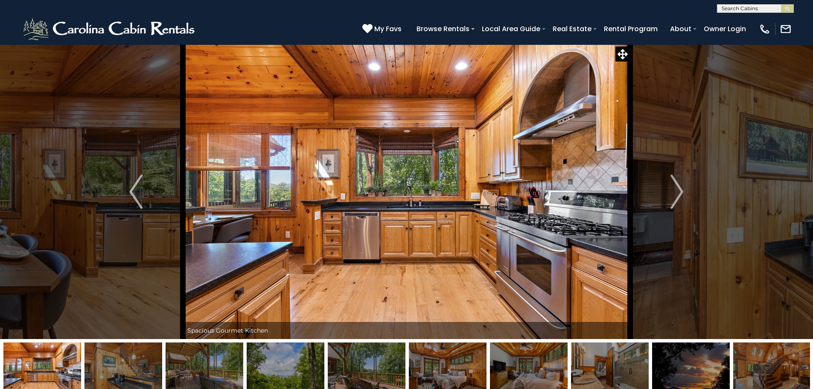
click at [680, 191] on img "Next" at bounding box center [677, 192] width 13 height 34
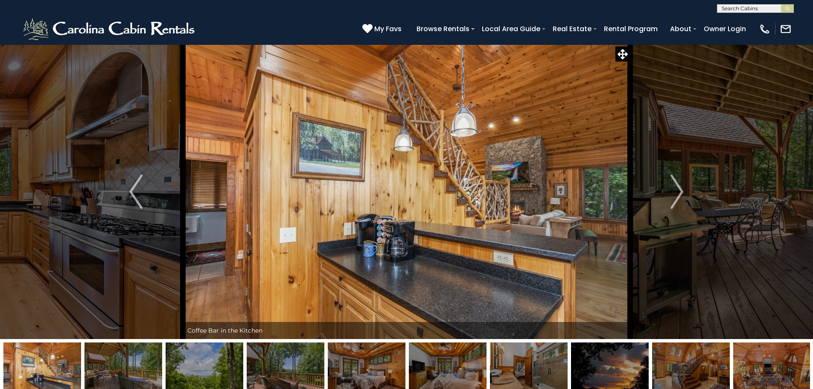
click at [680, 191] on img "Next" at bounding box center [677, 192] width 13 height 34
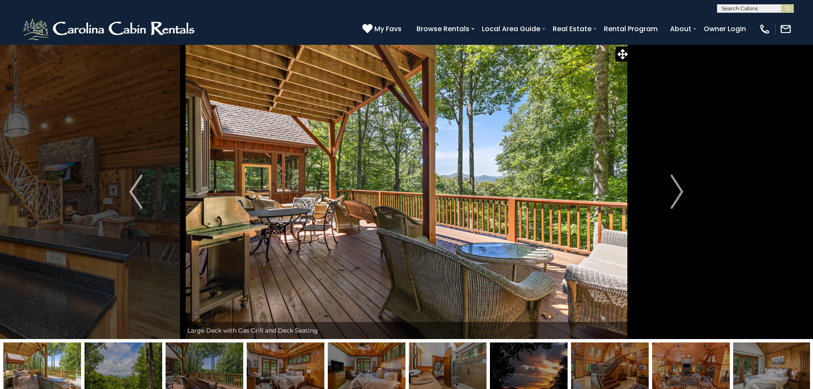
click at [680, 191] on img "Next" at bounding box center [677, 192] width 13 height 34
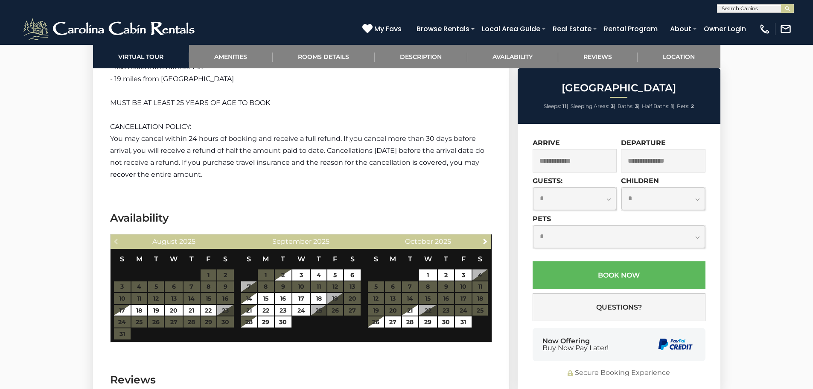
scroll to position [1708, 0]
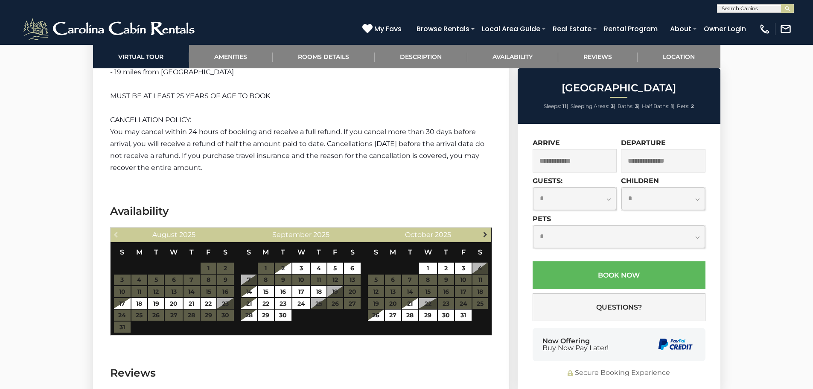
click at [486, 229] on link "Next" at bounding box center [485, 234] width 11 height 11
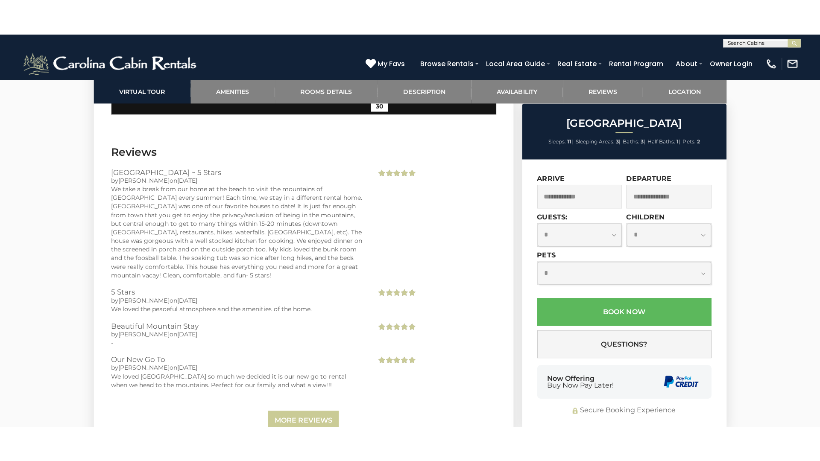
scroll to position [2177, 0]
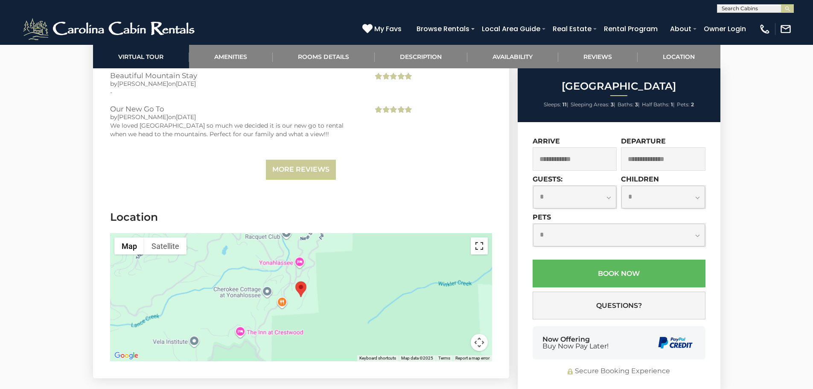
click at [478, 237] on button "Toggle fullscreen view" at bounding box center [479, 245] width 17 height 17
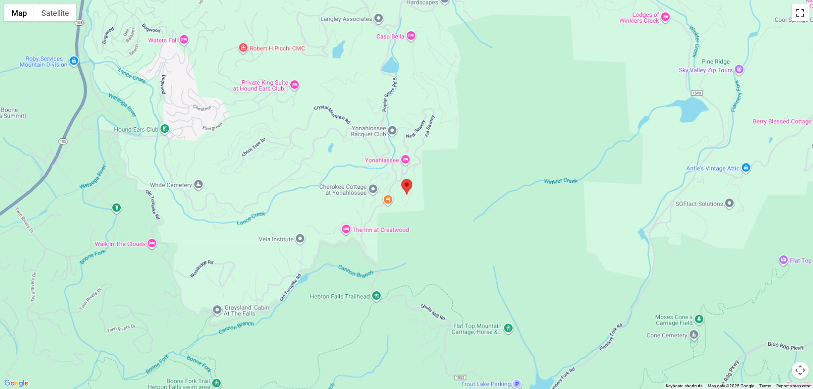
scroll to position [2217, 0]
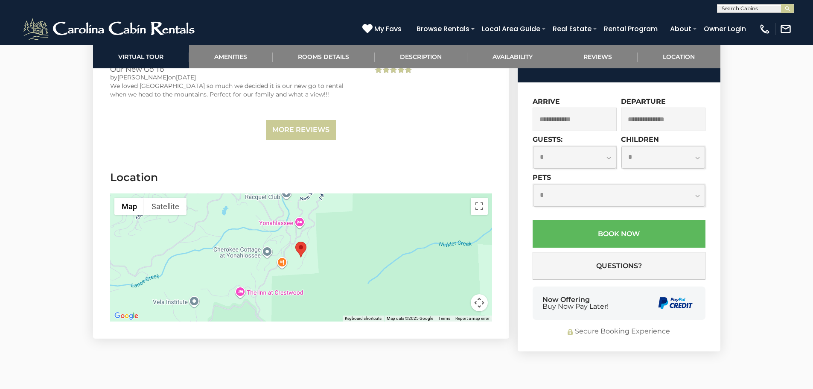
click at [482, 294] on button "Map camera controls" at bounding box center [479, 302] width 17 height 17
click at [461, 294] on button "Zoom out" at bounding box center [458, 302] width 17 height 17
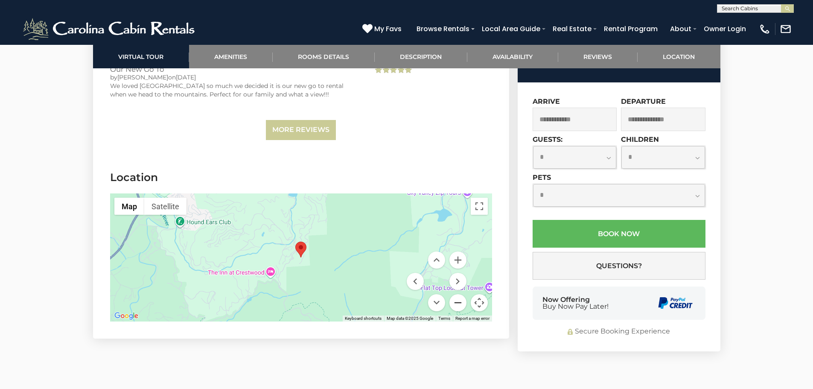
click at [461, 294] on button "Zoom out" at bounding box center [458, 302] width 17 height 17
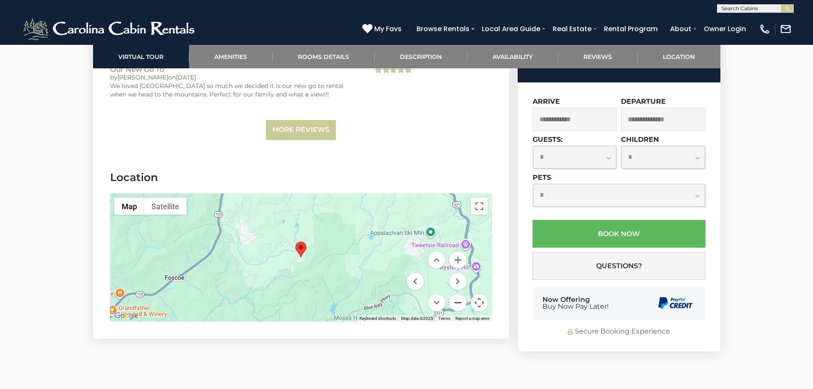
click at [461, 294] on button "Zoom out" at bounding box center [458, 302] width 17 height 17
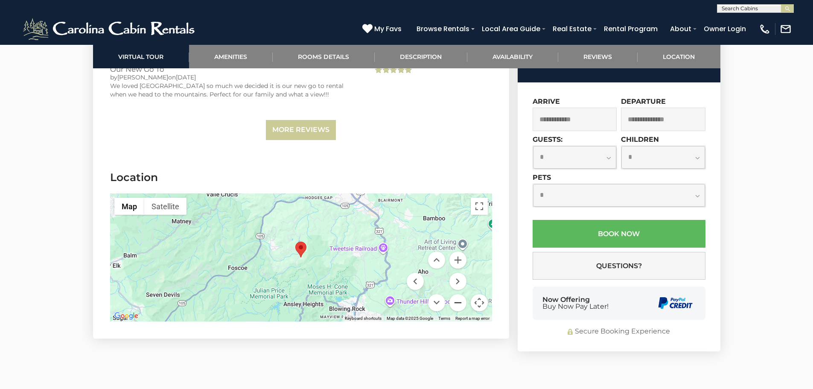
click at [461, 294] on button "Zoom out" at bounding box center [458, 302] width 17 height 17
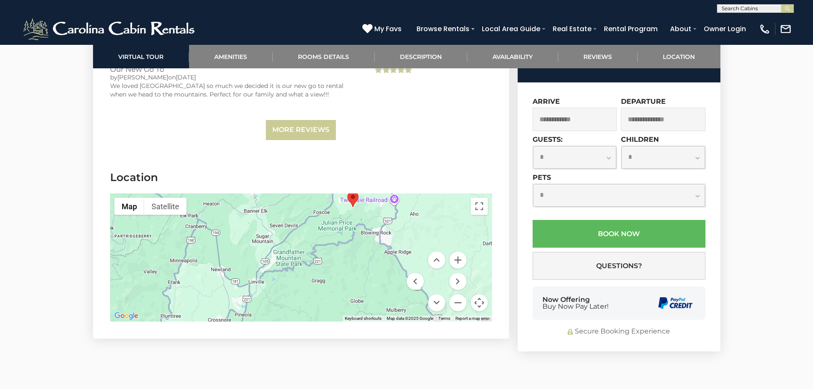
drag, startPoint x: 308, startPoint y: 270, endPoint x: 361, endPoint y: 219, distance: 73.4
click at [361, 219] on div at bounding box center [301, 257] width 382 height 128
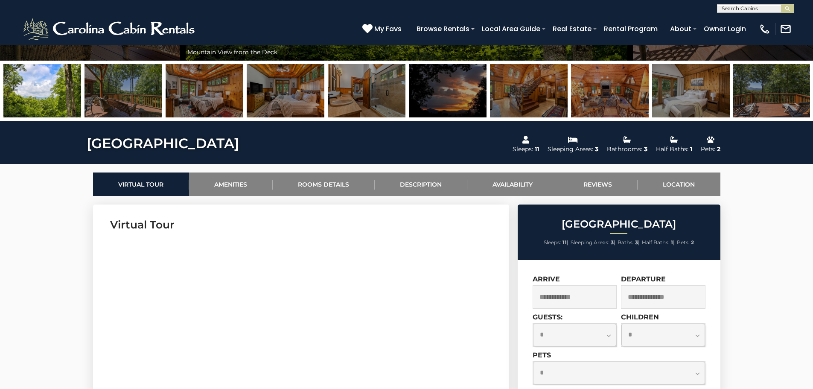
scroll to position [253, 0]
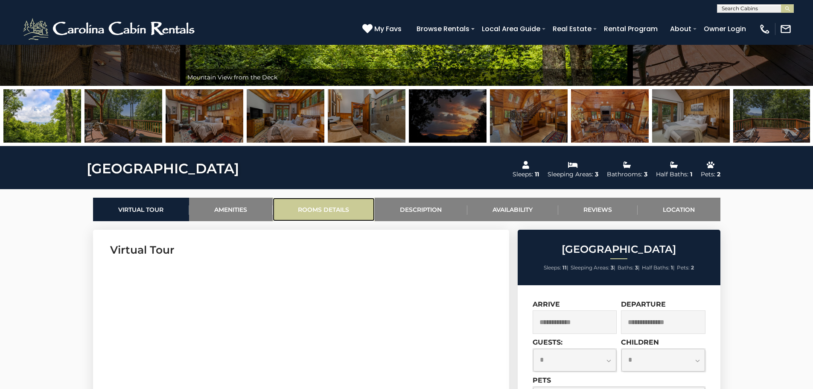
click at [334, 207] on link "Rooms Details" at bounding box center [324, 209] width 102 height 23
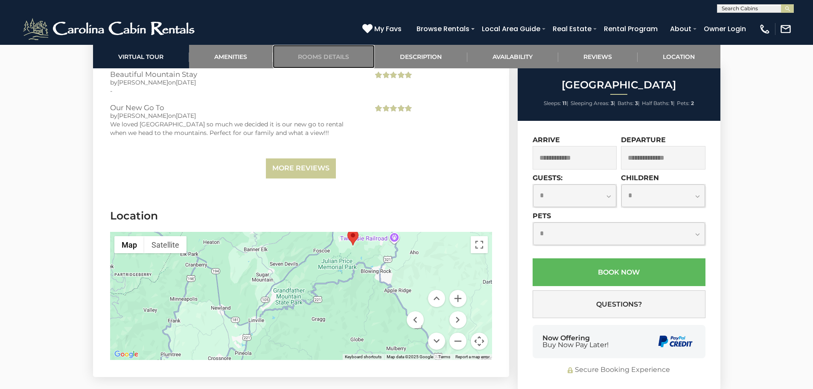
scroll to position [2179, 0]
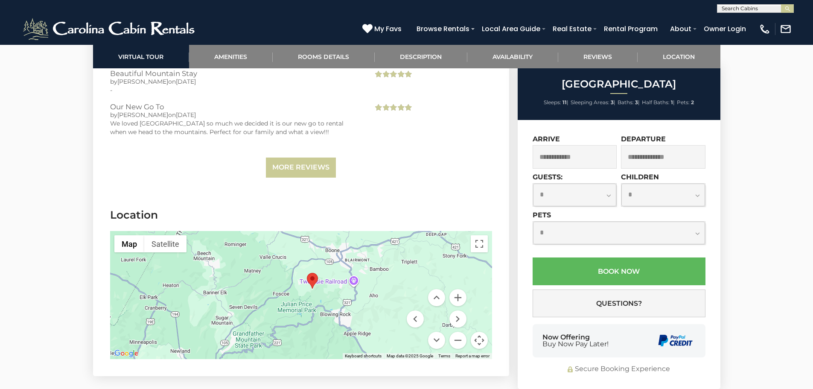
drag, startPoint x: 400, startPoint y: 238, endPoint x: 359, endPoint y: 285, distance: 62.9
click at [359, 285] on div at bounding box center [301, 295] width 382 height 128
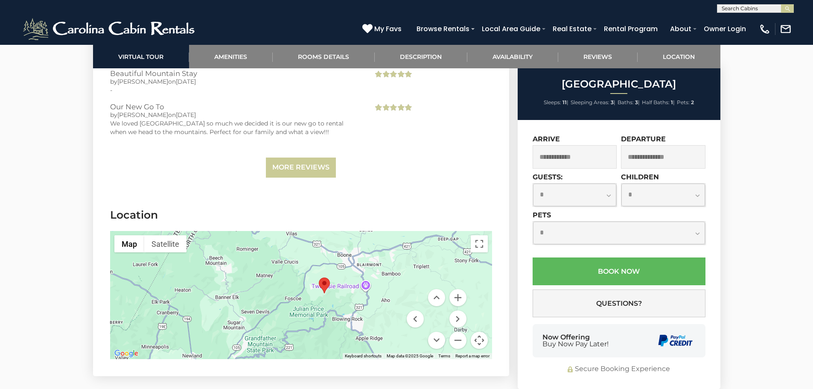
drag, startPoint x: 395, startPoint y: 285, endPoint x: 405, endPoint y: 287, distance: 9.7
click at [405, 287] on div at bounding box center [301, 295] width 382 height 128
click at [463, 332] on button "Zoom out" at bounding box center [458, 340] width 17 height 17
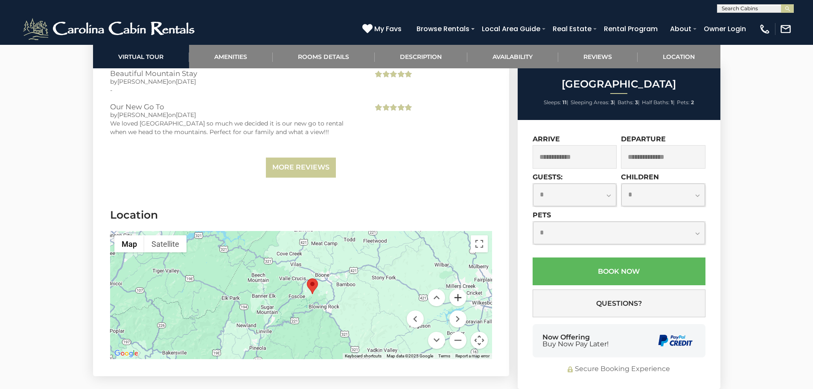
click at [455, 289] on button "Zoom in" at bounding box center [458, 297] width 17 height 17
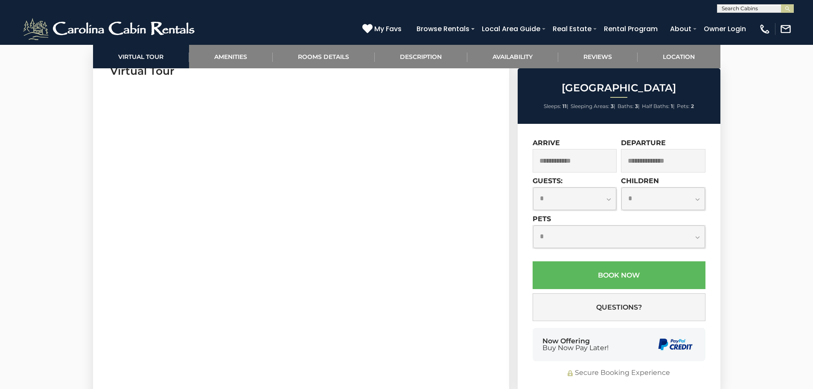
scroll to position [429, 0]
drag, startPoint x: 110, startPoint y: 239, endPoint x: 38, endPoint y: 165, distance: 102.9
